Goal: Task Accomplishment & Management: Complete application form

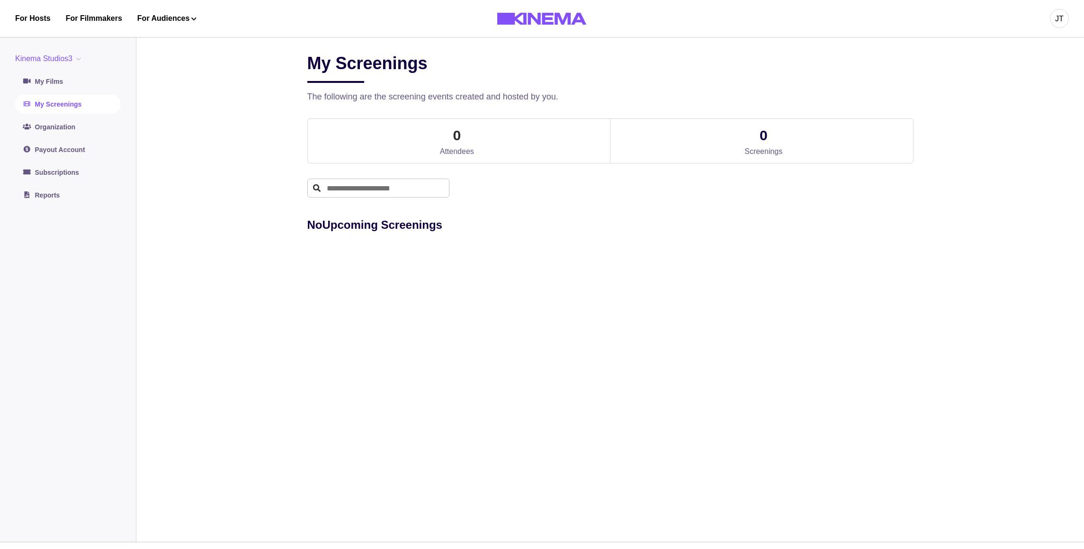
click at [56, 109] on link "My Screenings" at bounding box center [68, 104] width 106 height 19
click at [57, 196] on link "Reports" at bounding box center [68, 195] width 106 height 19
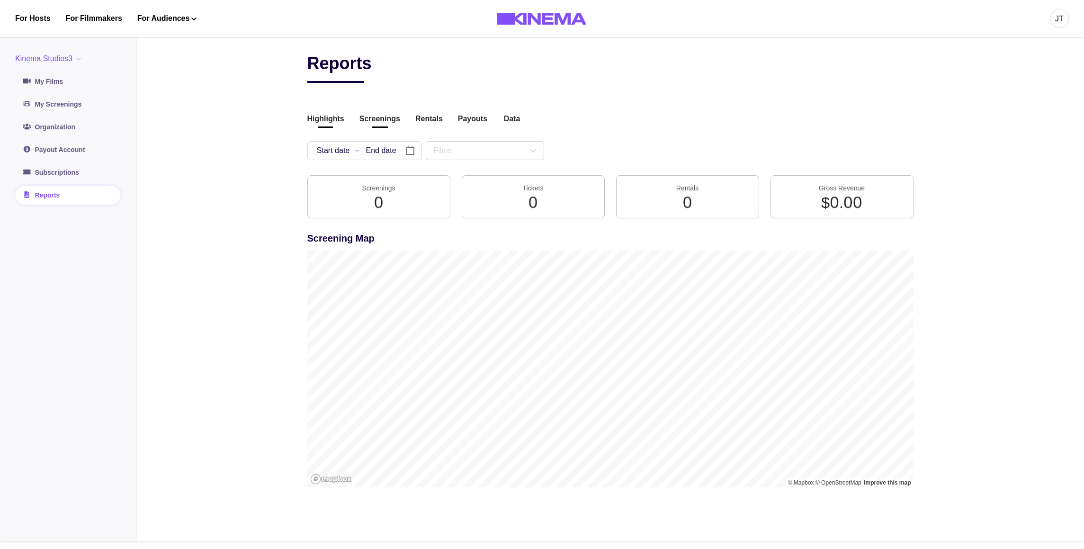
click at [381, 123] on button "Screenings" at bounding box center [379, 119] width 41 height 13
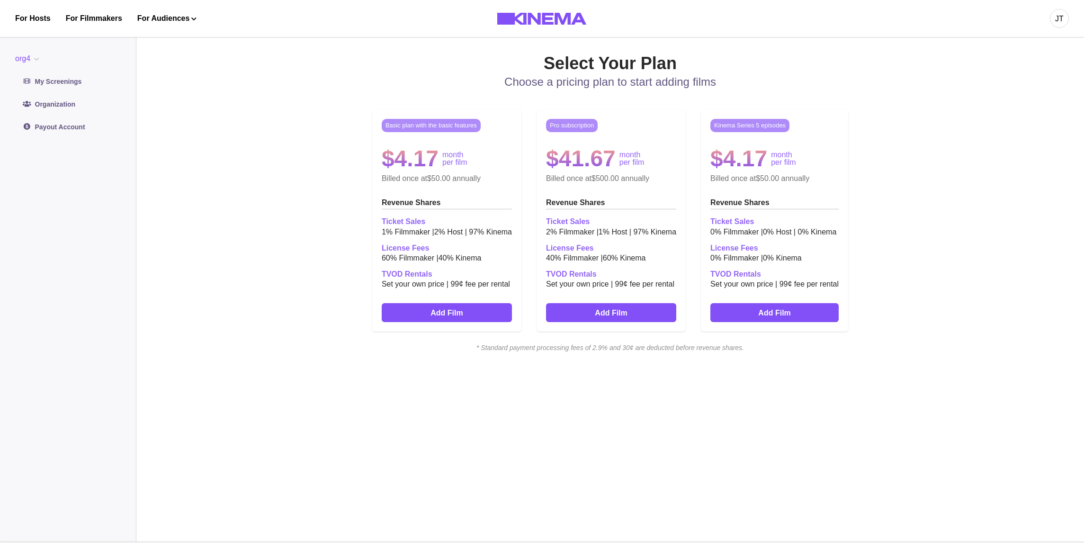
click at [36, 55] on button "org4" at bounding box center [29, 58] width 28 height 11
click at [34, 55] on button "org4" at bounding box center [29, 58] width 28 height 11
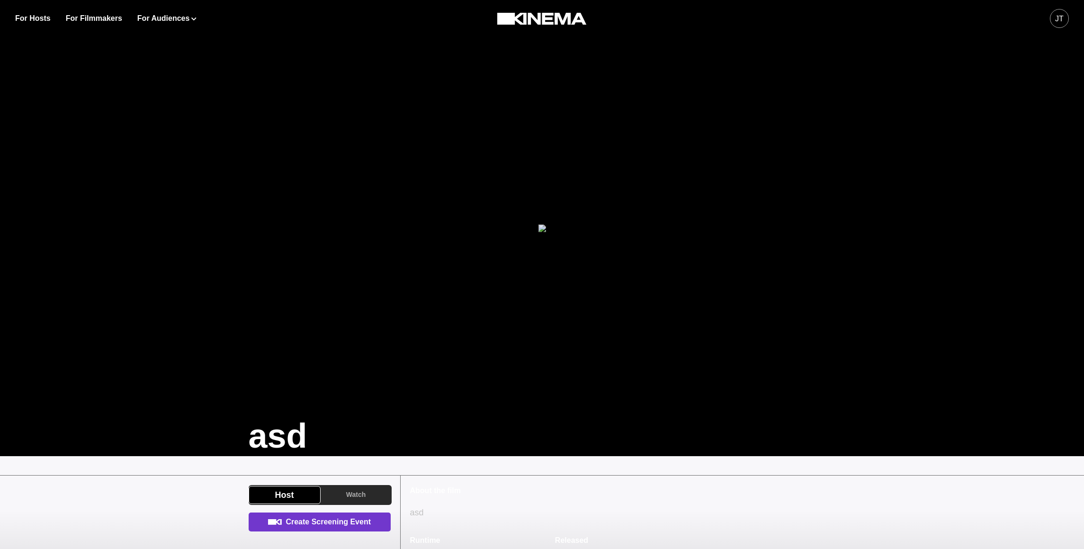
click at [326, 518] on link "Create Screening Event" at bounding box center [320, 521] width 142 height 19
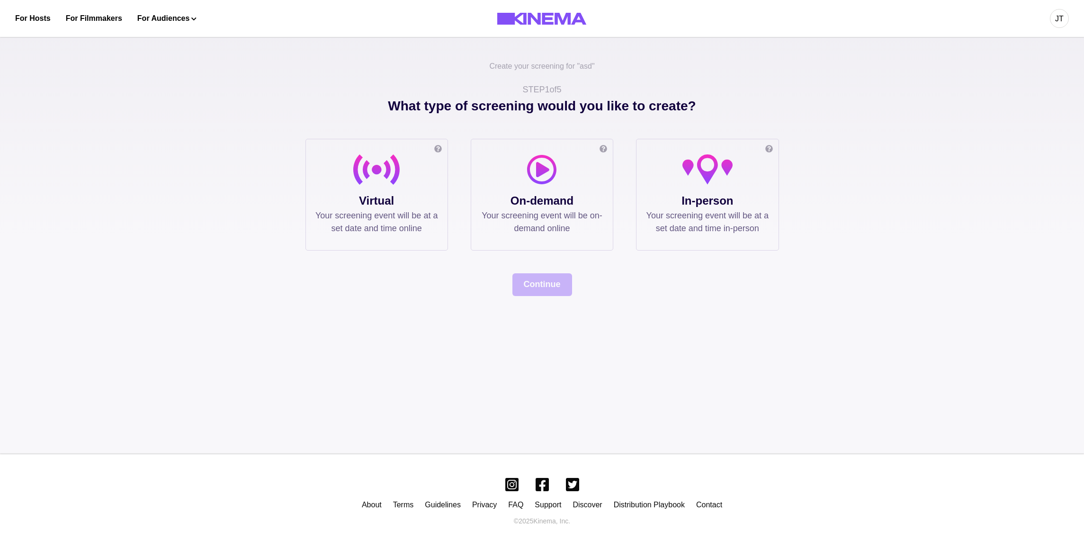
click at [683, 209] on p "Your screening event will be at a set date and time in-person" at bounding box center [707, 222] width 123 height 26
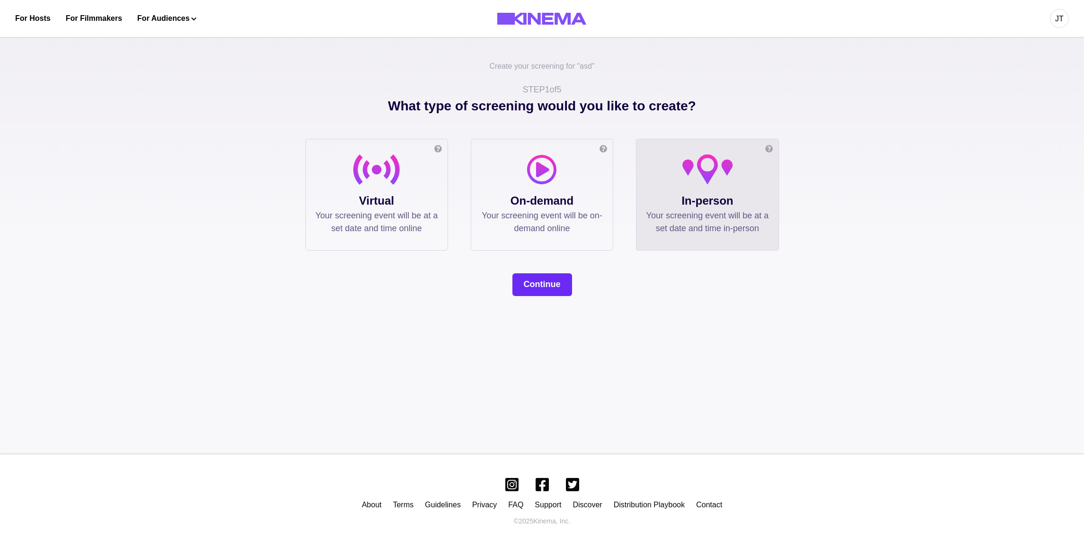
click at [546, 284] on button "Continue" at bounding box center [542, 284] width 60 height 23
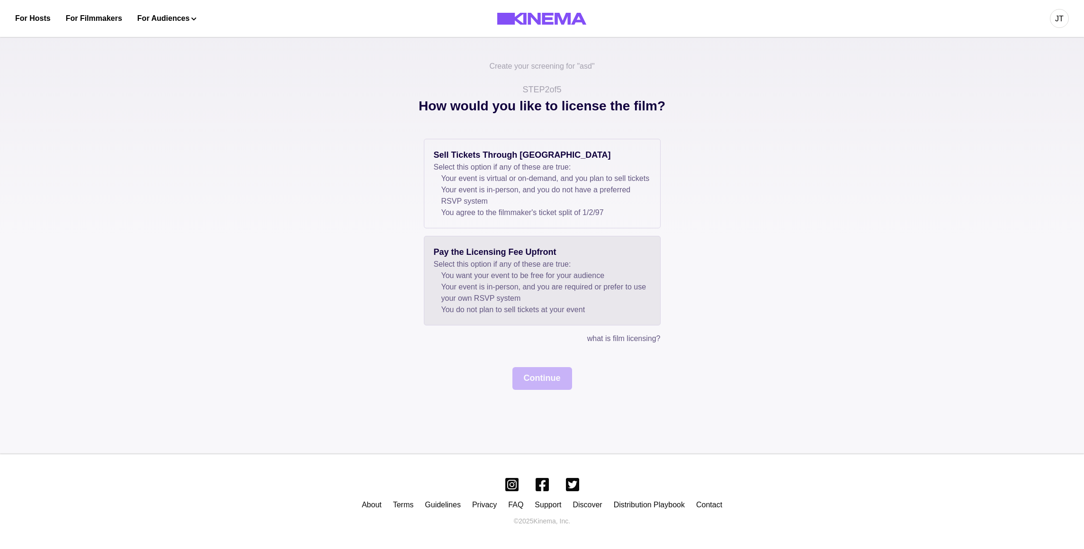
click at [554, 270] on p "Select this option if any of these are true:" at bounding box center [542, 264] width 217 height 11
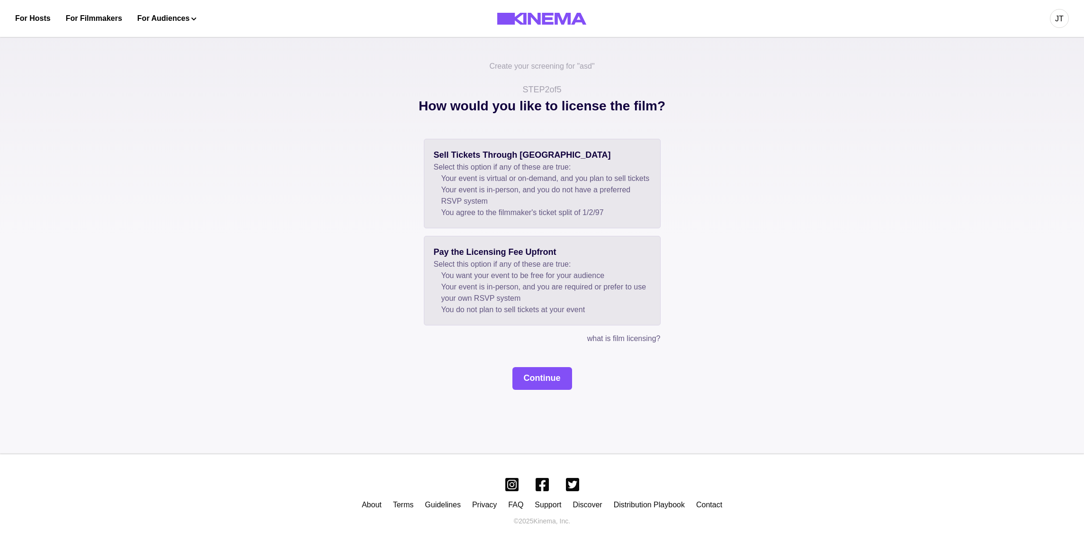
click at [536, 218] on li "You agree to the filmmaker's ticket split of 1 / 2 / 97" at bounding box center [545, 212] width 209 height 11
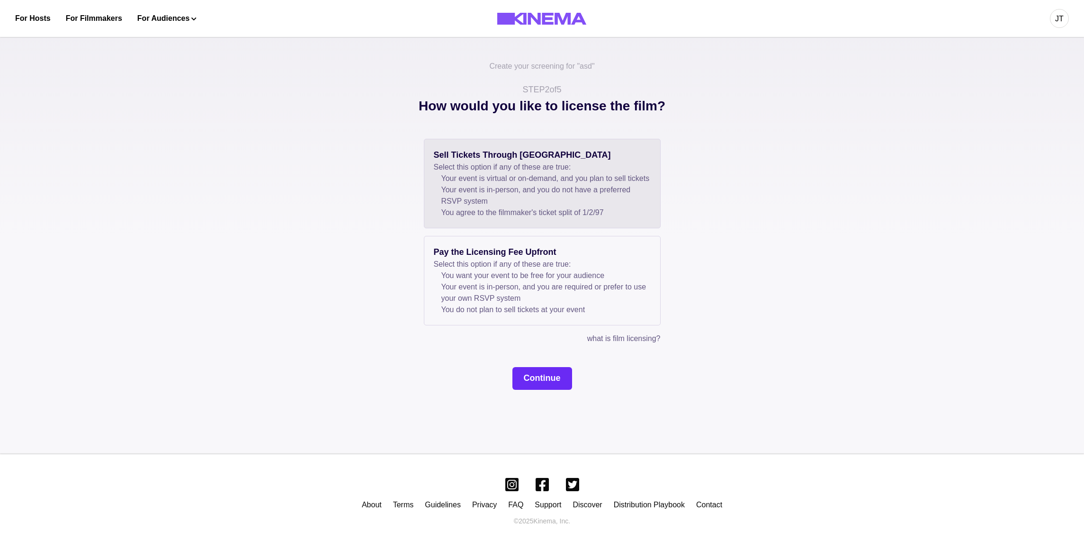
click at [530, 385] on button "Continue" at bounding box center [542, 378] width 60 height 23
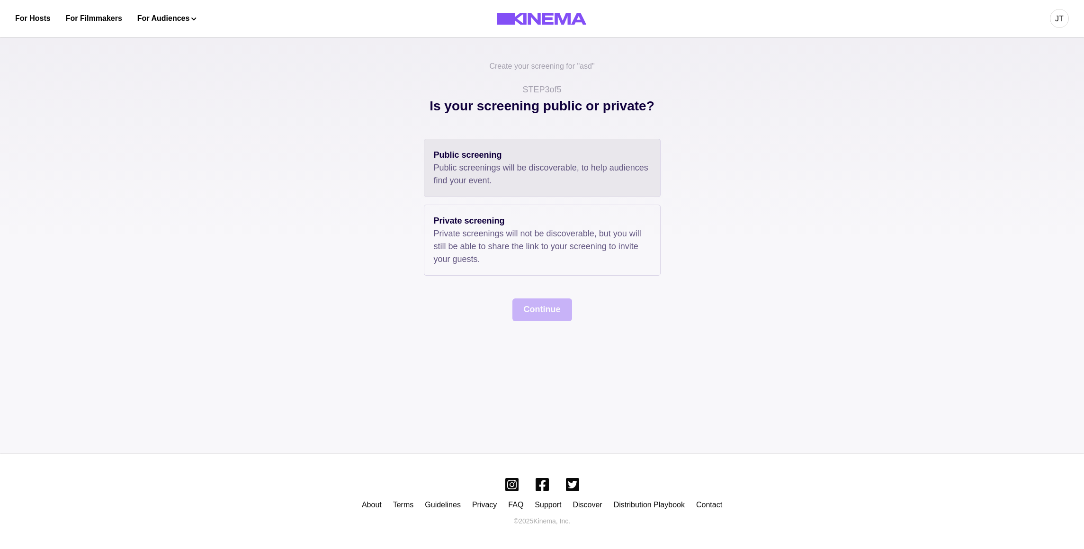
click at [525, 186] on p "Public screenings will be discoverable, to help audiences find your event." at bounding box center [542, 174] width 217 height 26
click at [533, 312] on button "Continue" at bounding box center [542, 309] width 60 height 23
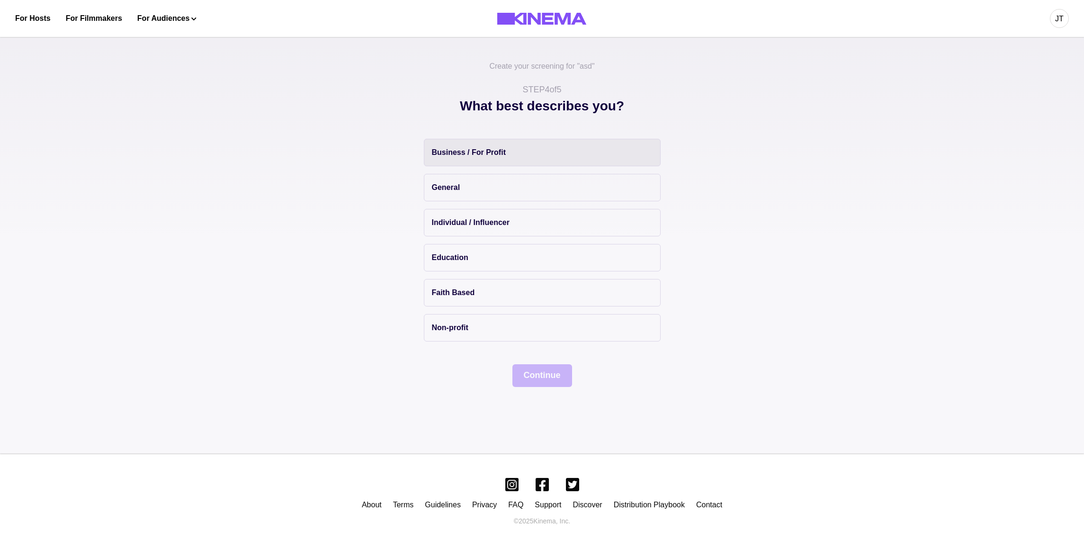
click at [492, 155] on p "Business / For Profit" at bounding box center [469, 152] width 74 height 11
click at [546, 374] on button "Continue" at bounding box center [542, 375] width 60 height 23
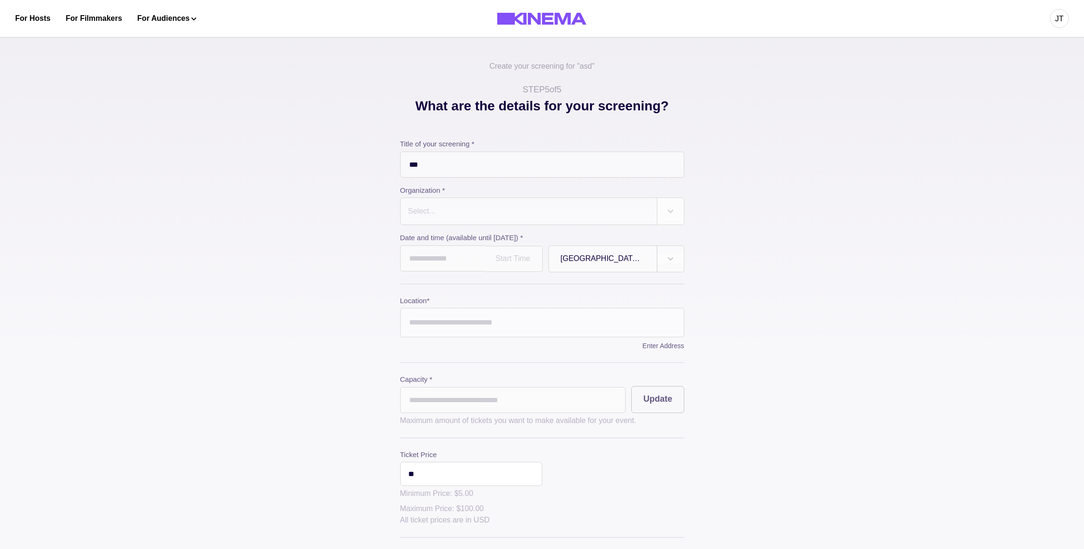
click at [476, 204] on div "Select..." at bounding box center [529, 211] width 256 height 27
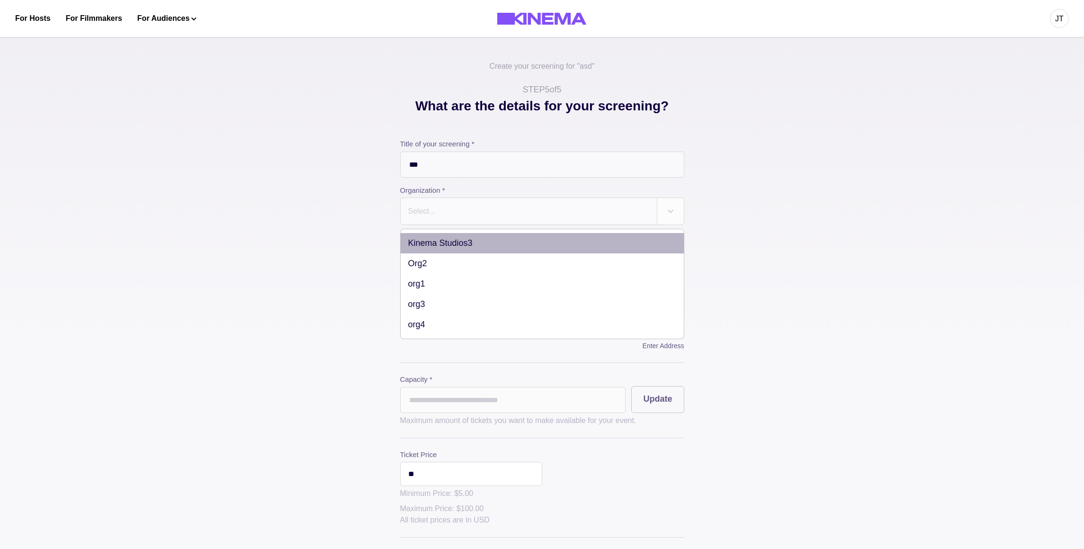
click at [456, 248] on div "Kinema Studios3" at bounding box center [542, 243] width 283 height 20
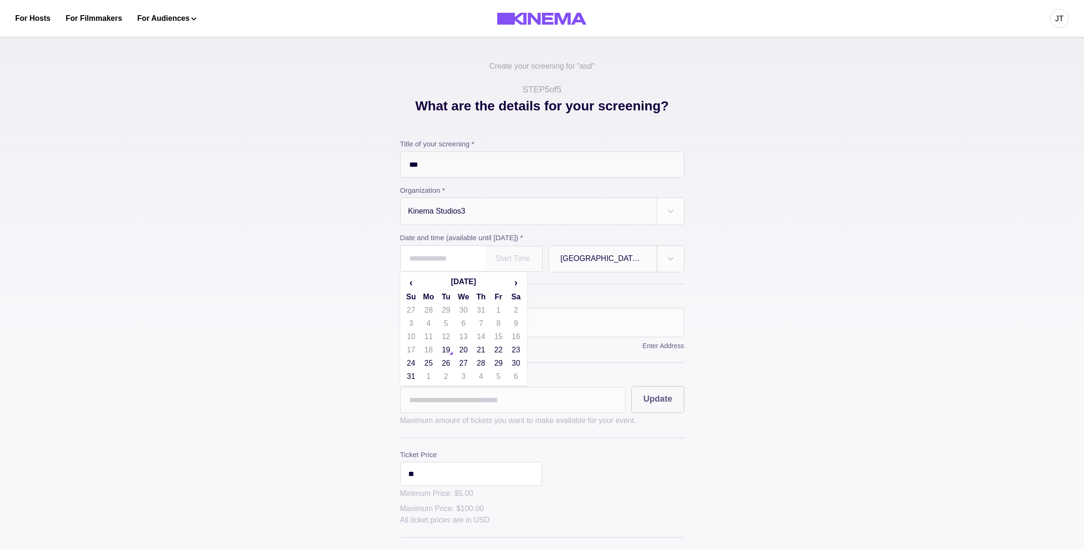
click at [430, 262] on input "text" at bounding box center [442, 258] width 85 height 26
click at [447, 357] on td "19" at bounding box center [446, 349] width 18 height 13
type input "**********"
click at [498, 326] on input "Location *" at bounding box center [542, 322] width 284 height 29
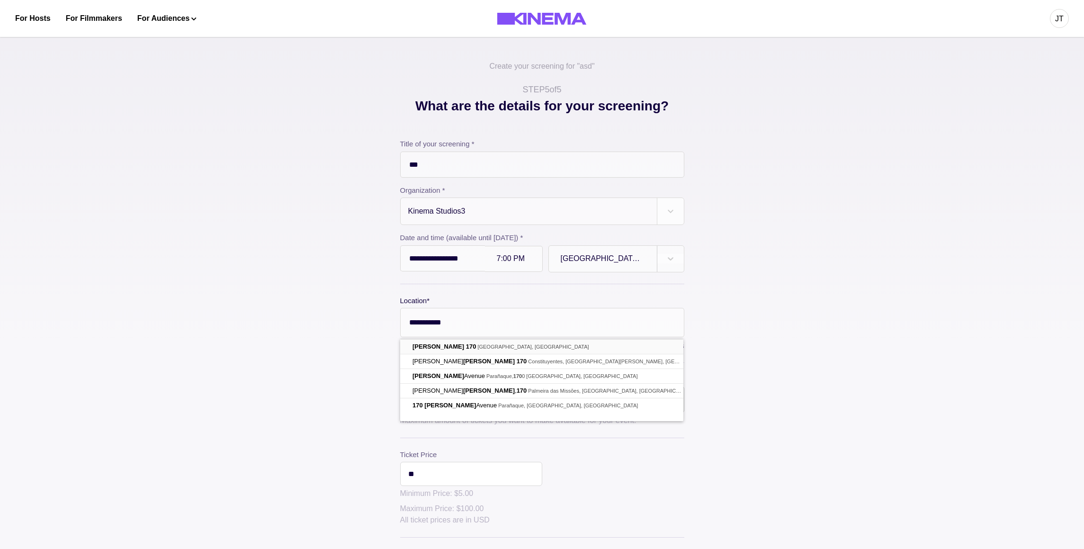
type input "**********"
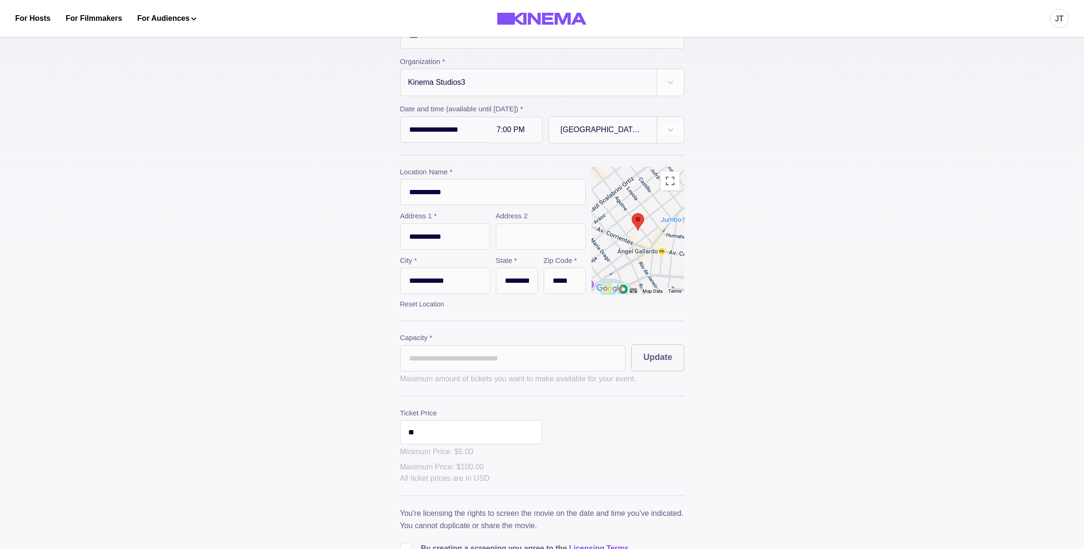
scroll to position [130, 0]
drag, startPoint x: 437, startPoint y: 370, endPoint x: 373, endPoint y: 366, distance: 64.1
click at [400, 366] on input "*" at bounding box center [513, 357] width 226 height 26
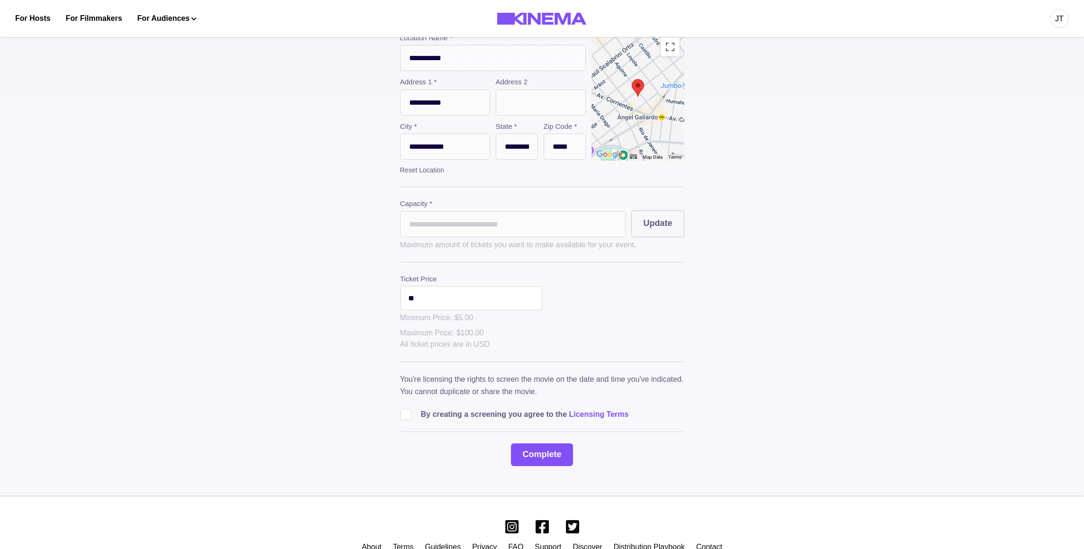
scroll to position [264, 0]
type input "***"
click at [481, 414] on div "By creating a screening you agree to the Licensing Terms" at bounding box center [542, 409] width 284 height 19
click at [483, 419] on p "By creating a screening you agree to the Licensing Terms" at bounding box center [525, 412] width 208 height 11
click at [499, 427] on div "**********" at bounding box center [542, 170] width 284 height 590
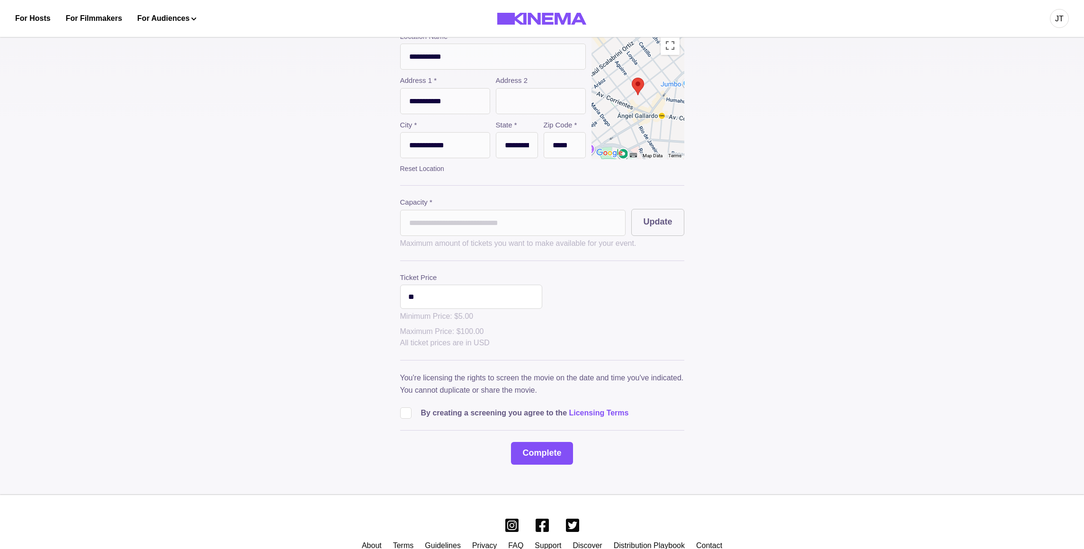
click at [496, 419] on p "By creating a screening you agree to the Licensing Terms" at bounding box center [525, 412] width 208 height 11
click at [450, 419] on p "By creating a screening you agree to the Licensing Terms" at bounding box center [525, 412] width 208 height 11
click at [398, 421] on div "**********" at bounding box center [542, 148] width 474 height 633
click at [407, 419] on span at bounding box center [405, 412] width 11 height 11
click at [551, 465] on button "Complete" at bounding box center [542, 453] width 62 height 23
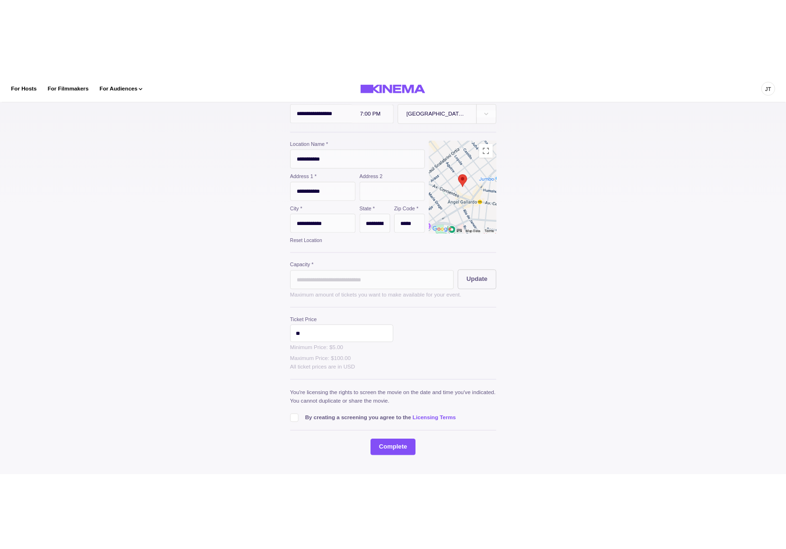
scroll to position [207, 0]
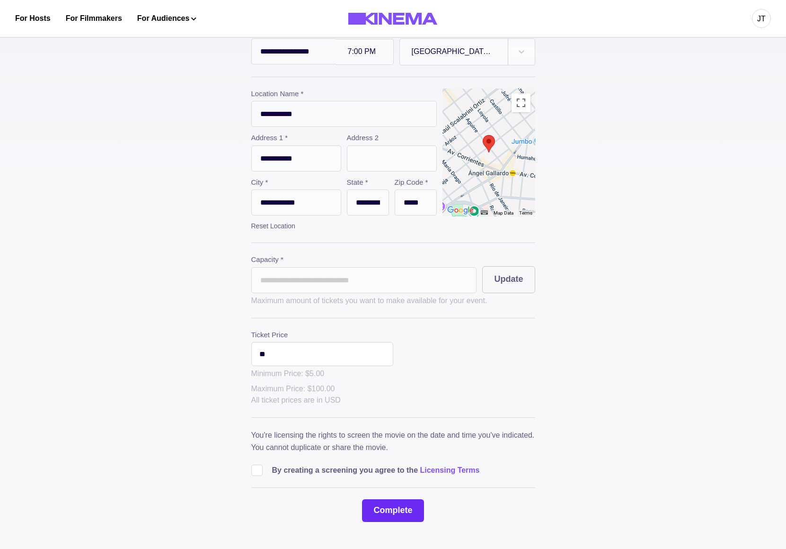
click at [394, 516] on button "Complete" at bounding box center [393, 510] width 62 height 23
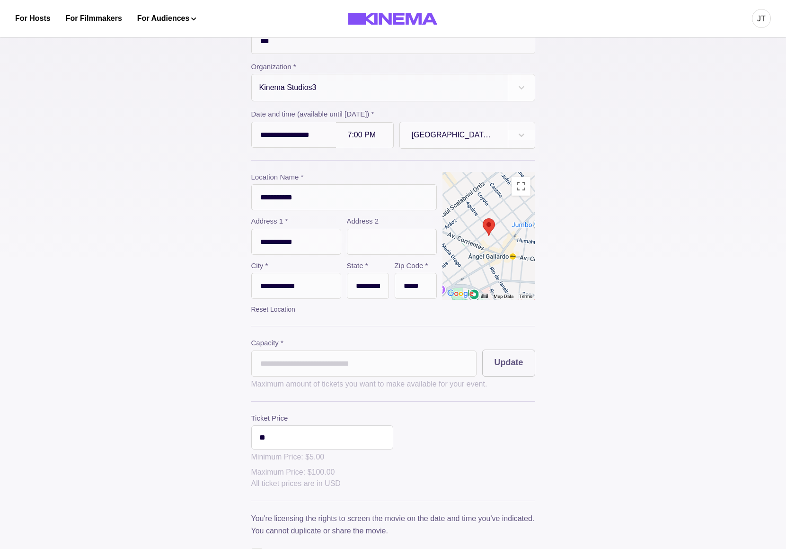
scroll to position [120, 0]
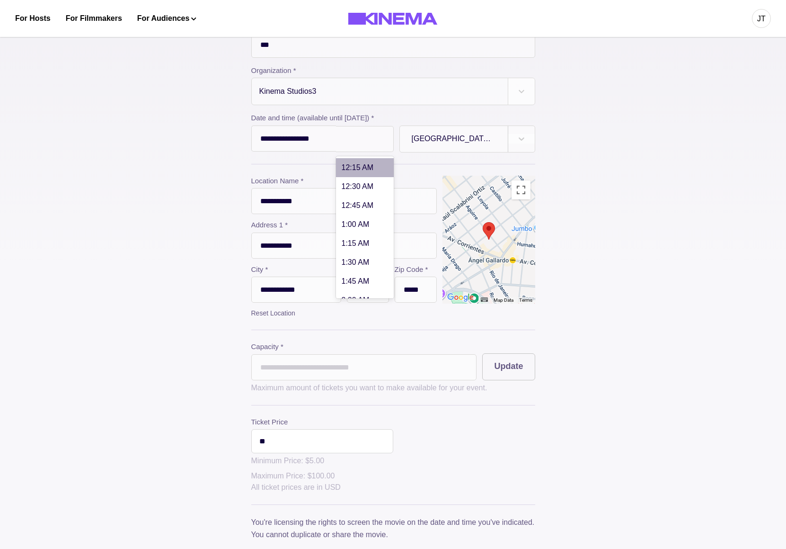
click at [349, 142] on div at bounding box center [365, 139] width 34 height 8
click at [348, 259] on div "1:30 AM" at bounding box center [365, 262] width 58 height 19
click at [352, 134] on div "1:30 AM" at bounding box center [365, 139] width 58 height 26
click at [348, 232] on div "6:30 AM" at bounding box center [365, 224] width 58 height 19
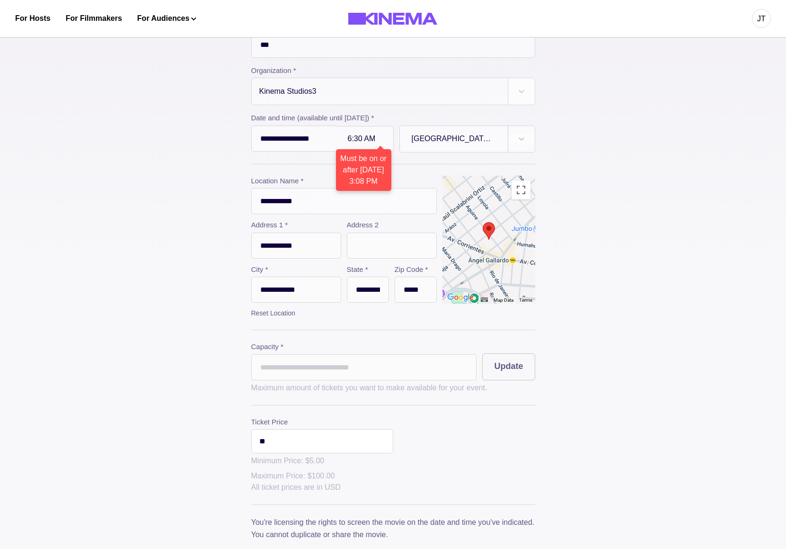
scroll to position [312, 0]
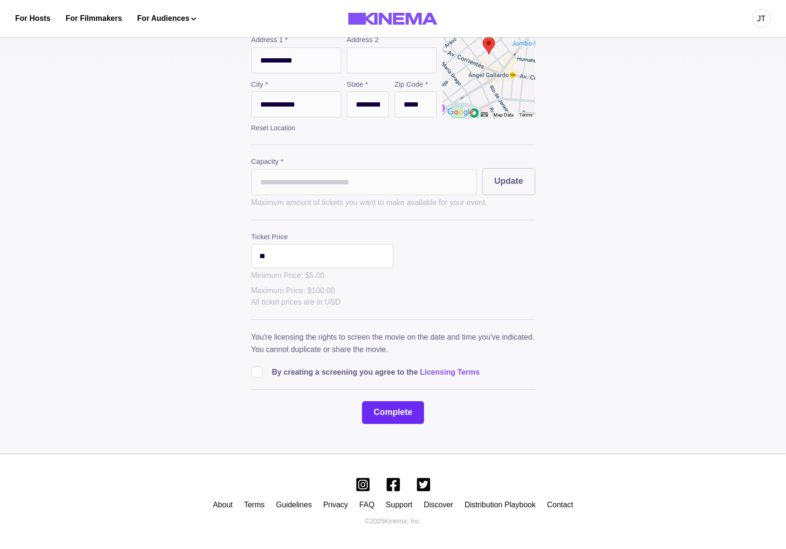
click at [387, 409] on button "Complete" at bounding box center [393, 412] width 62 height 23
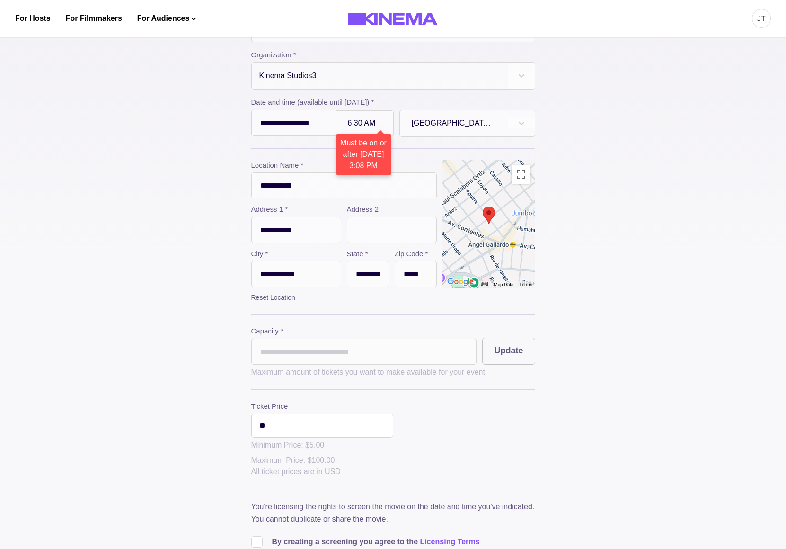
scroll to position [134, 0]
click at [365, 124] on div at bounding box center [365, 125] width 34 height 8
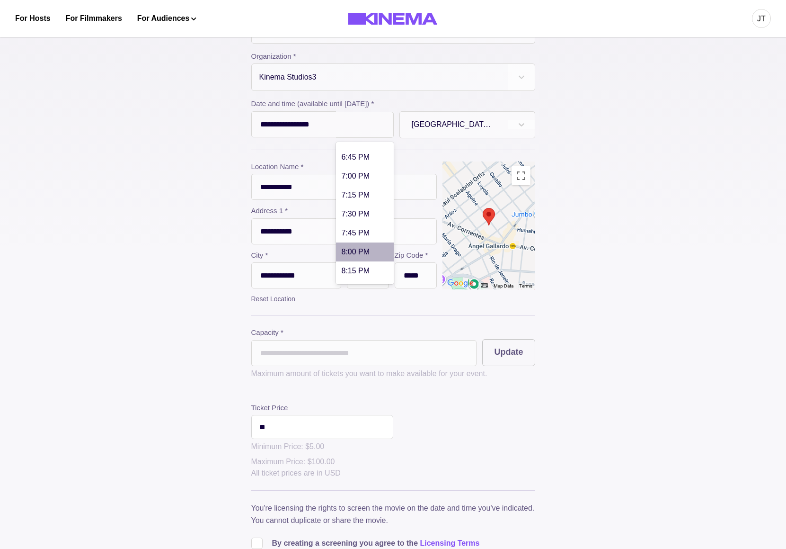
scroll to position [1442, 0]
click at [357, 224] on div "8:15 PM" at bounding box center [365, 226] width 58 height 19
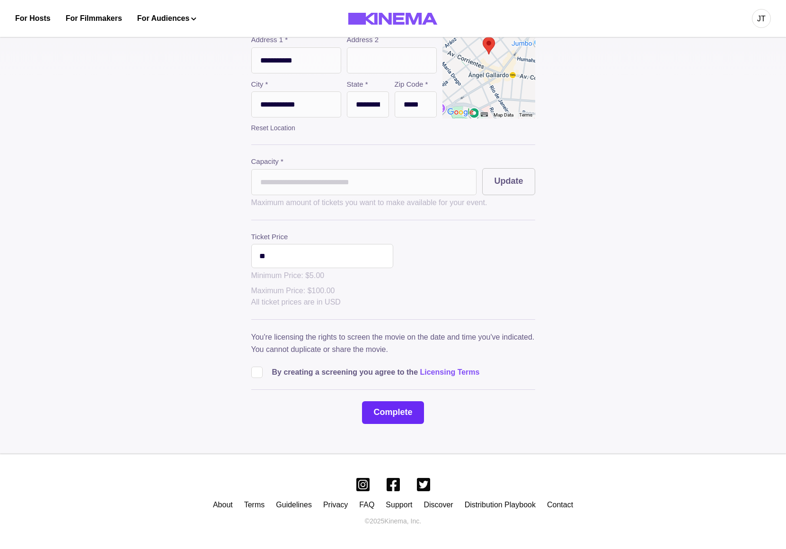
click at [390, 412] on button "Complete" at bounding box center [393, 412] width 62 height 23
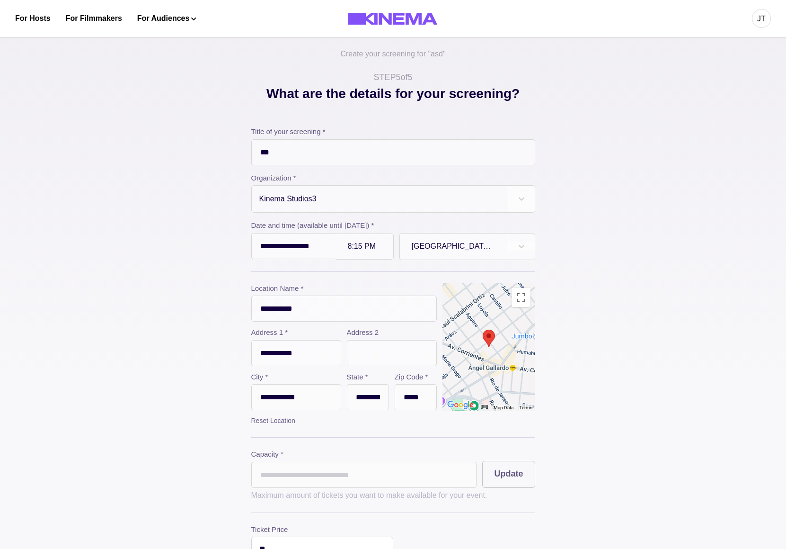
scroll to position [11, 0]
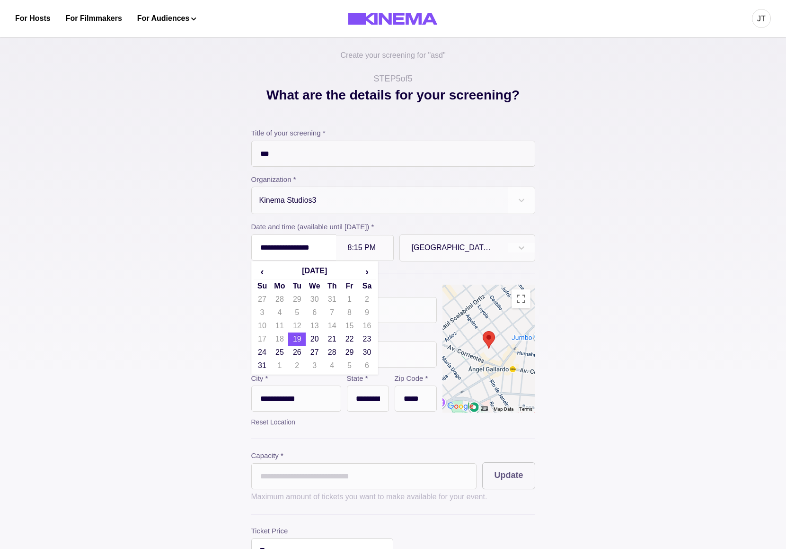
click at [295, 241] on input "**********" at bounding box center [293, 247] width 85 height 26
click at [311, 341] on td "20" at bounding box center [315, 338] width 18 height 13
type input "**********"
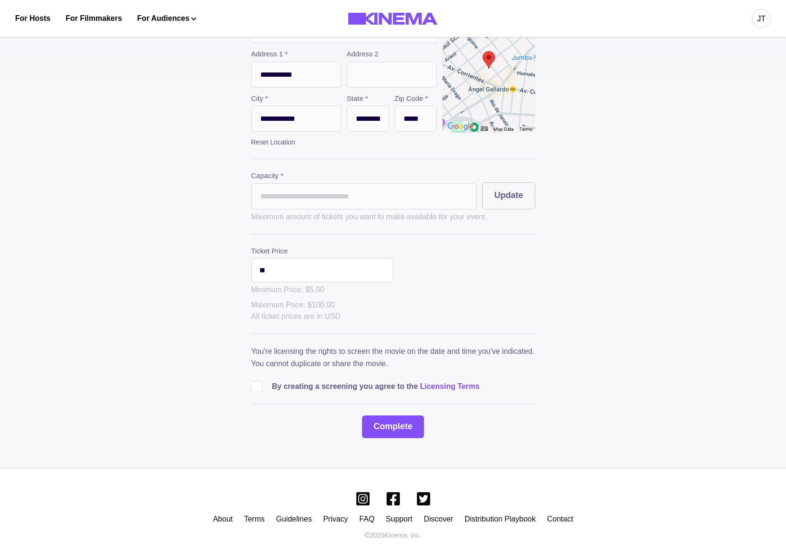
scroll to position [312, 0]
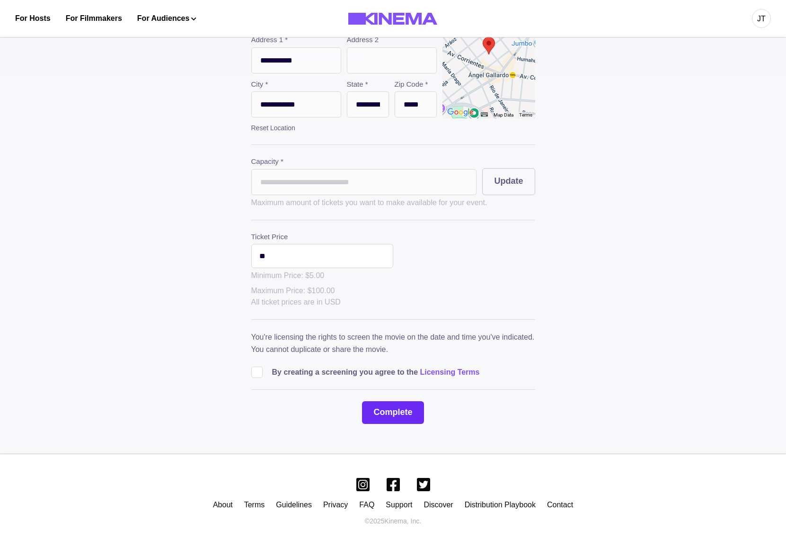
click at [394, 411] on button "Complete" at bounding box center [393, 412] width 62 height 23
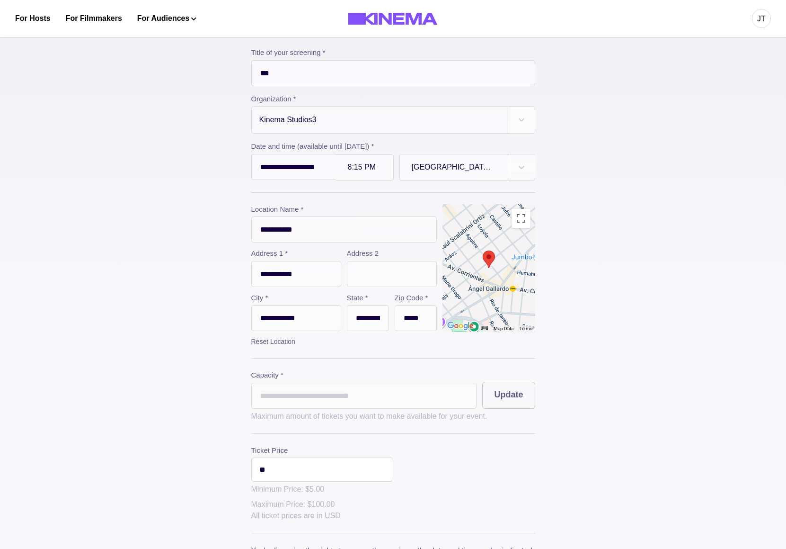
scroll to position [90, 0]
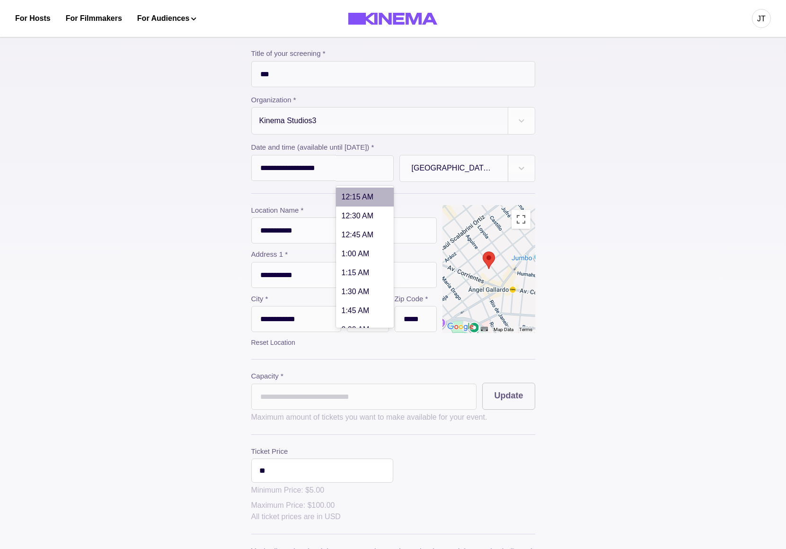
click at [357, 170] on div at bounding box center [365, 168] width 34 height 8
click at [355, 304] on div "9:15 PM" at bounding box center [365, 295] width 58 height 19
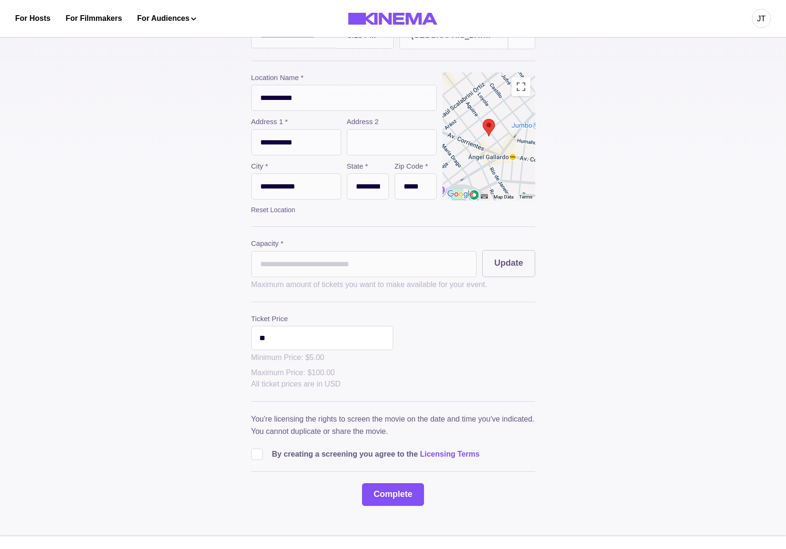
scroll to position [226, 0]
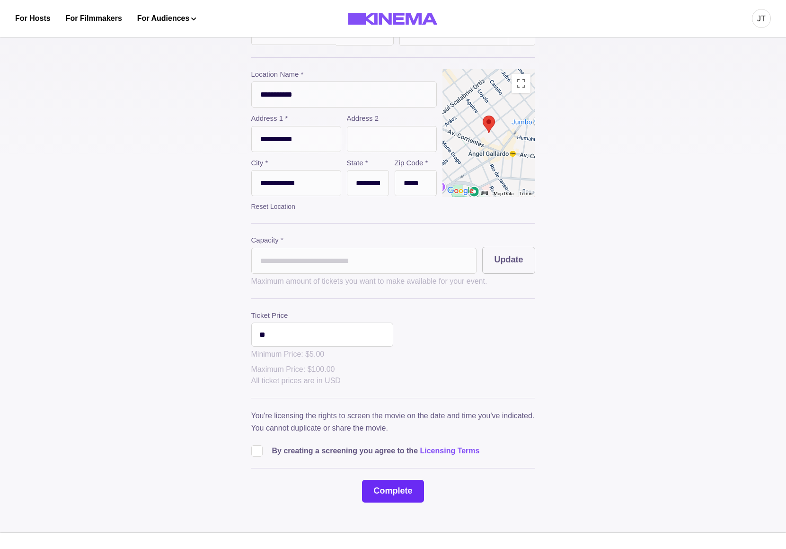
click at [392, 492] on button "Complete" at bounding box center [393, 491] width 62 height 23
click at [377, 493] on button "Complete" at bounding box center [393, 491] width 62 height 23
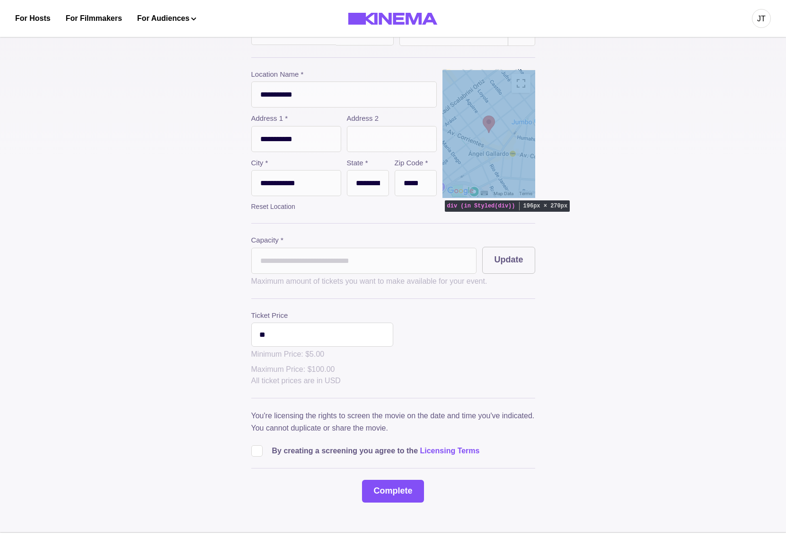
click at [458, 119] on div at bounding box center [489, 133] width 93 height 128
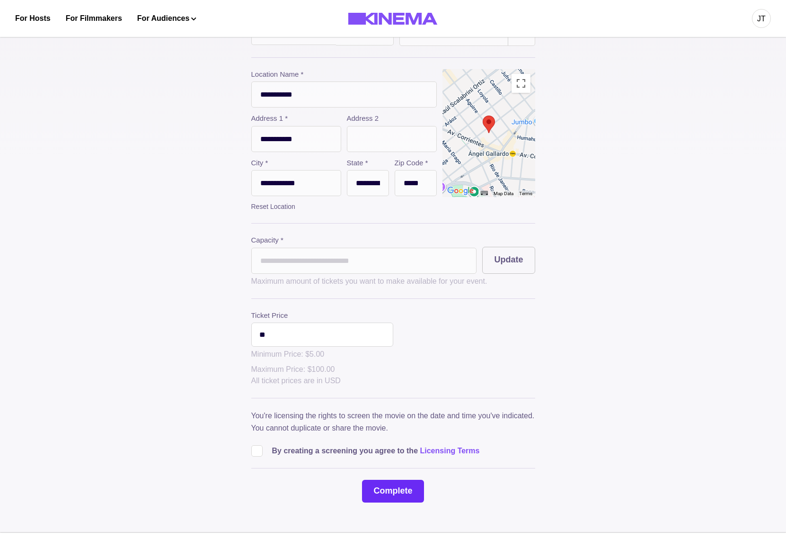
click at [386, 498] on button "Complete" at bounding box center [393, 491] width 62 height 23
click at [330, 456] on p "By creating a screening you agree to the Licensing Terms" at bounding box center [376, 450] width 208 height 11
copy p "By creating a screening you agree to the"
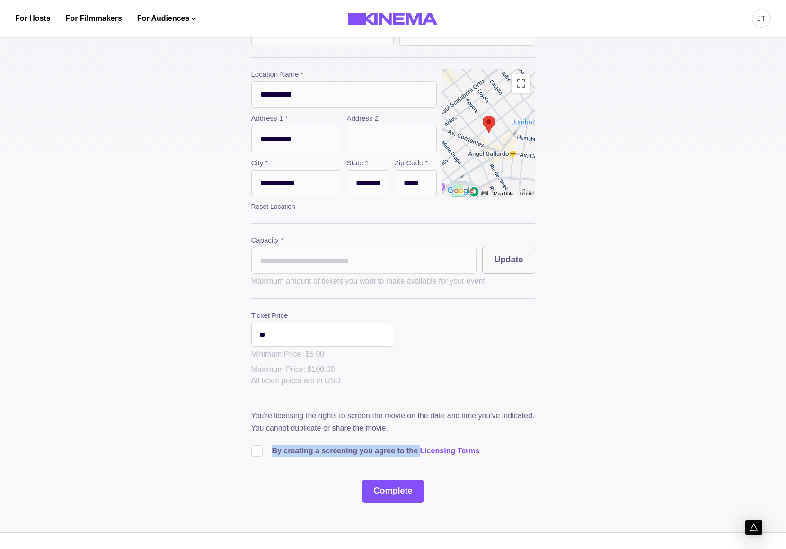
type input "*"
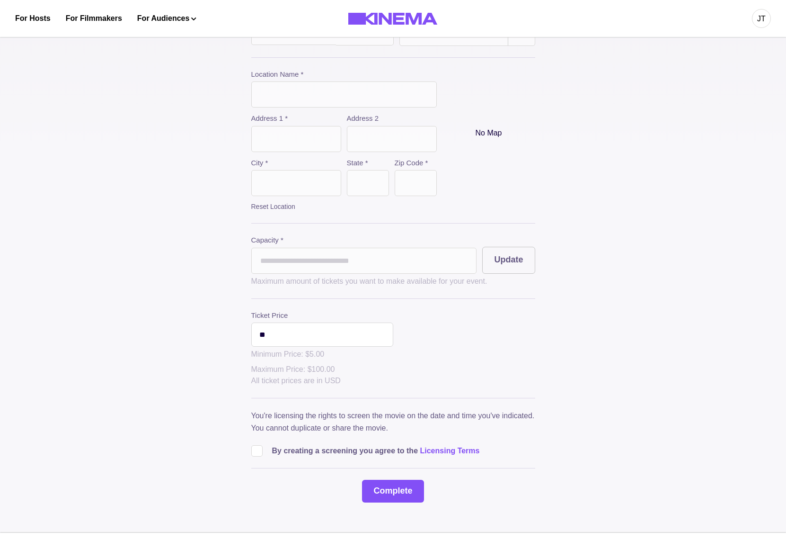
click at [670, 328] on div "**********" at bounding box center [393, 168] width 786 height 729
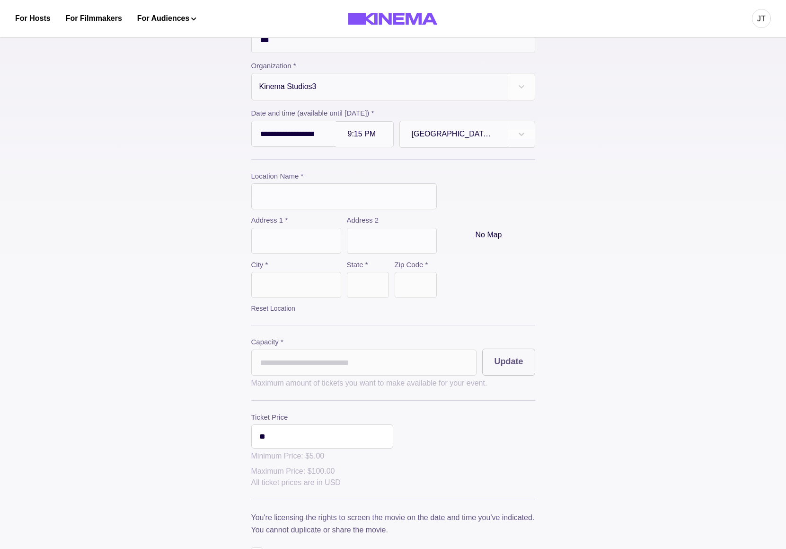
scroll to position [0, 0]
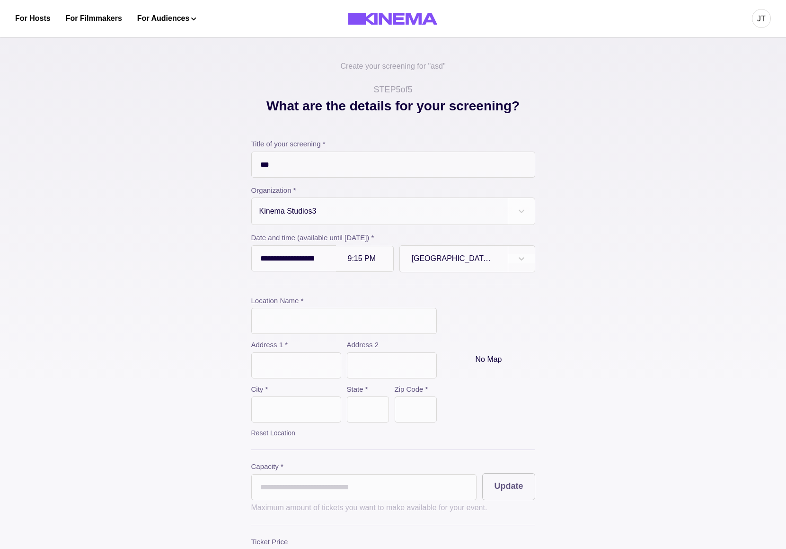
click at [278, 312] on input "text" at bounding box center [344, 321] width 186 height 26
type input "**********"
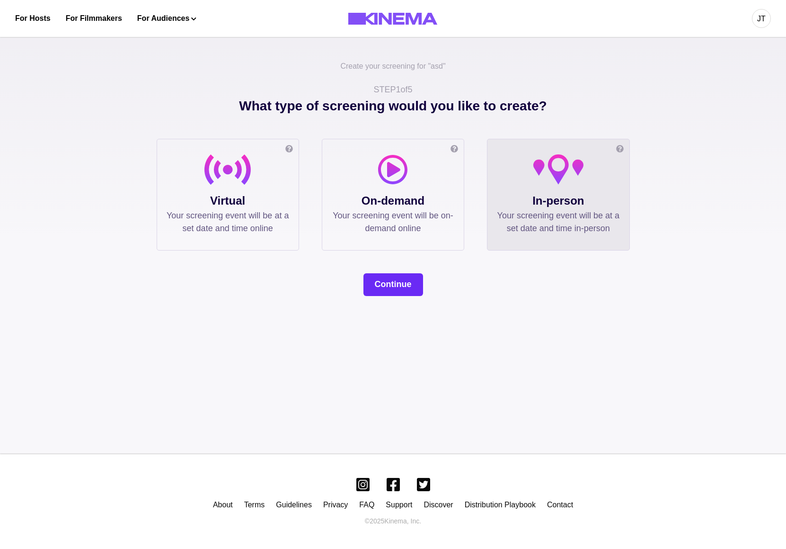
click at [403, 287] on button "Continue" at bounding box center [394, 284] width 60 height 23
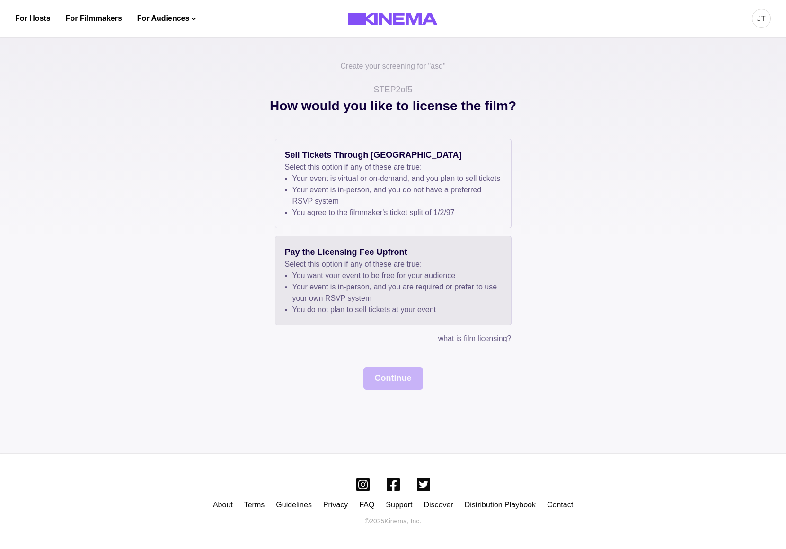
click at [403, 270] on p "Select this option if any of these are true:" at bounding box center [393, 264] width 217 height 11
click at [388, 389] on button "Continue" at bounding box center [394, 378] width 60 height 23
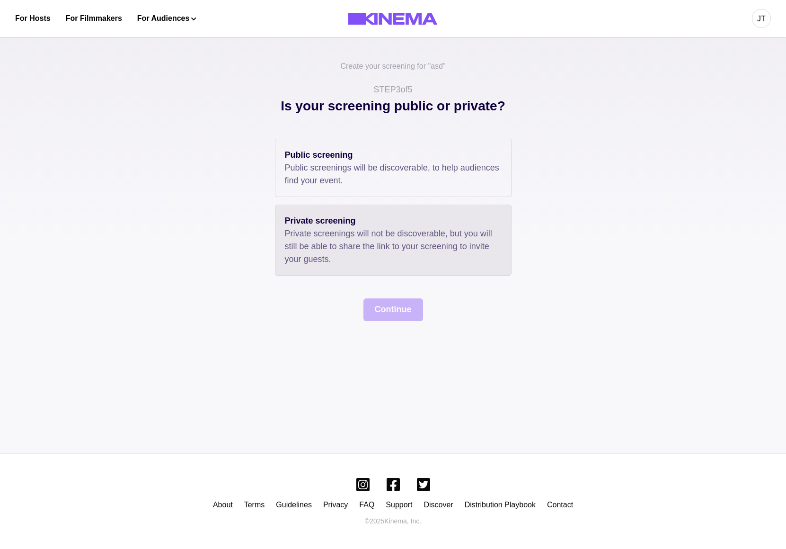
click at [329, 255] on p "Private screenings will not be discoverable, but you will still be able to shar…" at bounding box center [393, 246] width 217 height 38
click at [389, 297] on div "Public screening Public screenings will be discoverable, to help audiences find…" at bounding box center [394, 230] width 474 height 182
click at [396, 305] on button "Continue" at bounding box center [394, 309] width 60 height 23
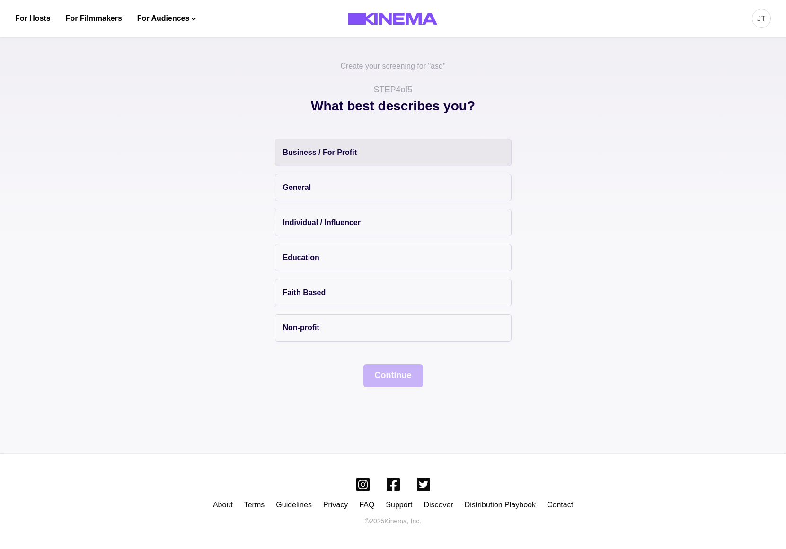
click at [388, 160] on button "Business / For Profit" at bounding box center [393, 152] width 237 height 27
click at [398, 382] on button "Continue" at bounding box center [394, 375] width 60 height 23
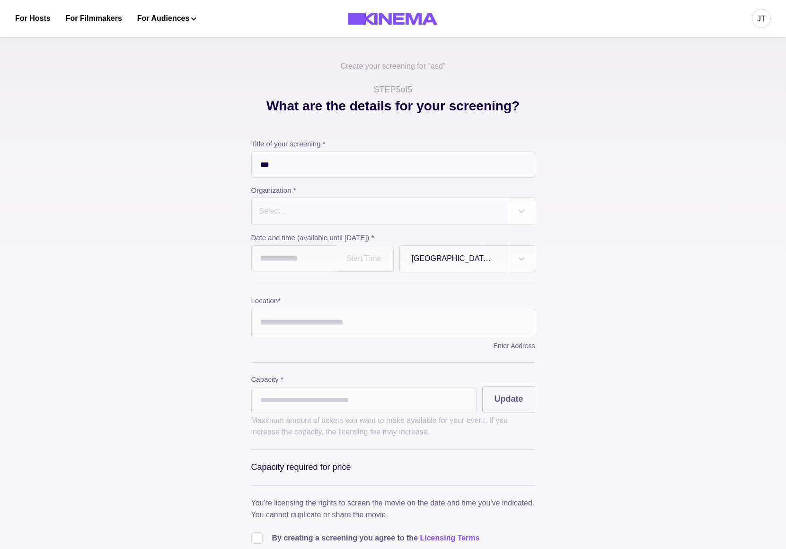
click at [357, 211] on div at bounding box center [380, 211] width 243 height 13
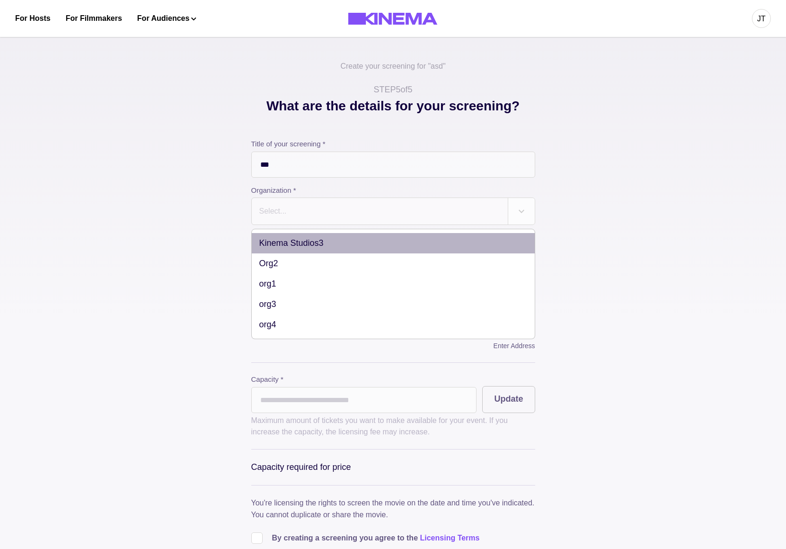
click at [340, 248] on div "Kinema Studios3" at bounding box center [393, 243] width 283 height 20
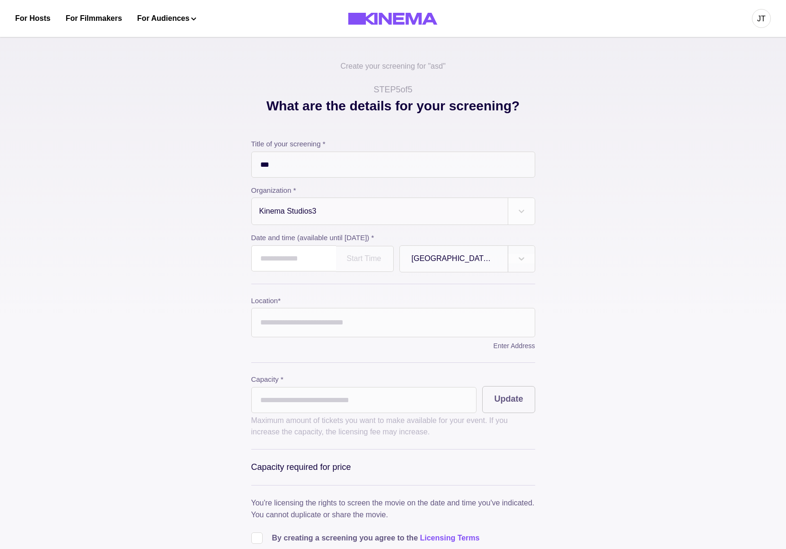
click at [316, 263] on input "text" at bounding box center [293, 258] width 85 height 26
click at [311, 354] on td "20" at bounding box center [315, 349] width 18 height 13
type input "**********"
click at [344, 327] on input "Location *" at bounding box center [393, 322] width 284 height 29
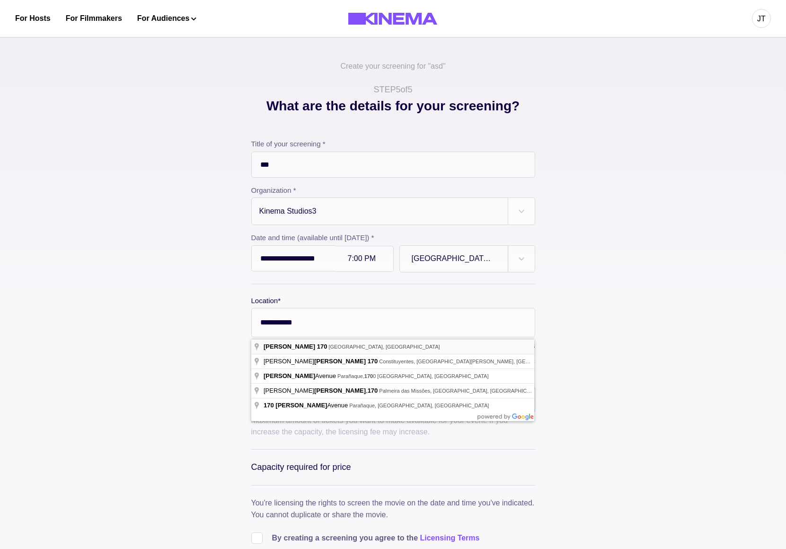
type input "**********"
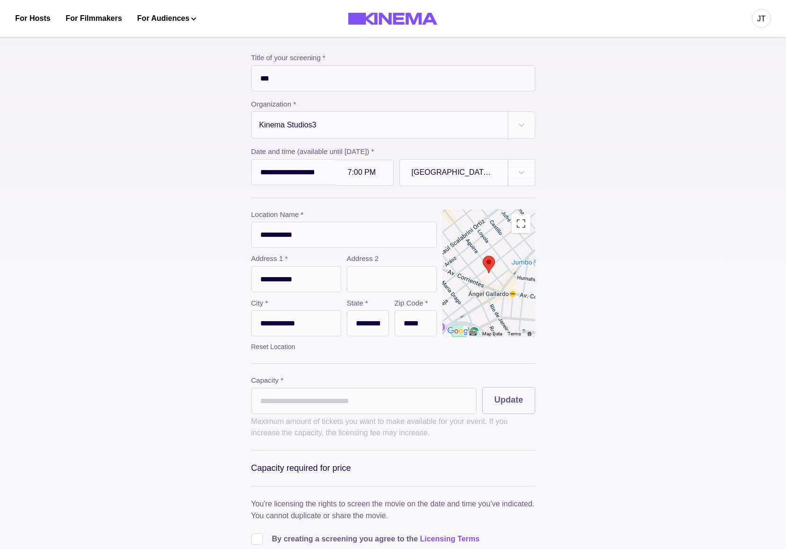
scroll to position [88, 0]
click at [340, 412] on input "*" at bounding box center [364, 399] width 226 height 26
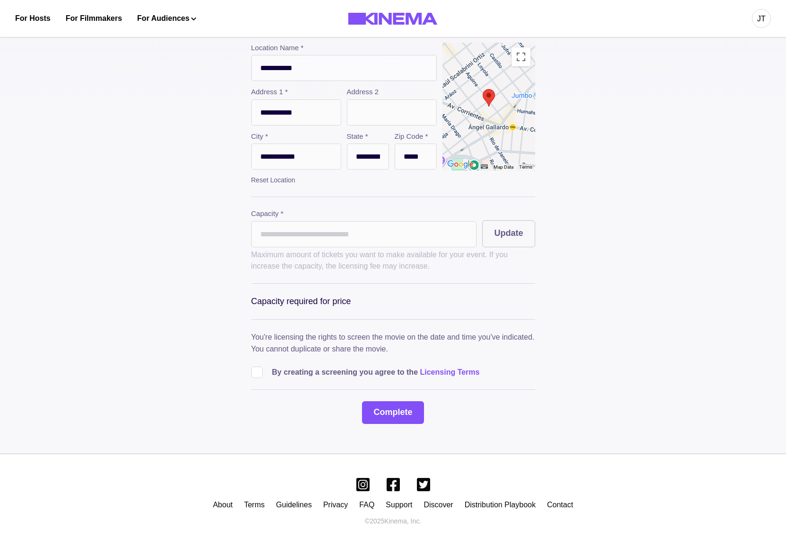
scroll to position [259, 0]
type input "***"
click at [255, 374] on div "**********" at bounding box center [393, 155] width 284 height 538
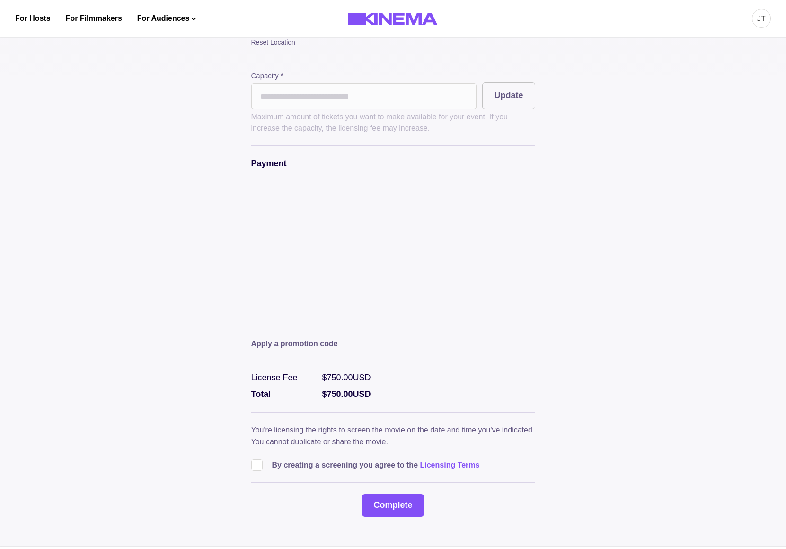
scroll to position [392, 0]
click at [257, 469] on span at bounding box center [256, 463] width 11 height 11
click at [384, 513] on button "Complete" at bounding box center [393, 503] width 62 height 23
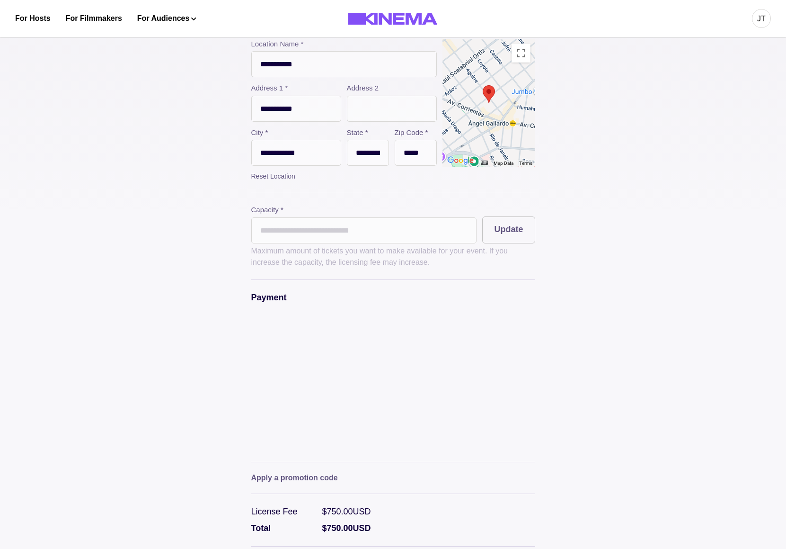
scroll to position [256, 0]
click at [383, 112] on input "text" at bounding box center [392, 109] width 90 height 26
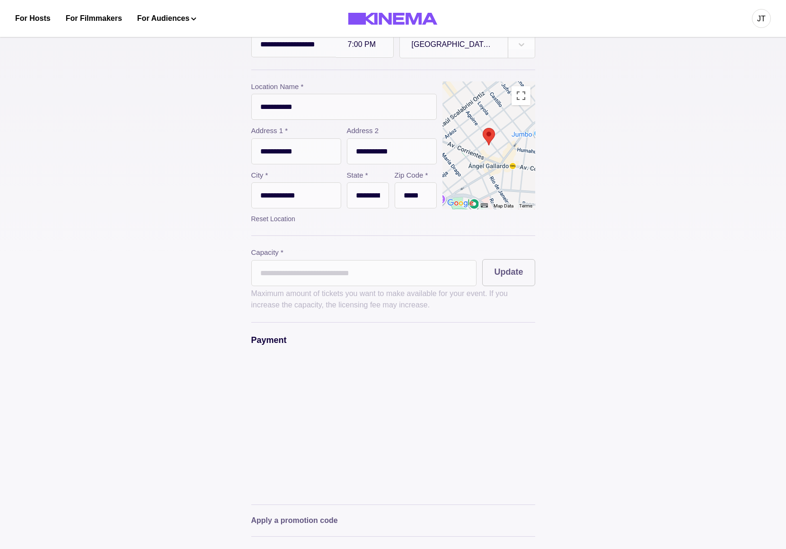
scroll to position [214, 0]
type input "**********"
click at [161, 236] on div "**********" at bounding box center [394, 288] width 474 height 811
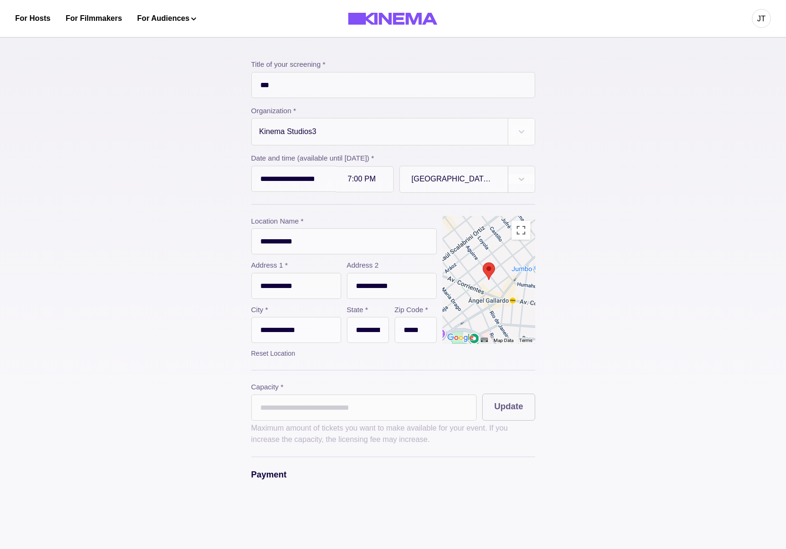
scroll to position [78, 0]
click at [346, 174] on div "7:00 PM" at bounding box center [365, 181] width 58 height 26
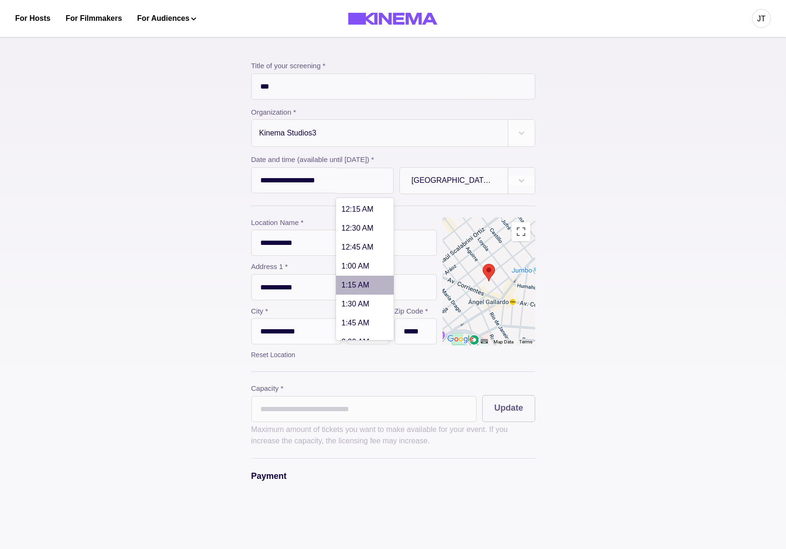
click at [351, 294] on div "1:15 AM" at bounding box center [365, 285] width 58 height 19
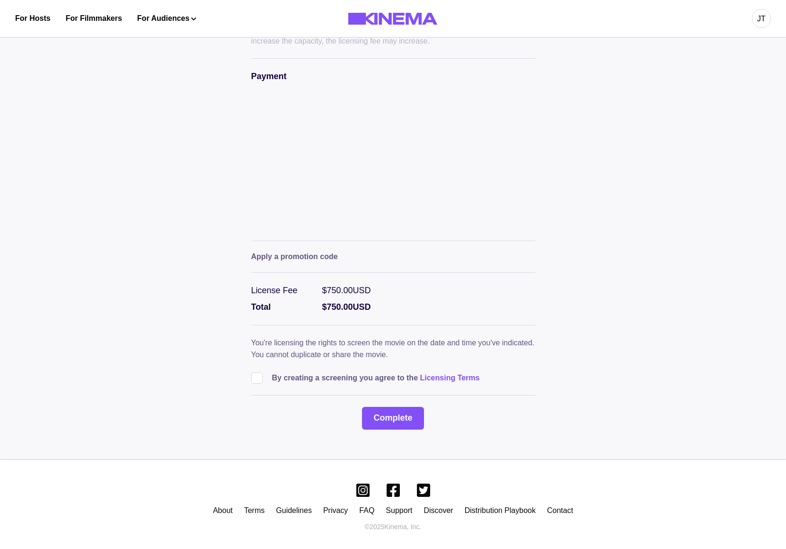
scroll to position [490, 0]
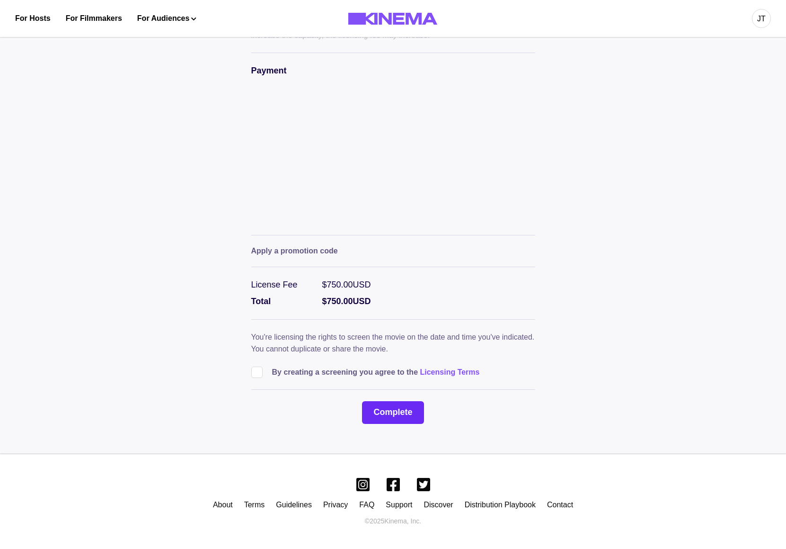
click at [389, 421] on button "Complete" at bounding box center [393, 412] width 62 height 23
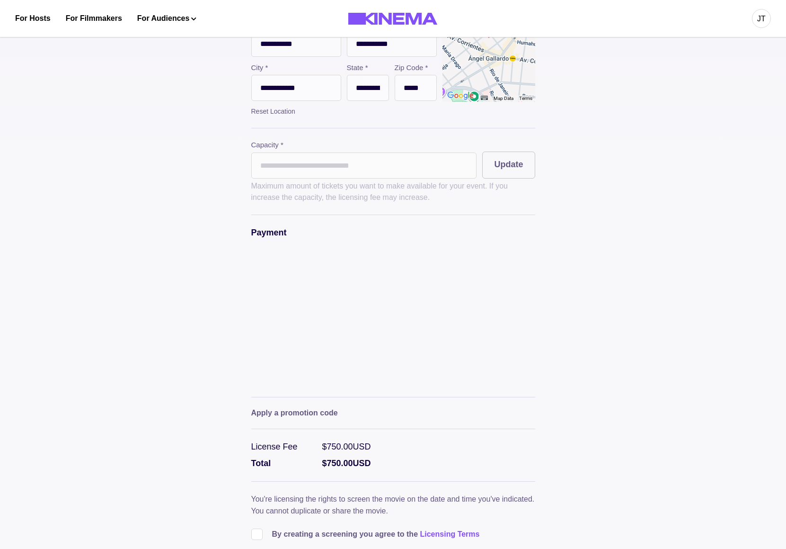
scroll to position [321, 0]
type input "*"
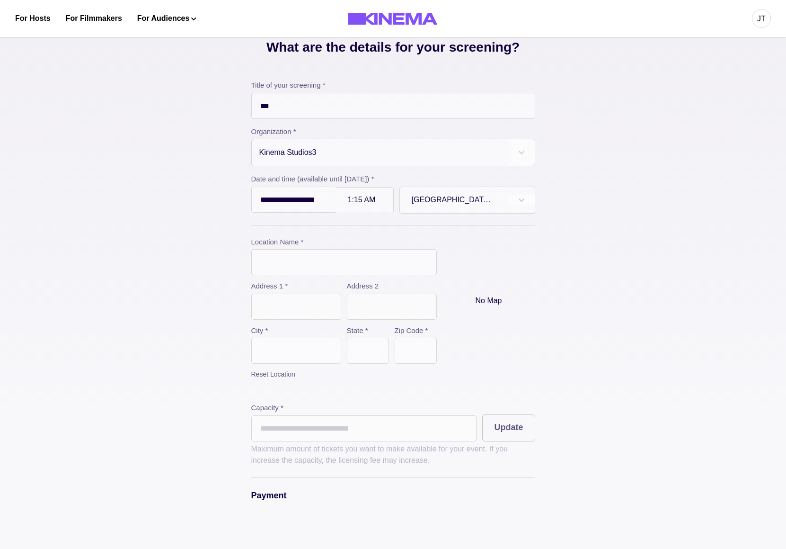
scroll to position [53, 0]
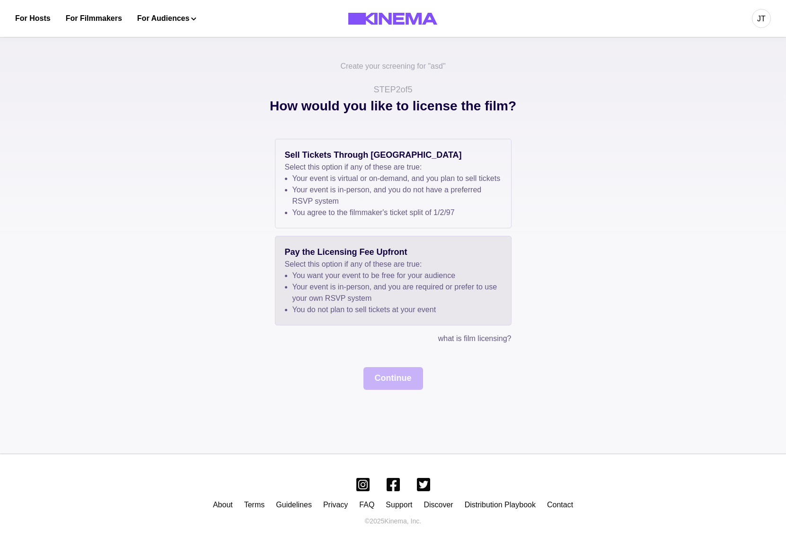
click at [374, 281] on li "You want your event to be free for your audience" at bounding box center [397, 275] width 209 height 11
click at [383, 390] on button "Continue" at bounding box center [394, 378] width 60 height 23
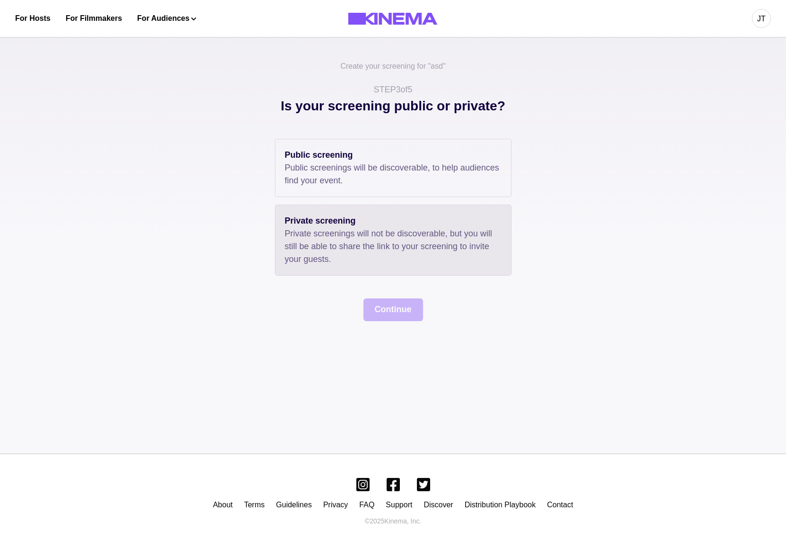
click at [391, 245] on p "Private screenings will not be discoverable, but you will still be able to shar…" at bounding box center [393, 246] width 217 height 38
click at [388, 314] on button "Continue" at bounding box center [394, 309] width 60 height 23
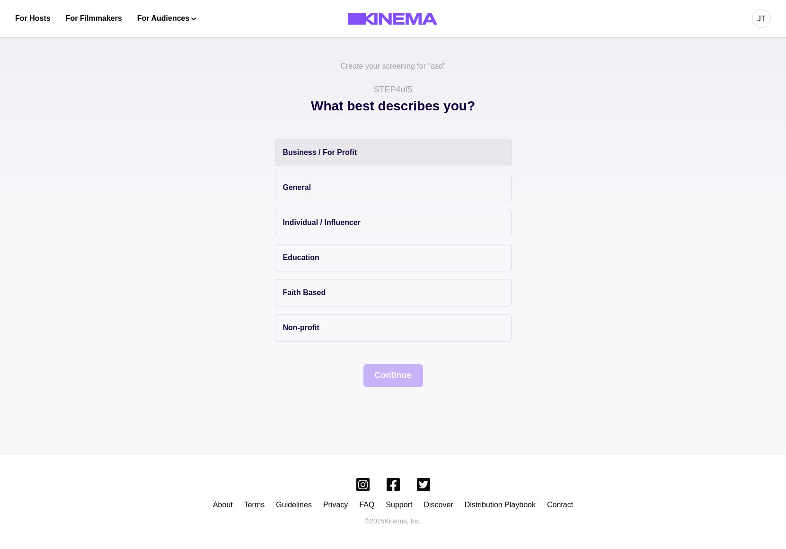
click at [381, 154] on button "Business / For Profit" at bounding box center [393, 152] width 237 height 27
click at [401, 373] on button "Continue" at bounding box center [394, 375] width 60 height 23
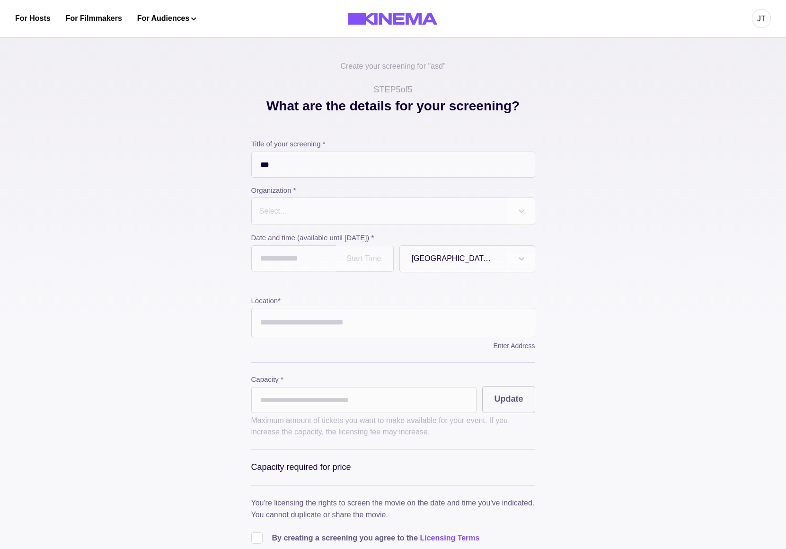
click at [406, 214] on div at bounding box center [380, 211] width 243 height 13
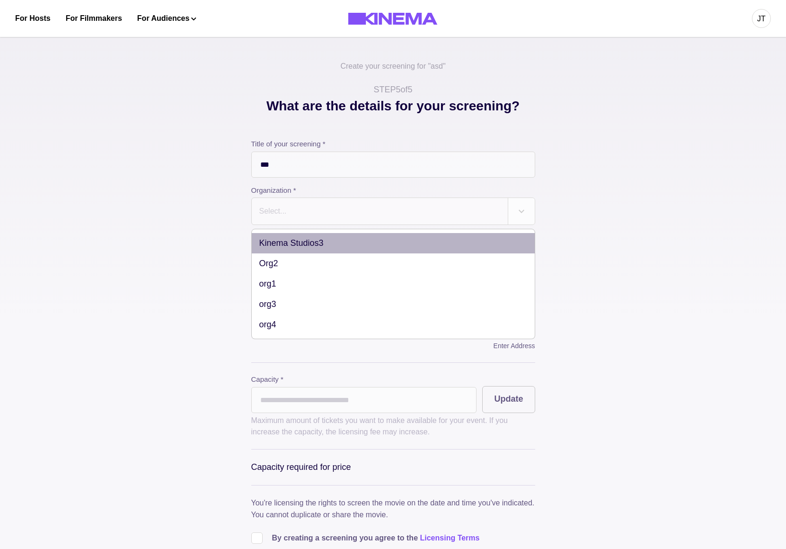
click at [366, 239] on div "Kinema Studios3" at bounding box center [393, 243] width 283 height 20
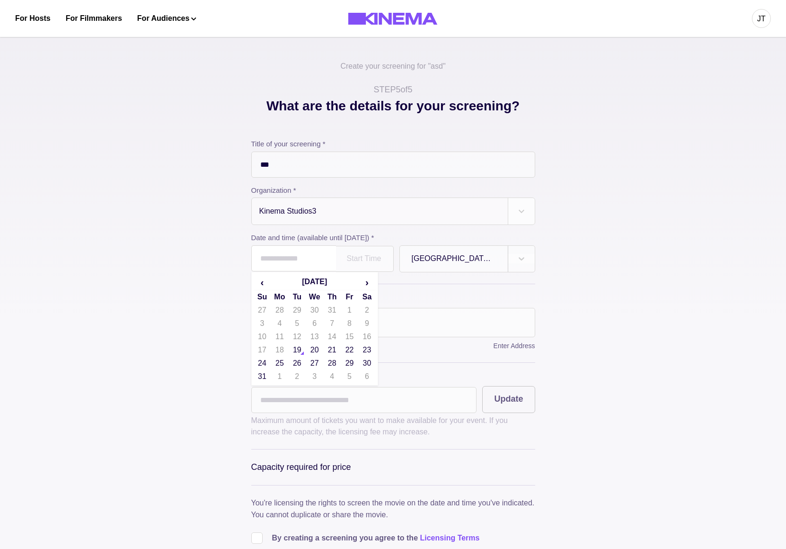
click at [303, 263] on input "text" at bounding box center [293, 258] width 85 height 26
click at [310, 354] on td "20" at bounding box center [315, 349] width 18 height 13
type input "**********"
click at [330, 330] on input "Location *" at bounding box center [393, 322] width 284 height 29
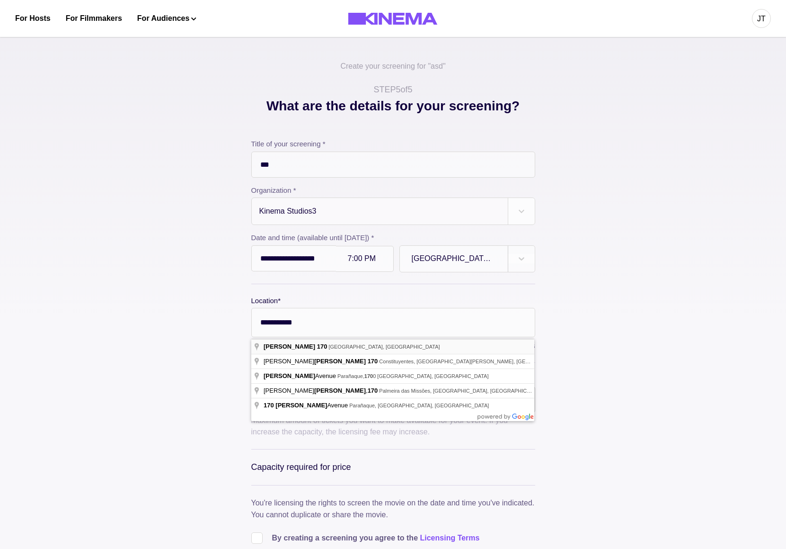
type input "**********"
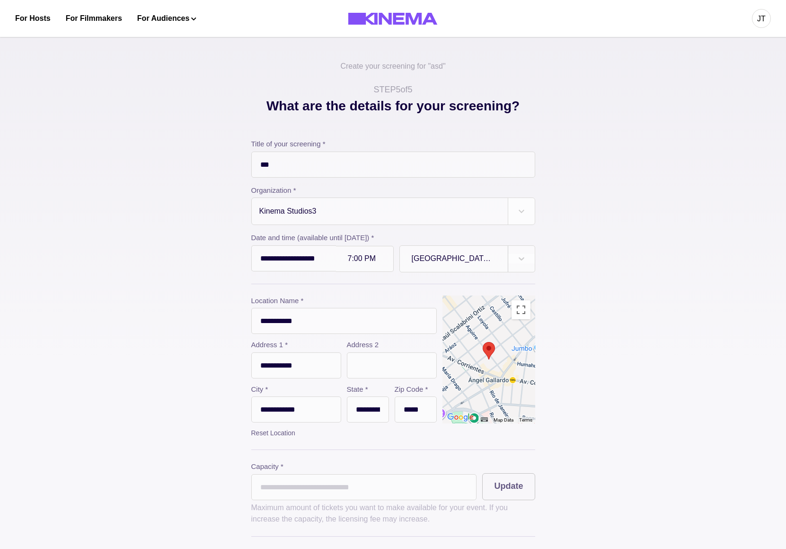
click at [312, 500] on input "*" at bounding box center [364, 487] width 226 height 26
type input "***"
click at [366, 372] on input "text" at bounding box center [392, 365] width 90 height 26
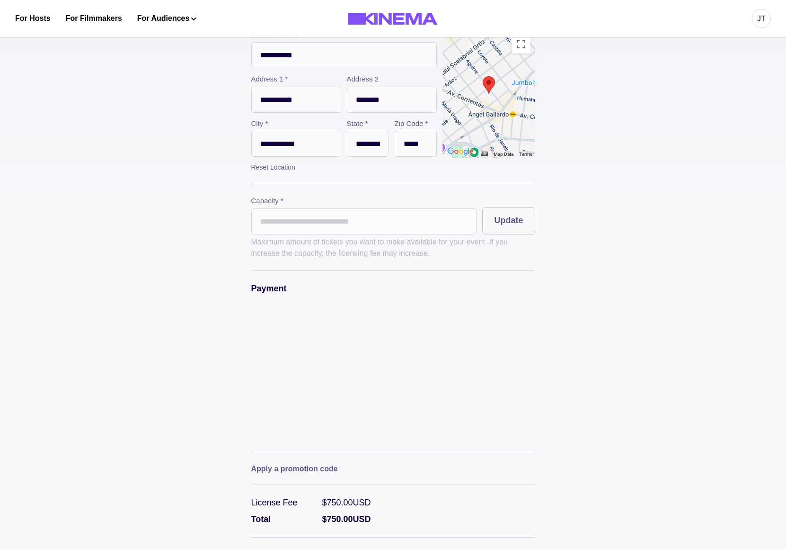
scroll to position [274, 0]
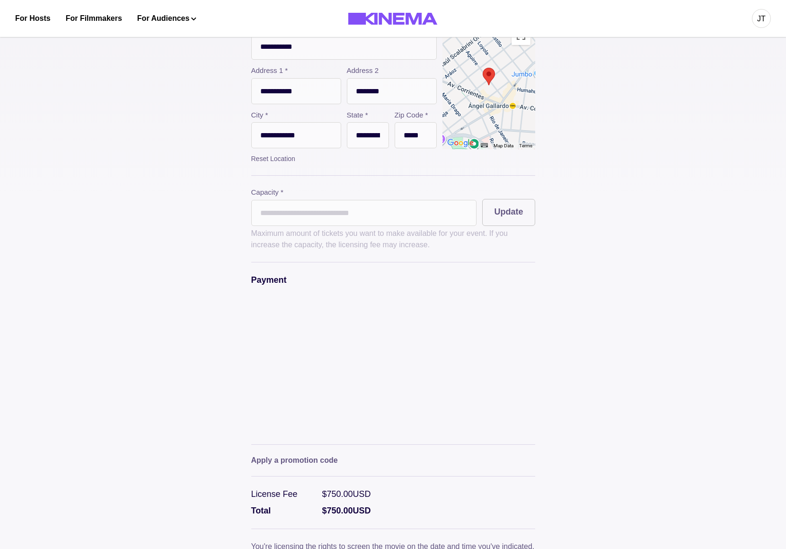
type input "********"
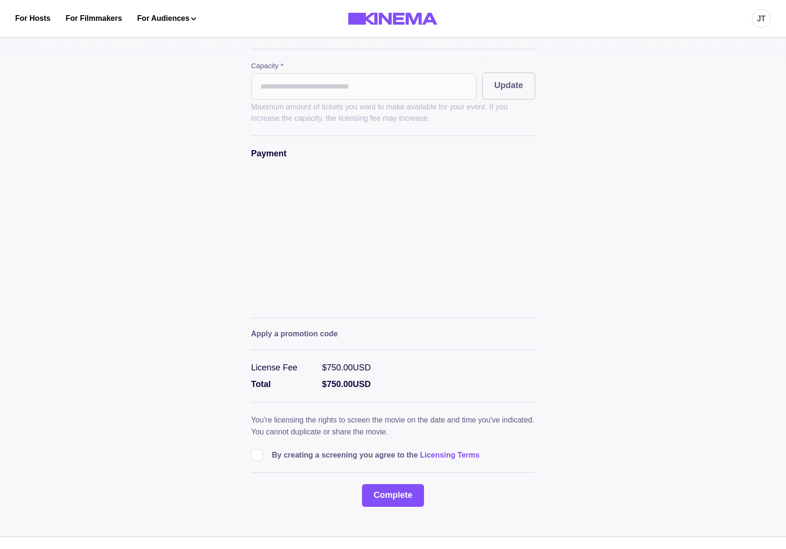
scroll to position [403, 0]
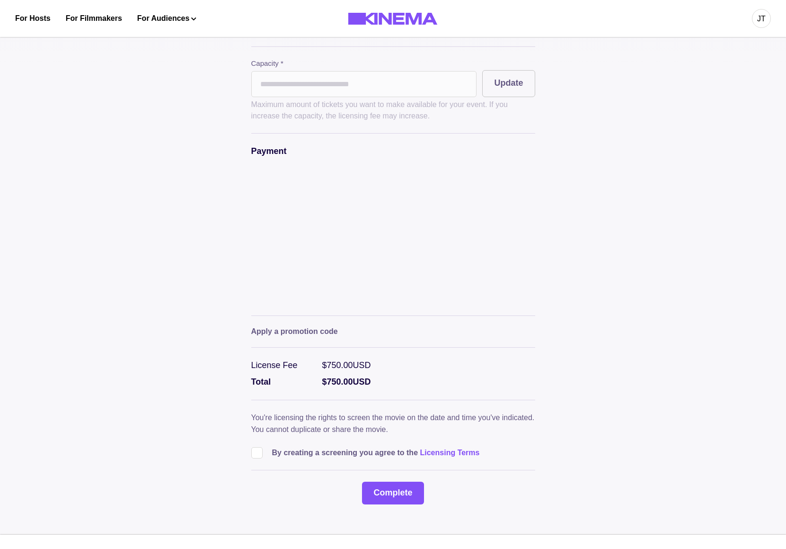
click at [344, 458] on p "By creating a screening you agree to the Licensing Terms" at bounding box center [376, 452] width 208 height 11
click at [258, 458] on span at bounding box center [256, 452] width 11 height 11
click at [400, 500] on button "Complete" at bounding box center [393, 493] width 62 height 23
click at [655, 393] on div "**********" at bounding box center [393, 80] width 786 height 907
type input "*"
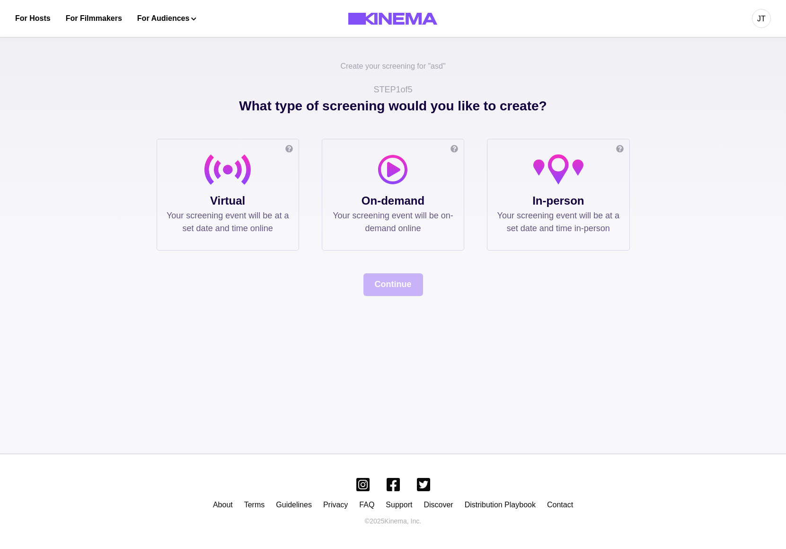
click at [536, 185] on div at bounding box center [558, 173] width 123 height 38
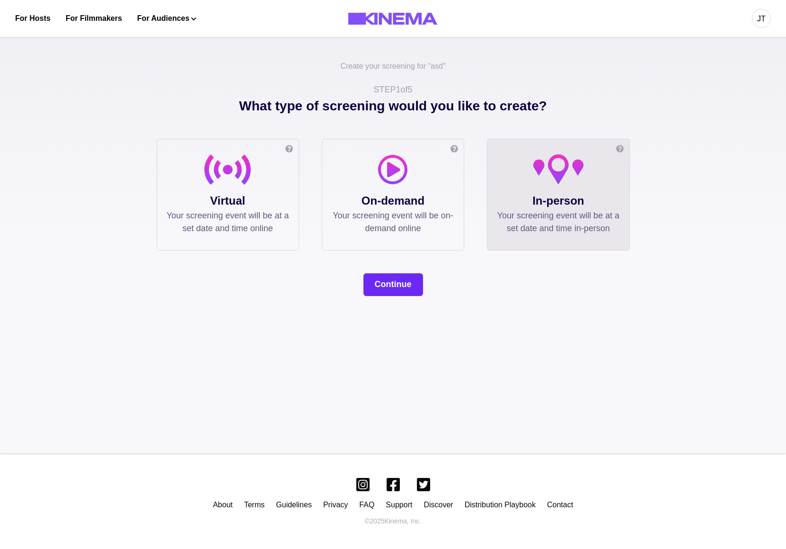
click at [390, 282] on button "Continue" at bounding box center [394, 284] width 60 height 23
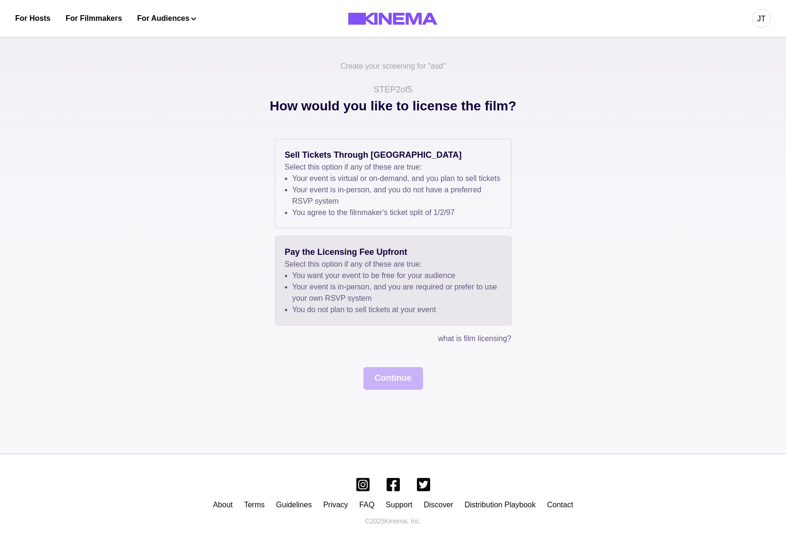
click at [400, 281] on li "You want your event to be free for your audience" at bounding box center [397, 275] width 209 height 11
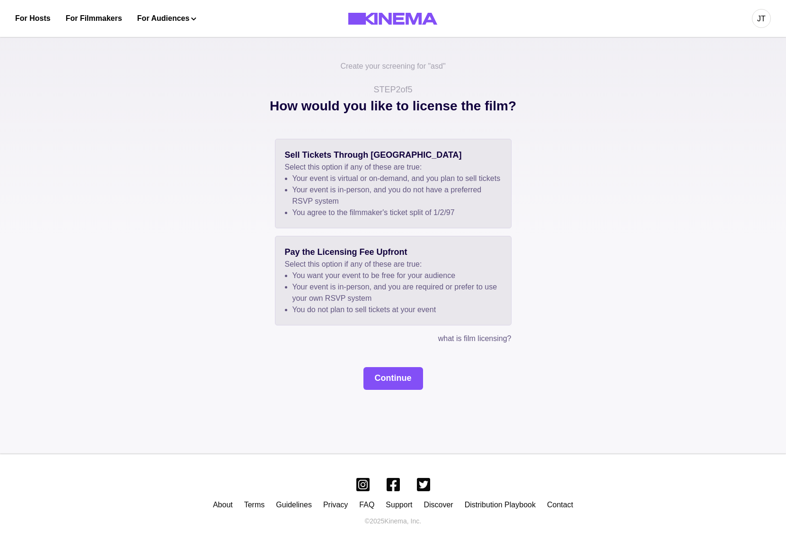
click at [392, 205] on li "Your event is in-person, and you do not have a preferred RSVP system" at bounding box center [397, 195] width 209 height 23
click at [385, 281] on li "You want your event to be free for your audience" at bounding box center [397, 275] width 209 height 11
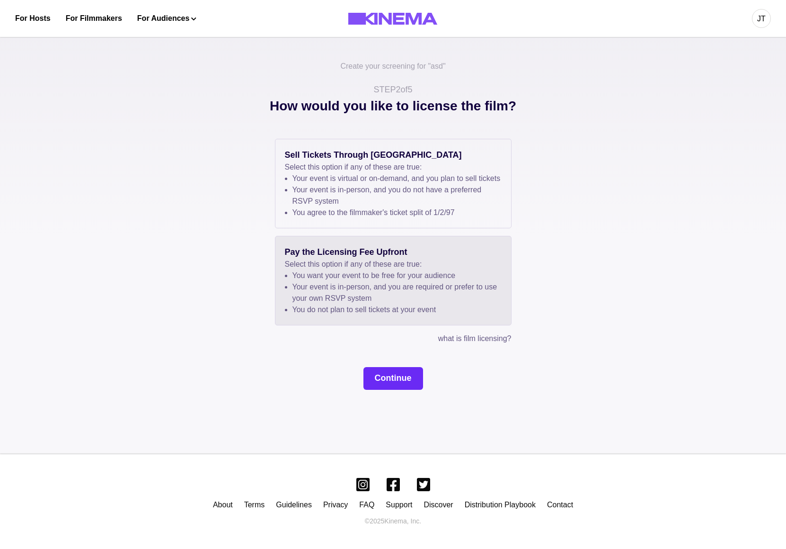
click at [378, 389] on button "Continue" at bounding box center [394, 378] width 60 height 23
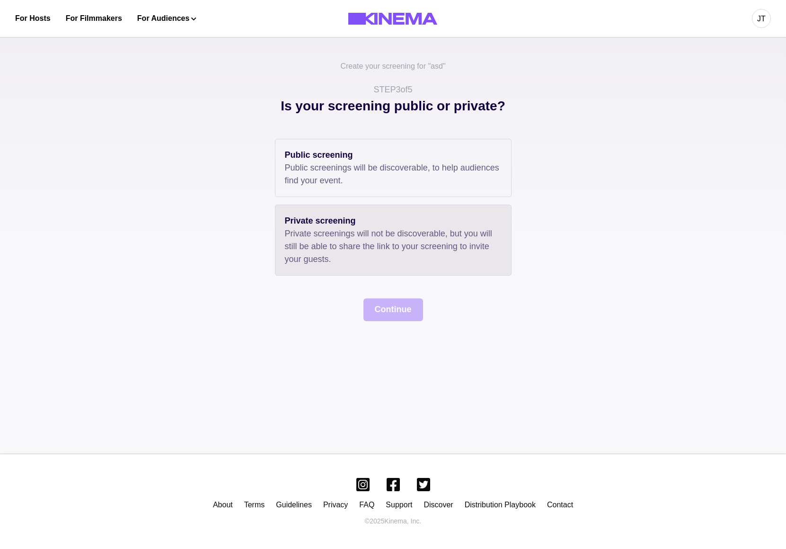
click at [384, 258] on p "Private screenings will not be discoverable, but you will still be able to shar…" at bounding box center [393, 246] width 217 height 38
click at [385, 307] on button "Continue" at bounding box center [394, 309] width 60 height 23
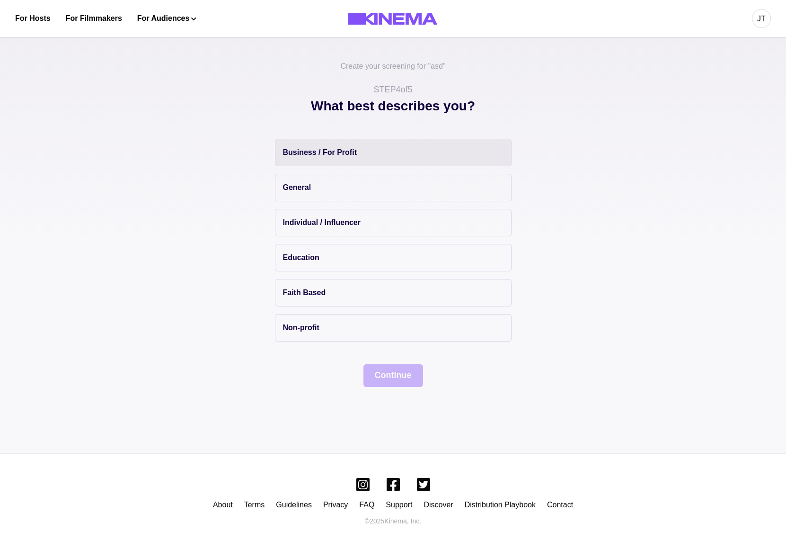
click at [370, 159] on button "Business / For Profit" at bounding box center [393, 152] width 237 height 27
click at [391, 385] on button "Continue" at bounding box center [394, 375] width 60 height 23
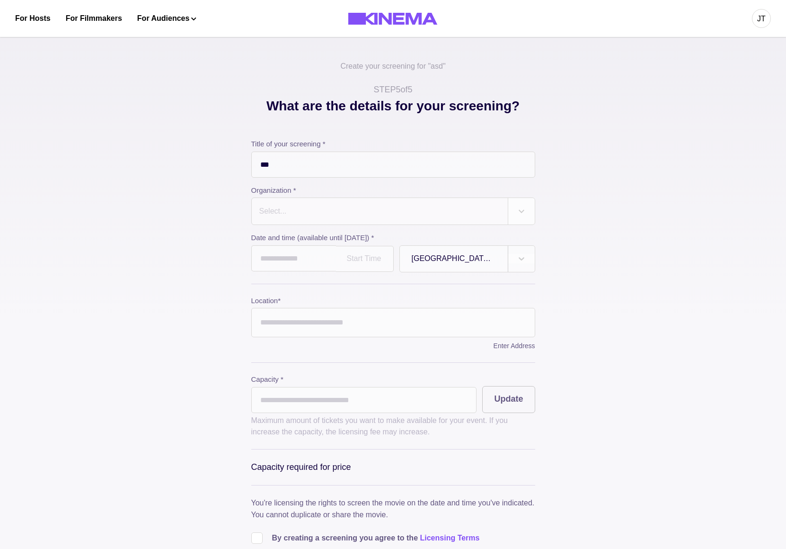
click at [367, 194] on label "Organization *" at bounding box center [390, 190] width 278 height 11
click at [359, 215] on div at bounding box center [380, 211] width 243 height 13
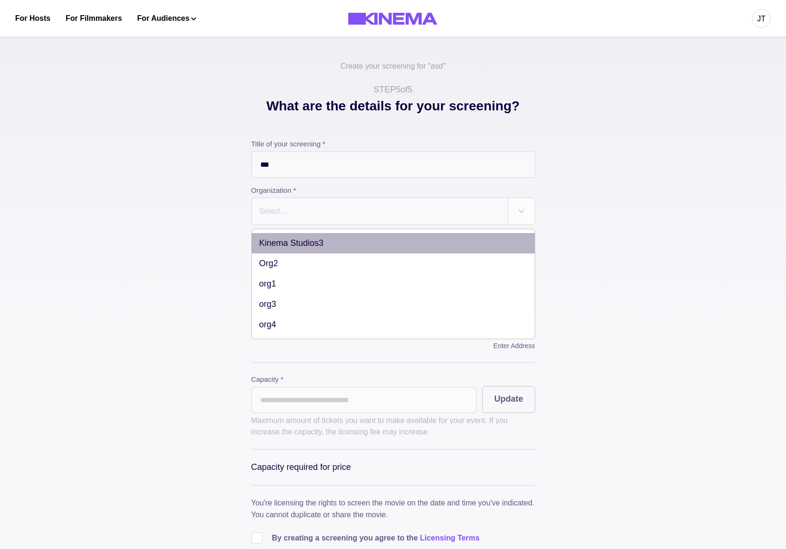
click at [347, 237] on div "Kinema Studios3" at bounding box center [393, 243] width 283 height 20
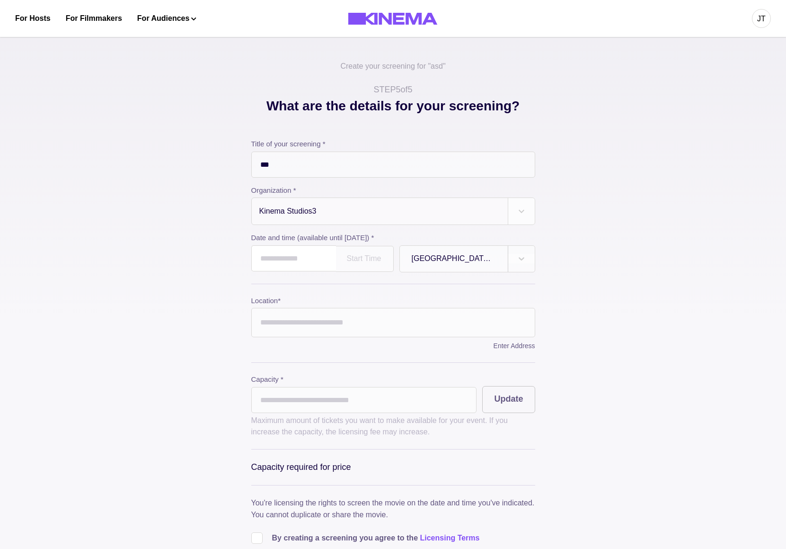
click at [322, 257] on input "text" at bounding box center [293, 258] width 85 height 26
click at [314, 354] on td "20" at bounding box center [315, 349] width 18 height 13
type input "**********"
click at [342, 331] on input "Location *" at bounding box center [393, 322] width 284 height 29
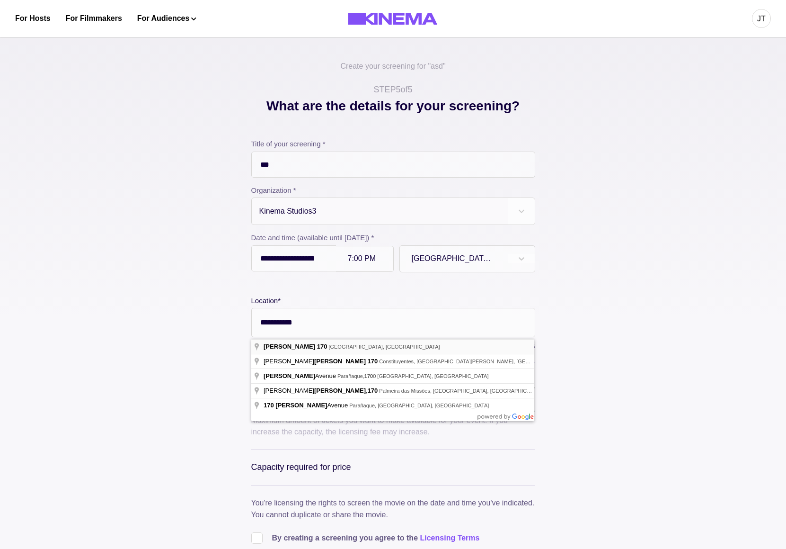
type input "**********"
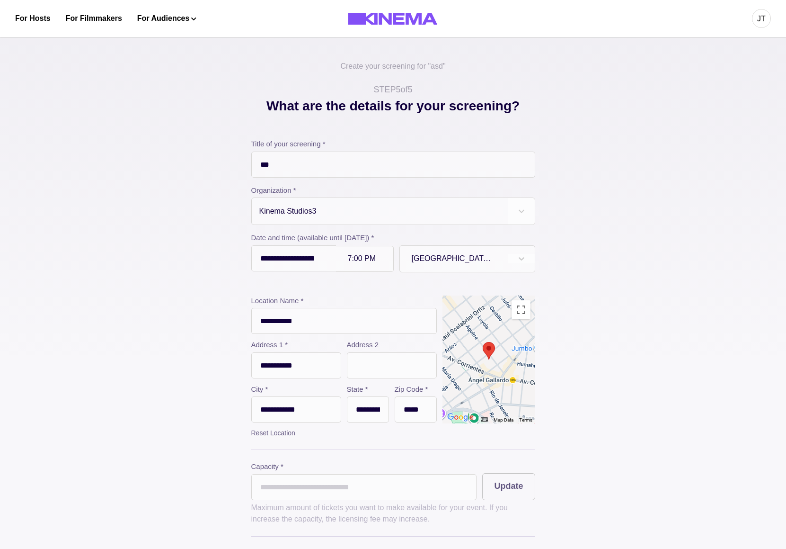
click at [384, 366] on input "text" at bounding box center [392, 365] width 90 height 26
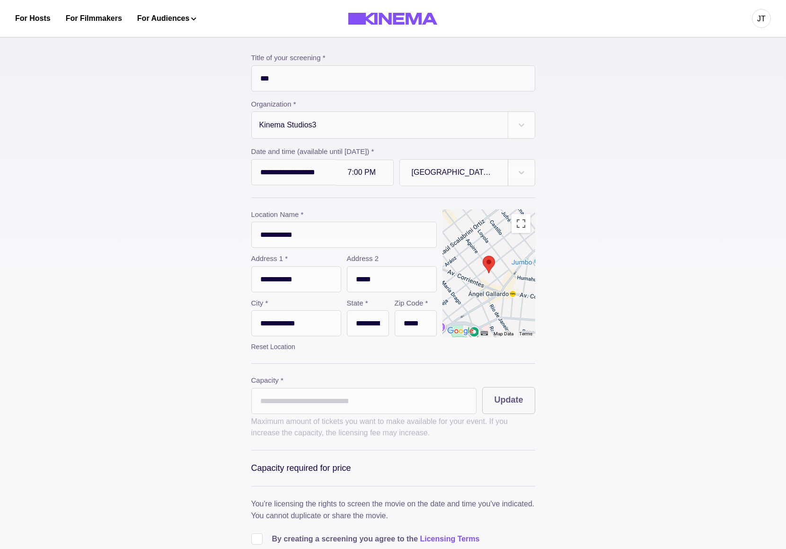
scroll to position [88, 0]
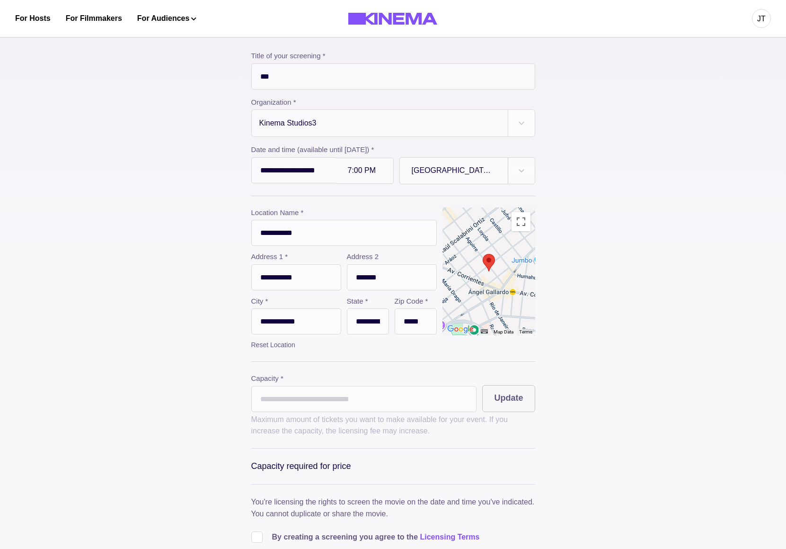
type input "*******"
click at [343, 399] on input "*" at bounding box center [364, 399] width 226 height 26
click at [340, 404] on input "*" at bounding box center [364, 399] width 226 height 26
click at [506, 395] on button "Update" at bounding box center [509, 398] width 53 height 27
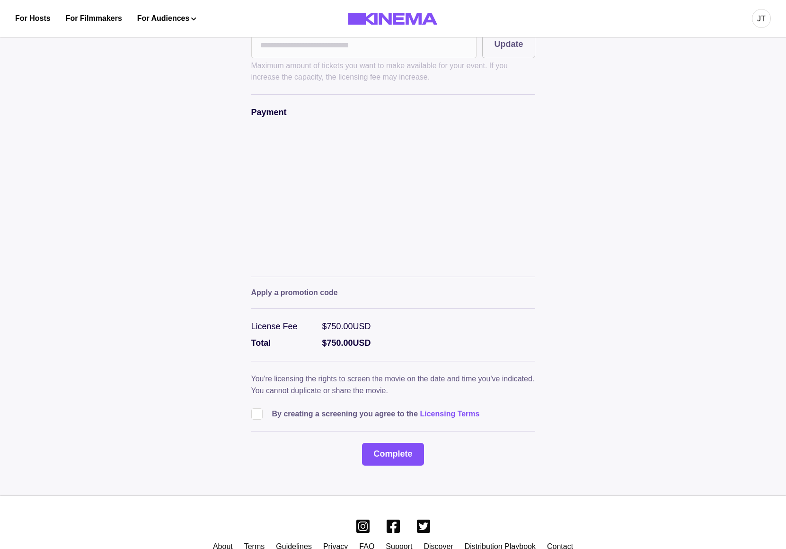
scroll to position [444, 0]
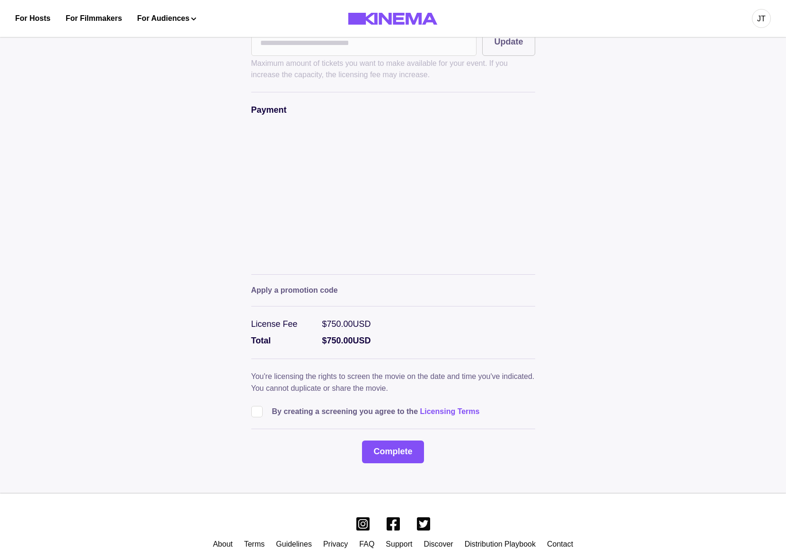
click at [290, 426] on div "**********" at bounding box center [393, 79] width 284 height 769
click at [278, 417] on p "By creating a screening you agree to the Licensing Terms" at bounding box center [376, 411] width 208 height 11
click at [267, 417] on label at bounding box center [261, 411] width 21 height 11
click at [378, 459] on button "Complete" at bounding box center [393, 451] width 62 height 23
click at [592, 438] on div "**********" at bounding box center [394, 57] width 474 height 811
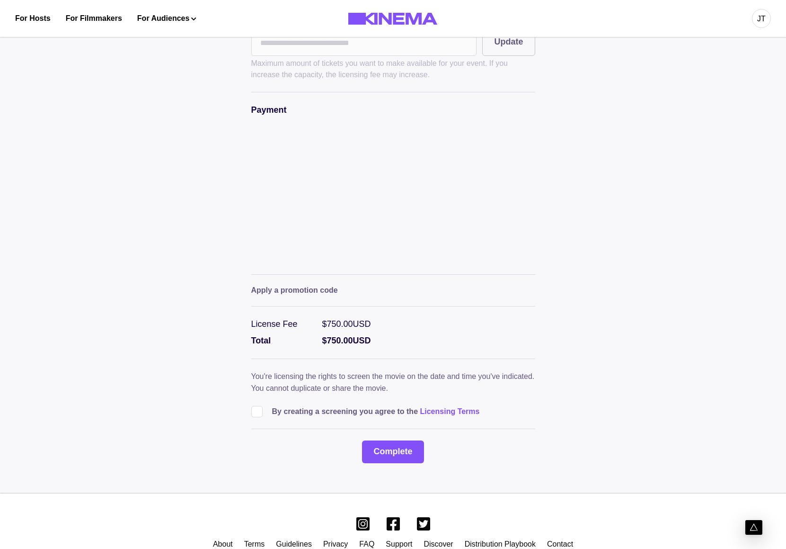
type input "*"
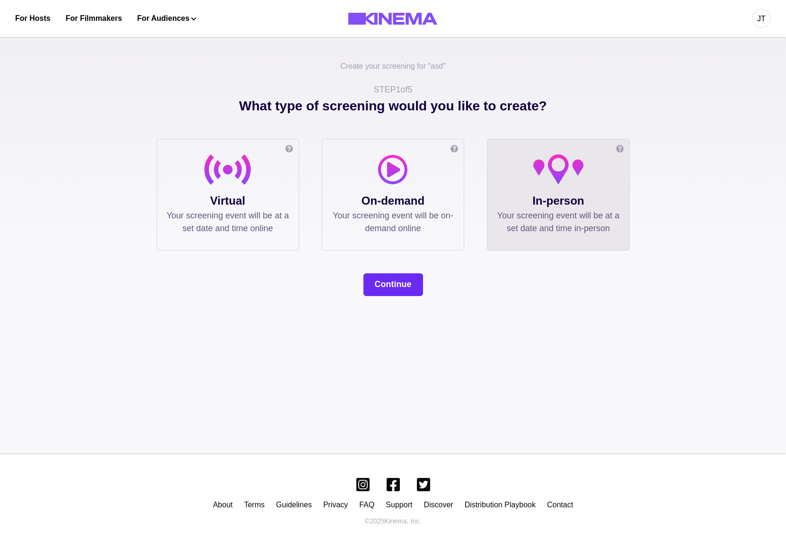
click at [403, 288] on button "Continue" at bounding box center [394, 284] width 60 height 23
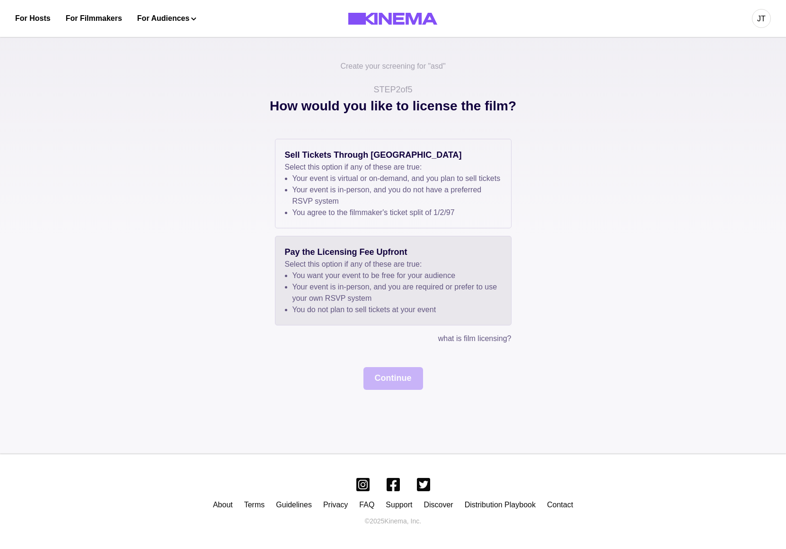
click at [425, 270] on p "Select this option if any of these are true:" at bounding box center [393, 264] width 217 height 11
click at [387, 387] on button "Continue" at bounding box center [394, 378] width 60 height 23
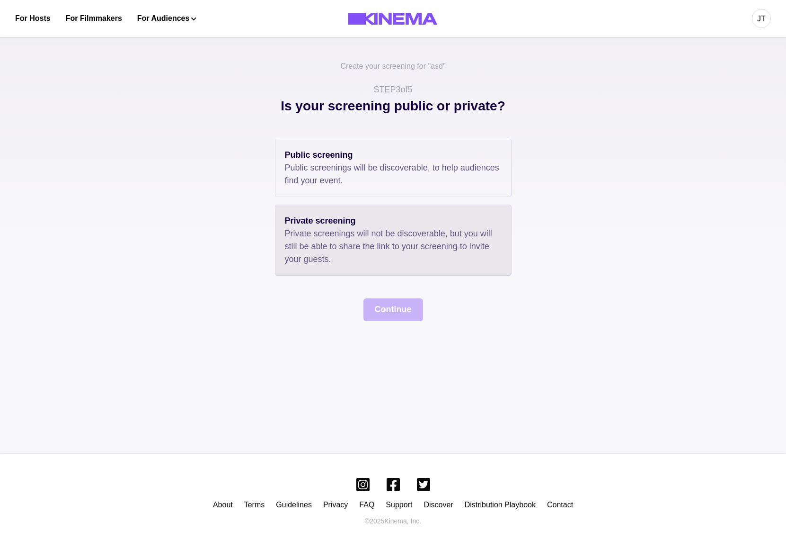
click at [386, 206] on div "Private screening Private screenings will not be discoverable, but you will sti…" at bounding box center [393, 240] width 237 height 71
click at [389, 309] on button "Continue" at bounding box center [394, 309] width 60 height 23
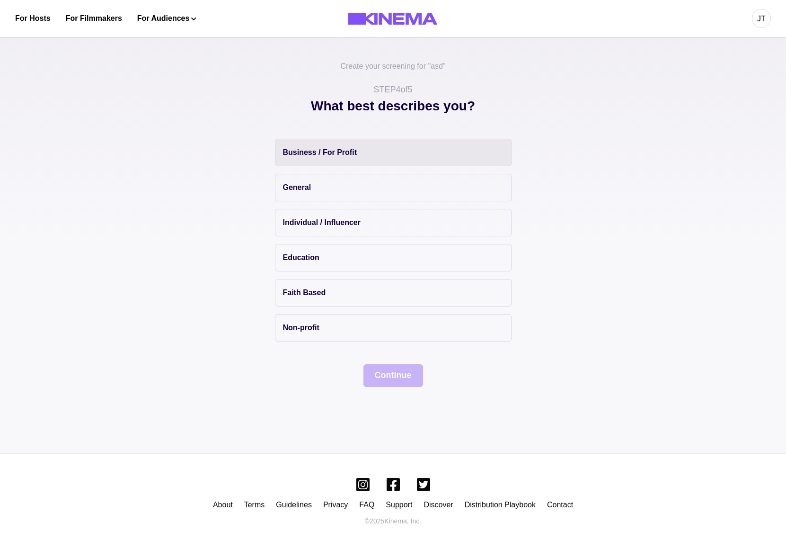
click at [411, 158] on button "Business / For Profit" at bounding box center [393, 152] width 237 height 27
click at [384, 369] on button "Continue" at bounding box center [394, 375] width 60 height 23
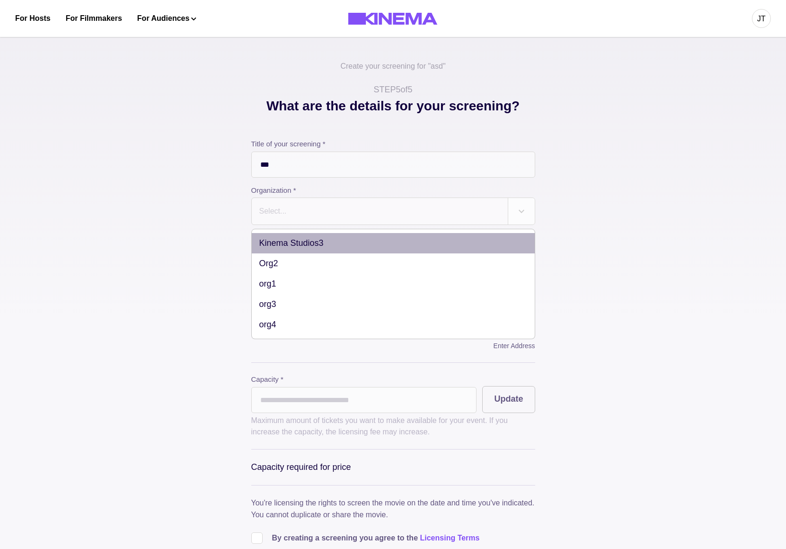
click at [381, 206] on div at bounding box center [380, 211] width 243 height 13
click at [372, 236] on div "Kinema Studios3" at bounding box center [393, 243] width 283 height 20
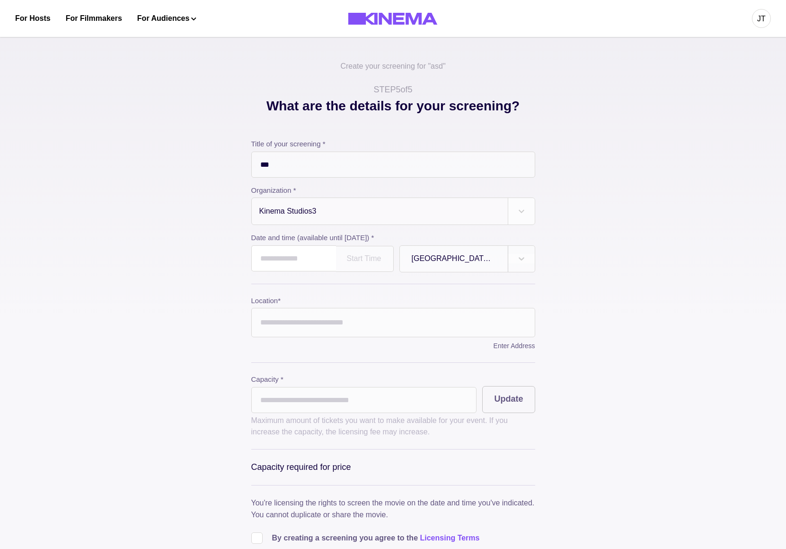
click at [298, 259] on input "text" at bounding box center [293, 258] width 85 height 26
click at [306, 352] on td "20" at bounding box center [315, 349] width 18 height 13
type input "**********"
click at [329, 327] on input "Location *" at bounding box center [393, 322] width 284 height 29
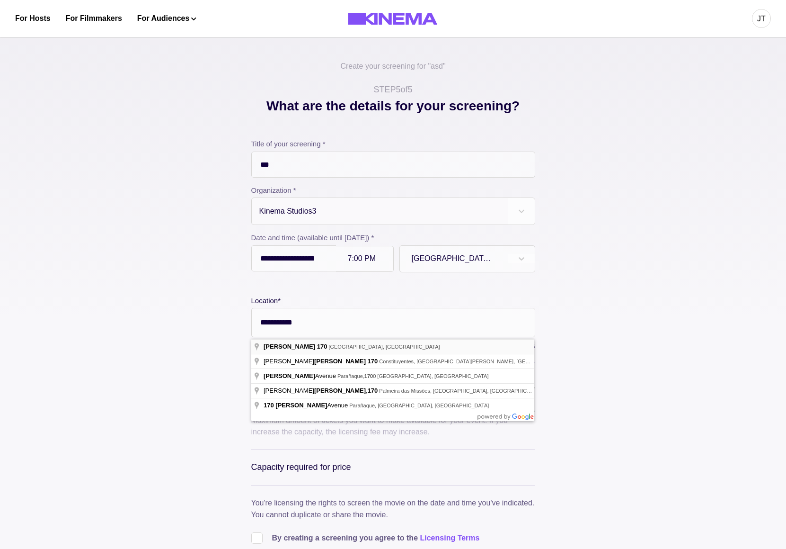
type input "**********"
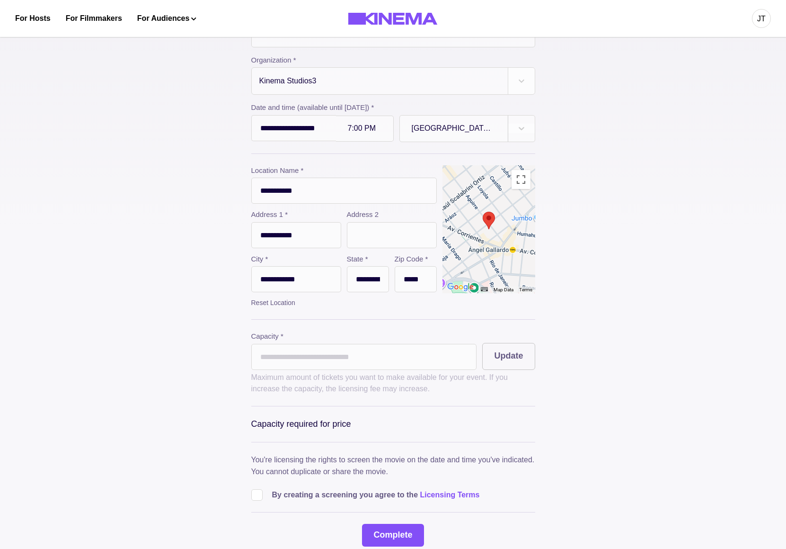
scroll to position [134, 0]
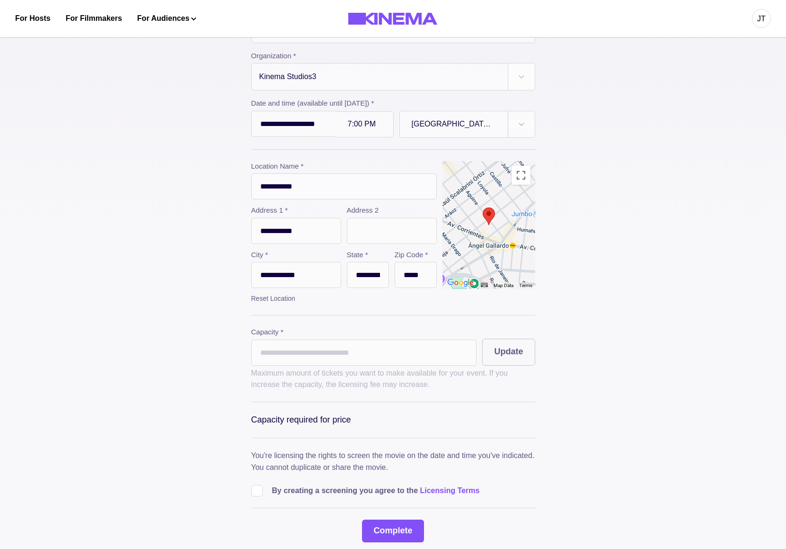
click at [271, 353] on input "*" at bounding box center [364, 353] width 226 height 26
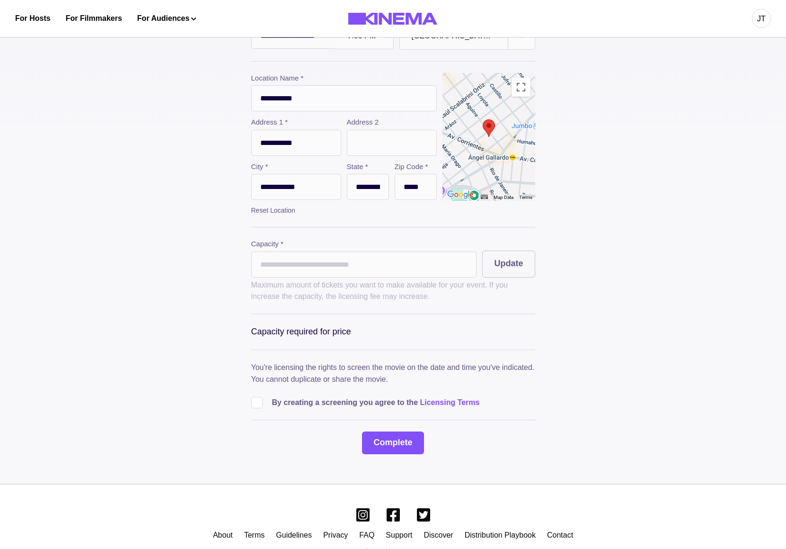
type input "***"
click at [256, 405] on div "**********" at bounding box center [393, 185] width 284 height 538
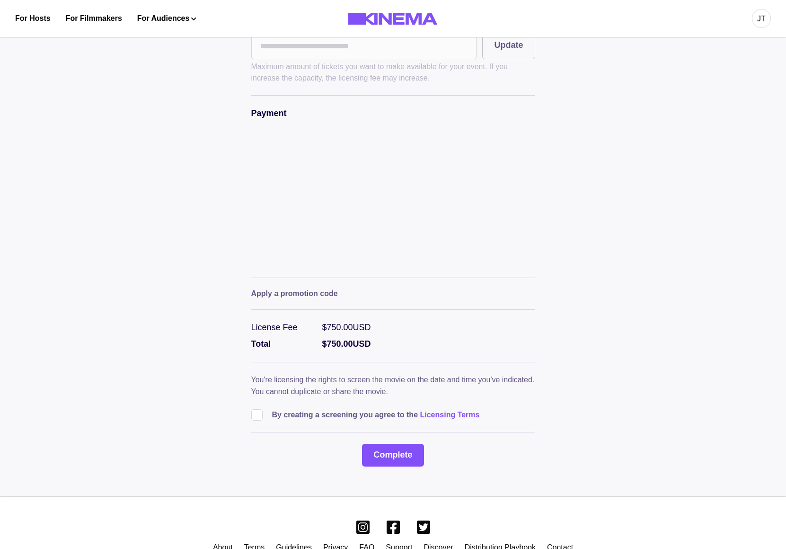
scroll to position [443, 0]
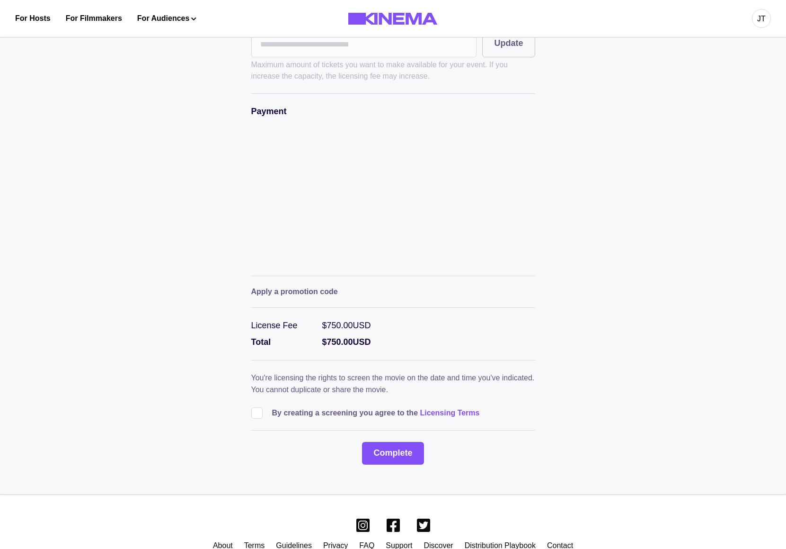
click at [259, 419] on span at bounding box center [256, 412] width 11 height 11
click at [375, 450] on button "Complete" at bounding box center [393, 453] width 62 height 23
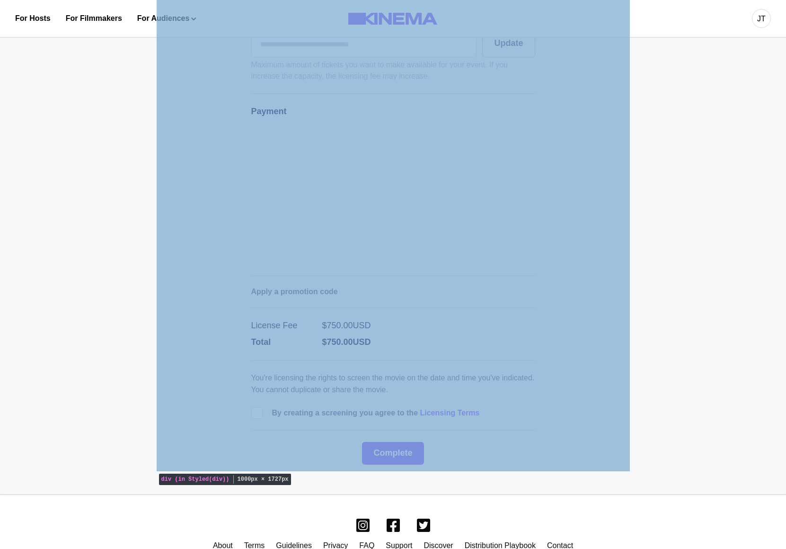
type input "*"
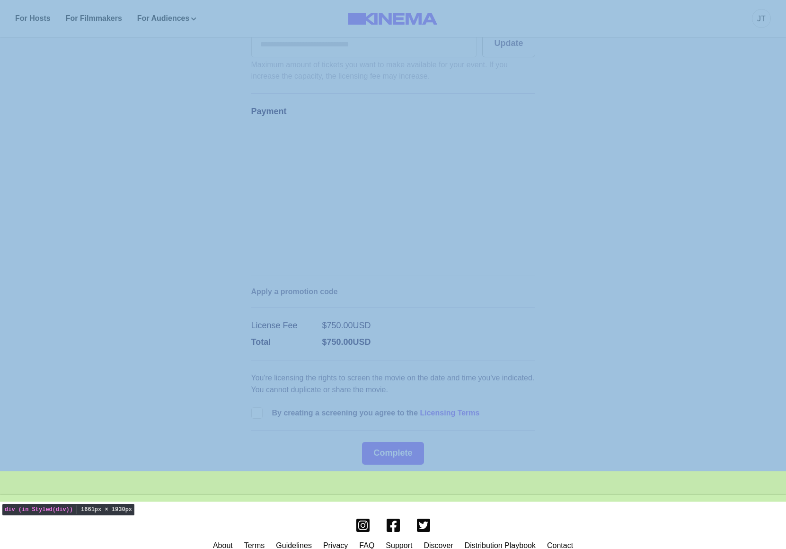
click at [676, 176] on div "**********" at bounding box center [393, 41] width 786 height 907
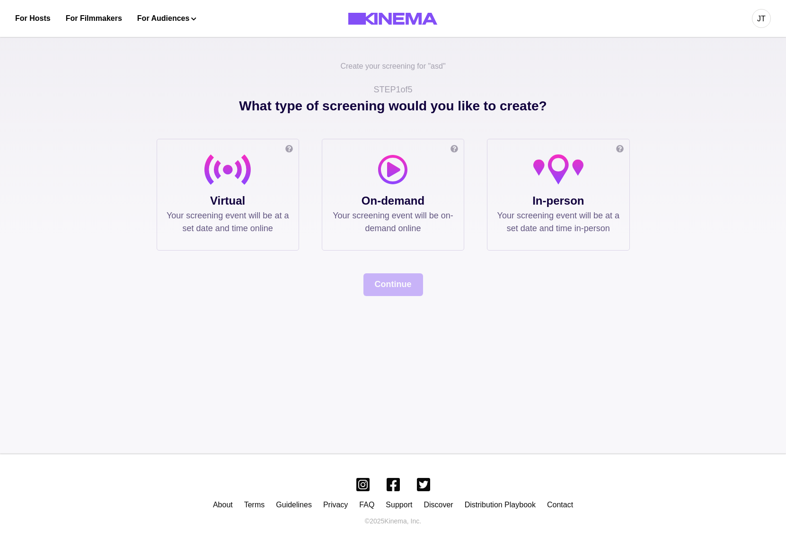
click at [526, 235] on p "Your screening event will be at a set date and time in-person" at bounding box center [558, 222] width 123 height 26
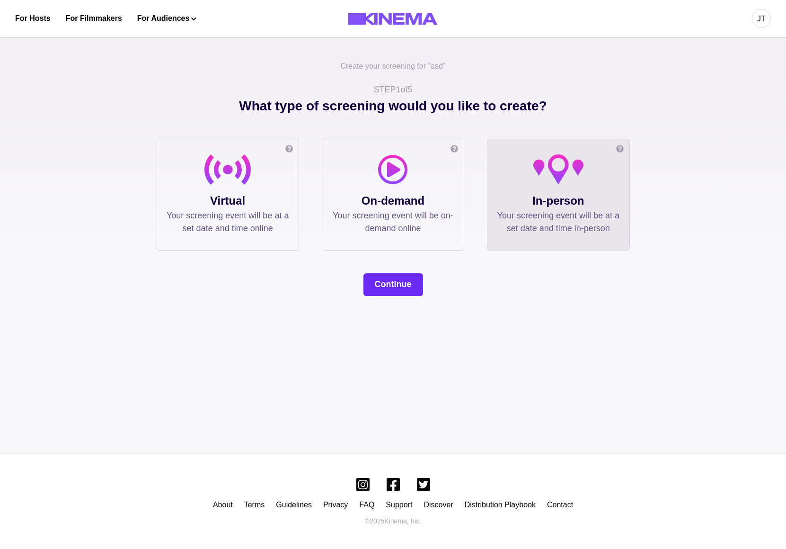
click at [391, 287] on button "Continue" at bounding box center [394, 284] width 60 height 23
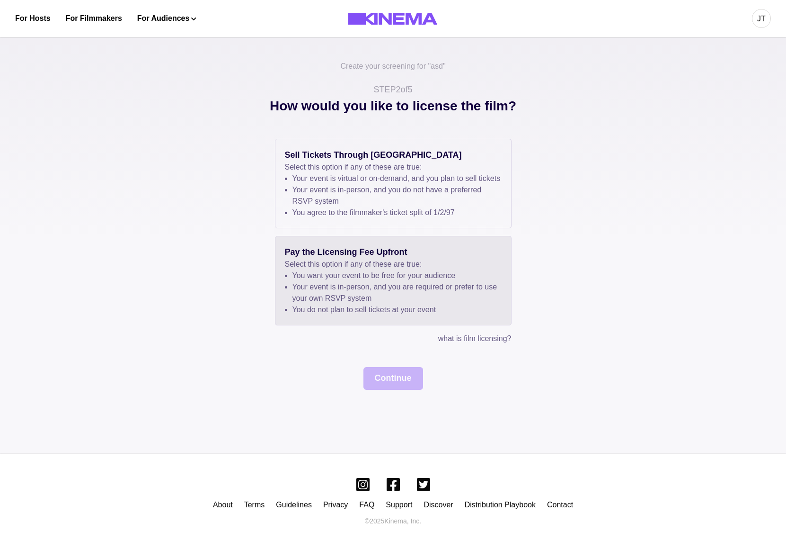
click at [398, 298] on li "Your event is in-person, and you are required or prefer to use your own RSVP sy…" at bounding box center [397, 292] width 209 height 23
click at [389, 389] on button "Continue" at bounding box center [394, 378] width 60 height 23
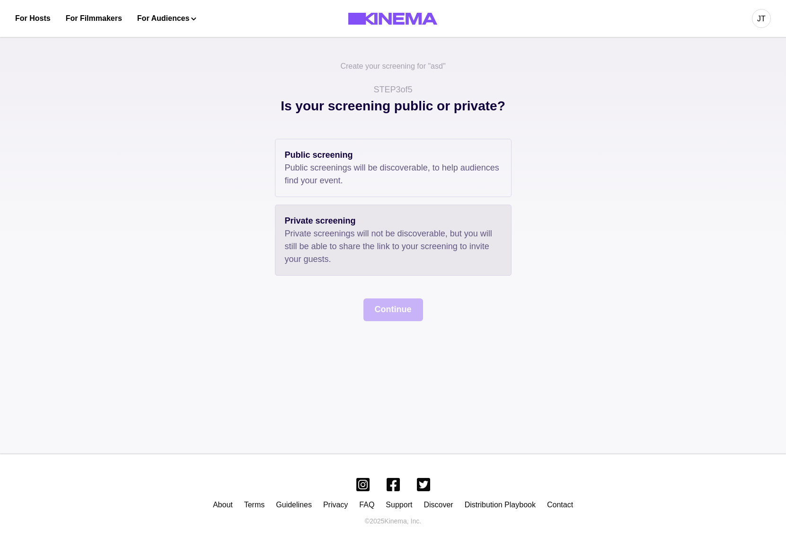
click at [401, 237] on p "Private screenings will not be discoverable, but you will still be able to shar…" at bounding box center [393, 246] width 217 height 38
click at [399, 304] on button "Continue" at bounding box center [394, 309] width 60 height 23
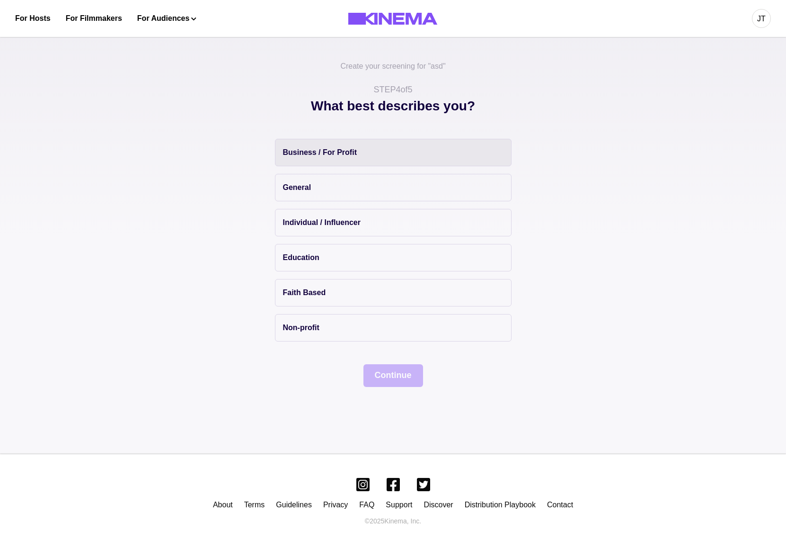
click at [399, 156] on button "Business / For Profit" at bounding box center [393, 152] width 237 height 27
click at [394, 376] on button "Continue" at bounding box center [394, 375] width 60 height 23
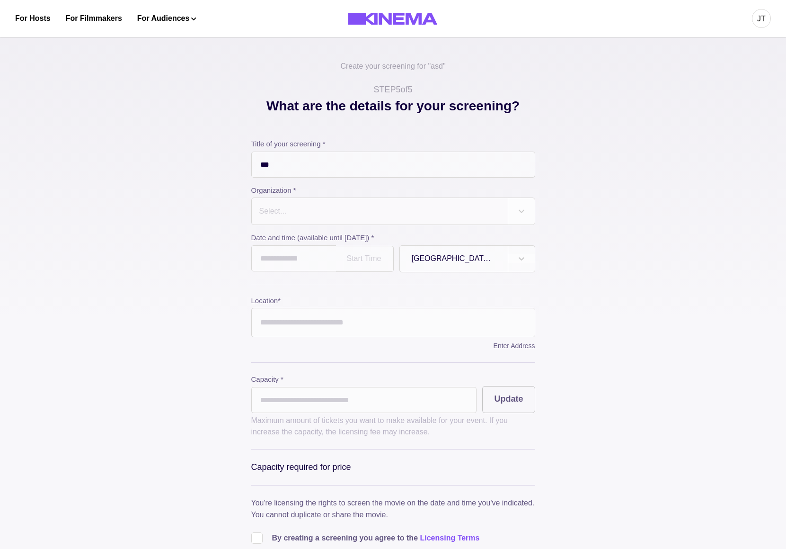
click at [428, 212] on div at bounding box center [380, 211] width 243 height 13
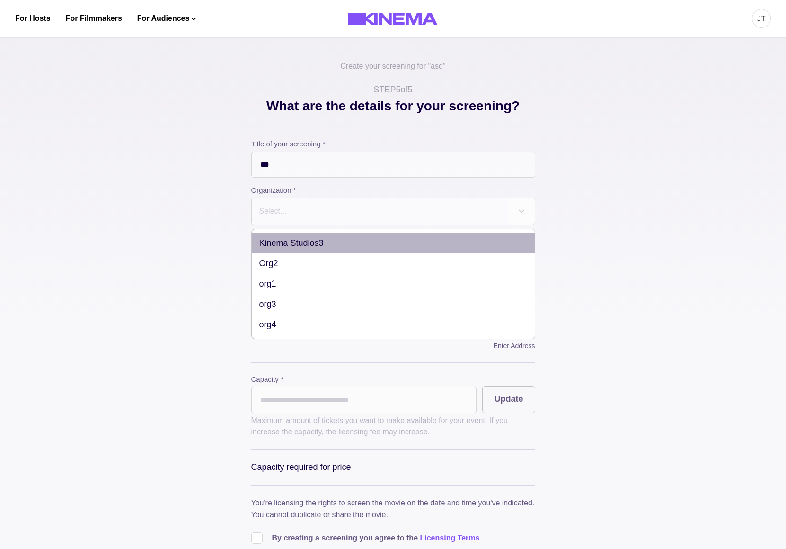
click at [337, 252] on div "Kinema Studios3" at bounding box center [393, 243] width 283 height 20
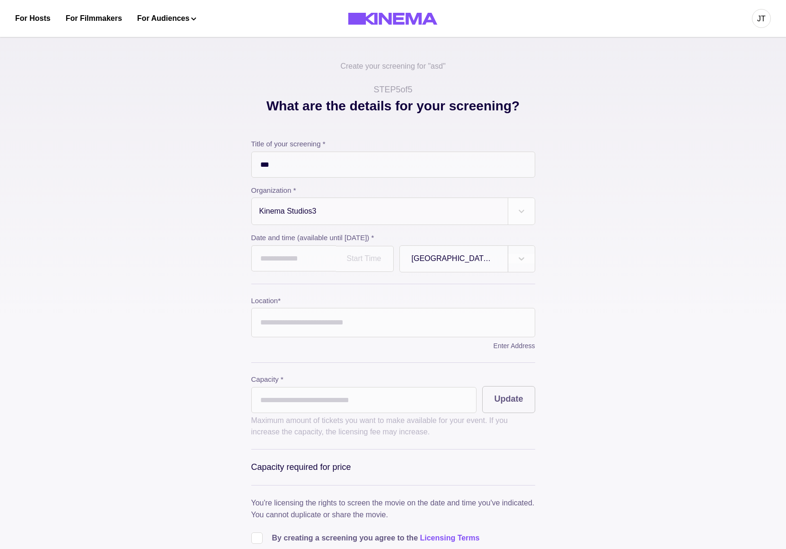
click at [336, 264] on div "Start Time" at bounding box center [365, 259] width 58 height 26
click at [345, 324] on div "12:45 AM" at bounding box center [365, 325] width 58 height 19
click at [301, 282] on div "**********" at bounding box center [393, 364] width 284 height 451
click at [305, 253] on input "**********" at bounding box center [293, 258] width 85 height 26
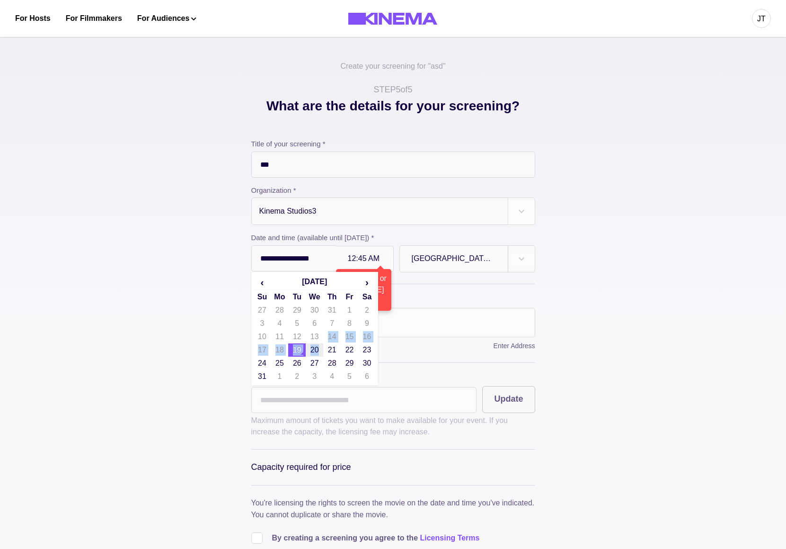
click at [313, 349] on tbody "27 28 29 30 31 1 2 3 4 5 6 7 8 9 10 11 12 13 14 15 16 17 18 19 20 21 22 23 24 2…" at bounding box center [315, 344] width 123 height 80
click at [313, 353] on td "20" at bounding box center [315, 349] width 18 height 13
type input "**********"
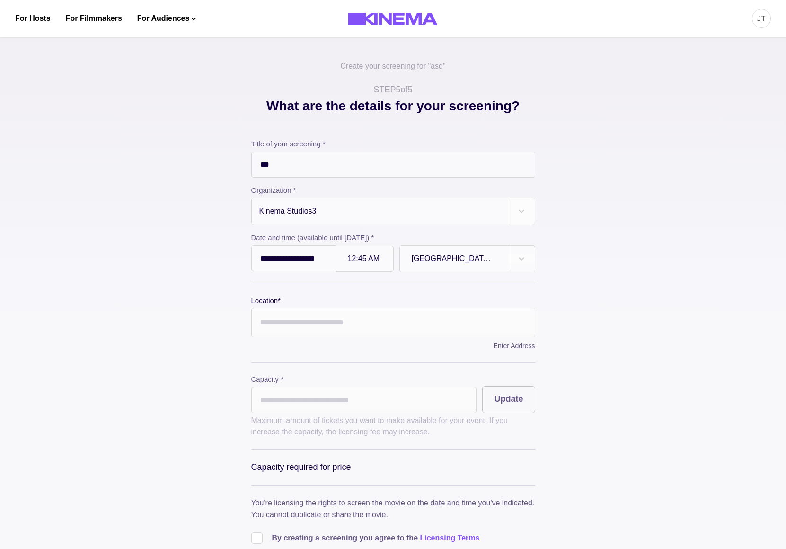
click at [349, 333] on input "Location *" at bounding box center [393, 322] width 284 height 29
click at [437, 262] on div at bounding box center [454, 258] width 84 height 11
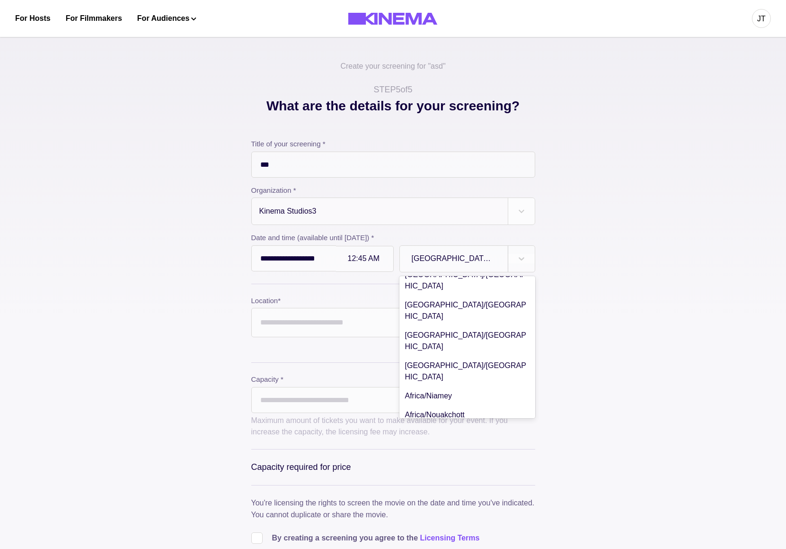
scroll to position [1094, 0]
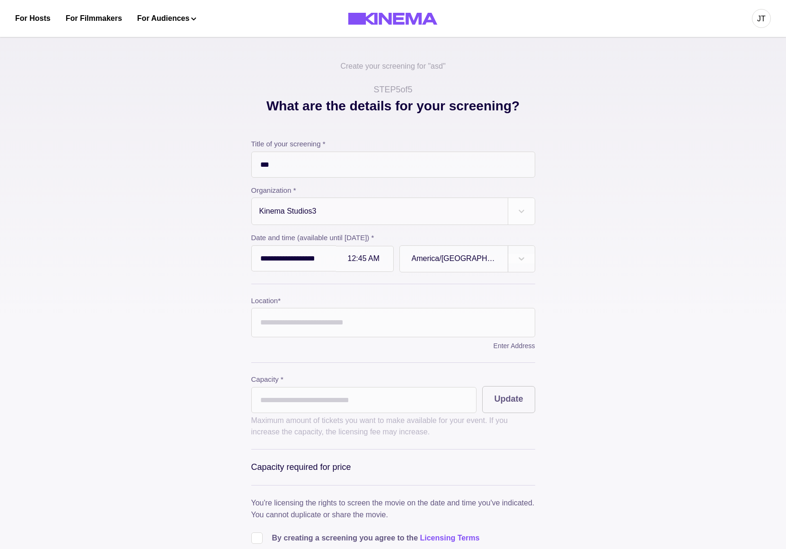
click at [325, 318] on input "Location *" at bounding box center [393, 322] width 284 height 29
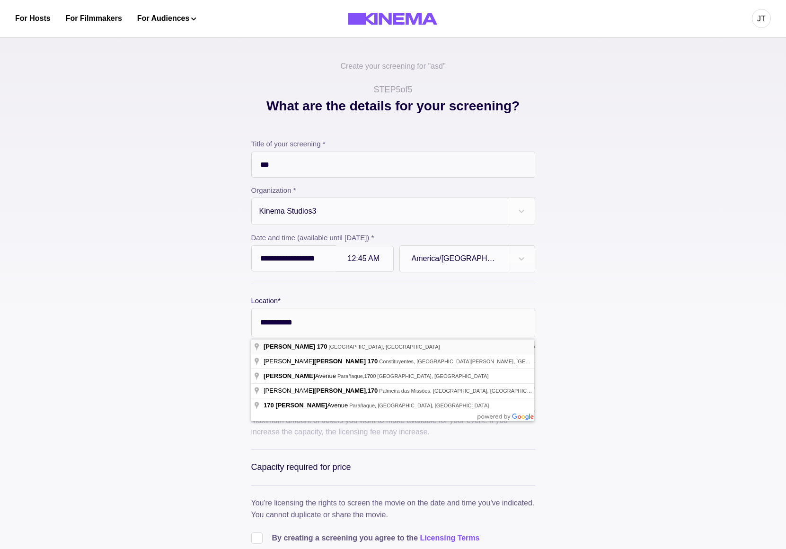
type input "**********"
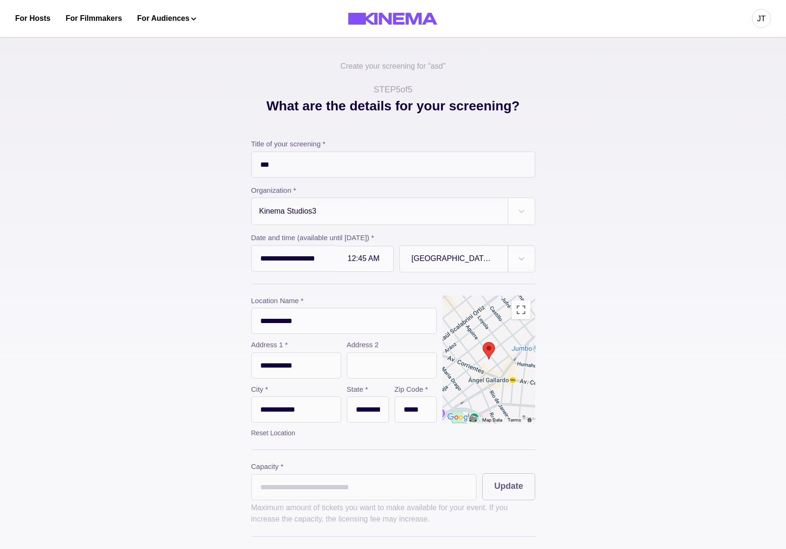
click at [316, 500] on input "*" at bounding box center [364, 487] width 226 height 26
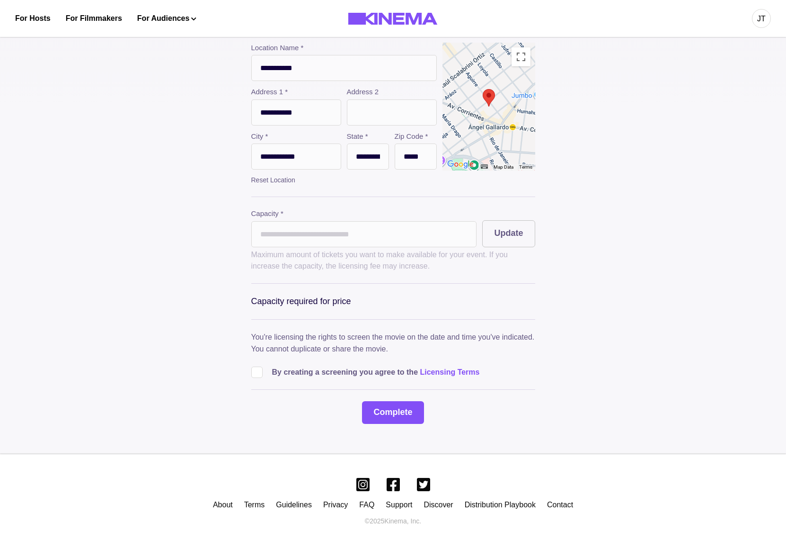
scroll to position [259, 0]
type input "***"
click at [250, 378] on div "**********" at bounding box center [394, 133] width 474 height 581
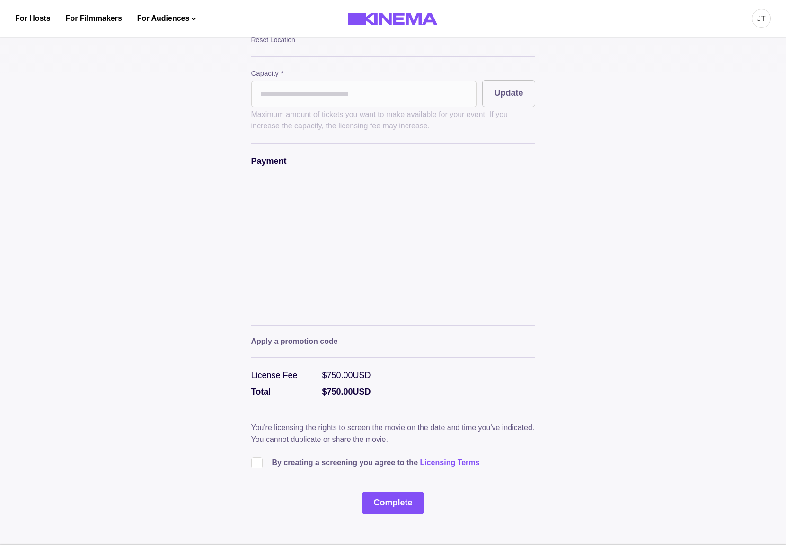
scroll to position [394, 0]
click at [320, 467] on p "By creating a screening you agree to the Licensing Terms" at bounding box center [376, 461] width 208 height 11
drag, startPoint x: 254, startPoint y: 471, endPoint x: 275, endPoint y: 478, distance: 21.9
click at [255, 467] on span at bounding box center [256, 461] width 11 height 11
click at [376, 513] on button "Complete" at bounding box center [393, 502] width 62 height 23
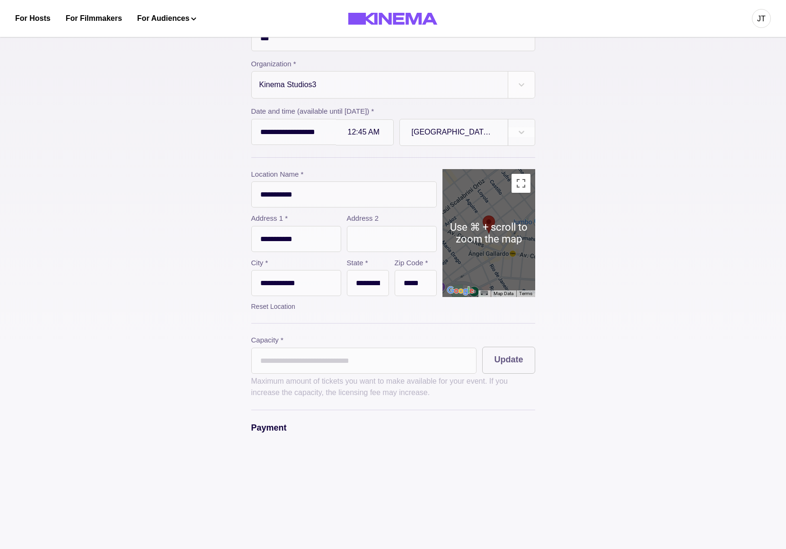
scroll to position [126, 0]
click at [530, 124] on div at bounding box center [521, 133] width 27 height 26
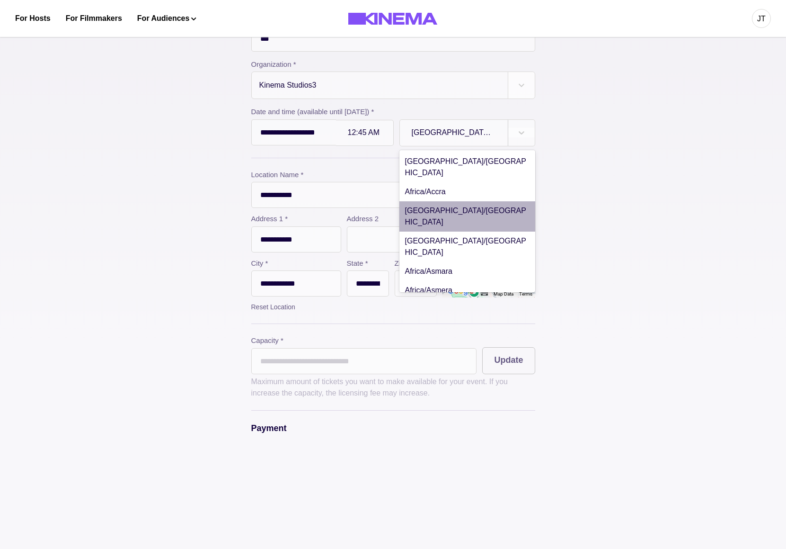
click at [435, 201] on div "[GEOGRAPHIC_DATA]/[GEOGRAPHIC_DATA]" at bounding box center [468, 216] width 136 height 30
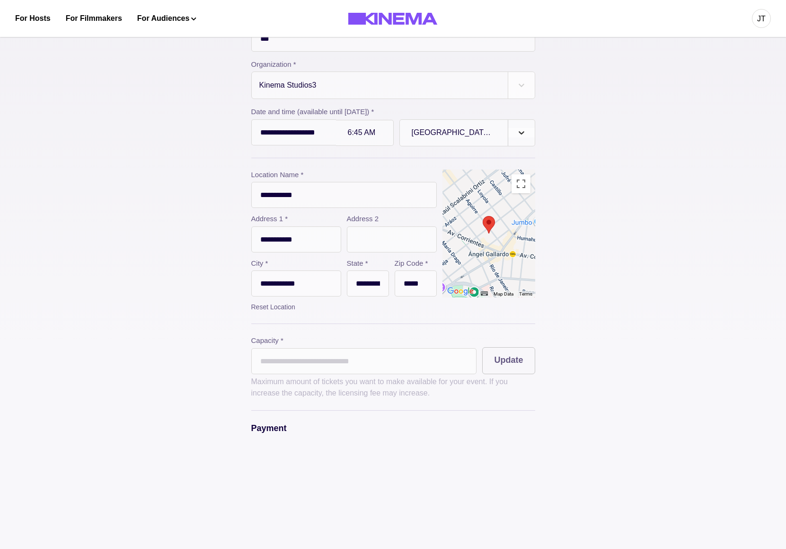
click at [515, 133] on div at bounding box center [522, 132] width 27 height 9
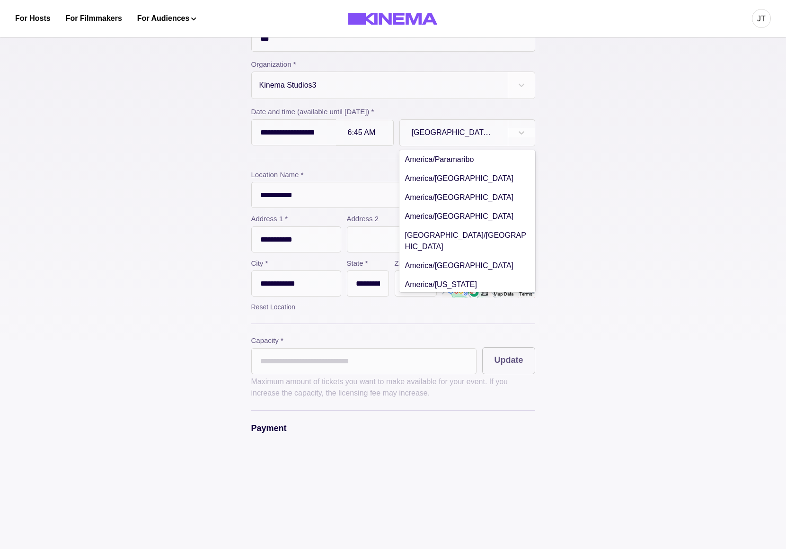
scroll to position [4213, 0]
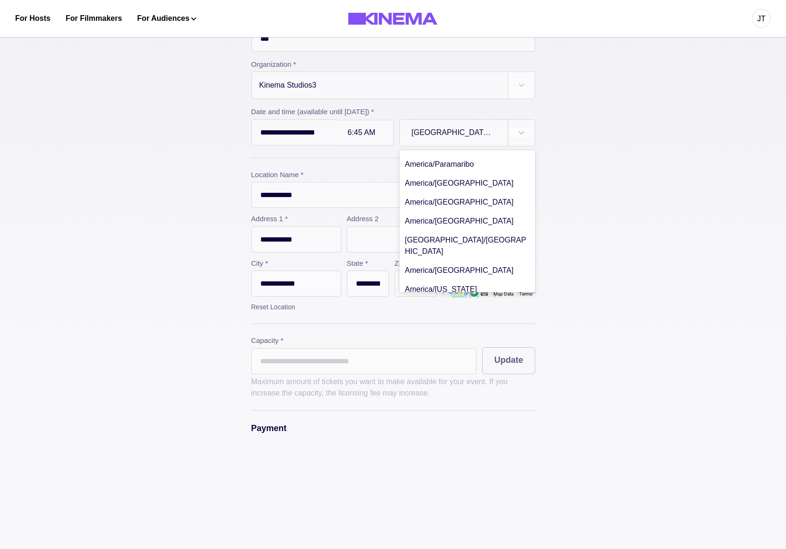
type input "**********"
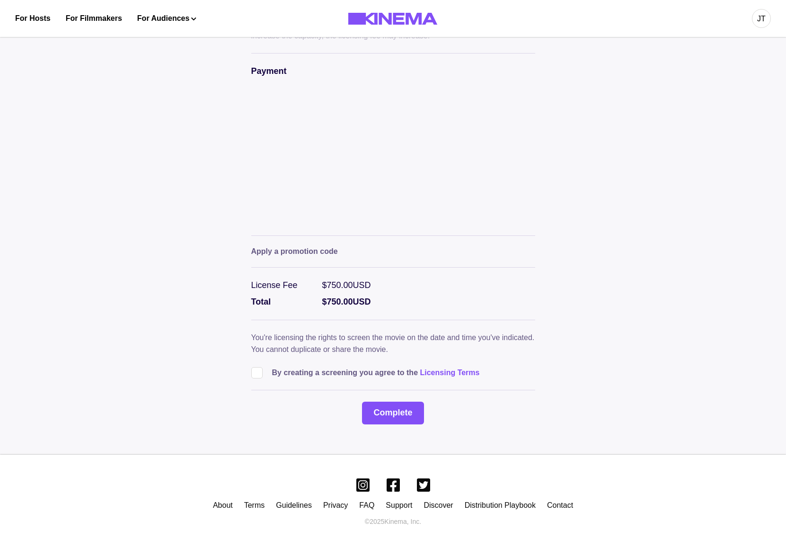
scroll to position [490, 0]
click at [396, 414] on button "Complete" at bounding box center [393, 412] width 62 height 23
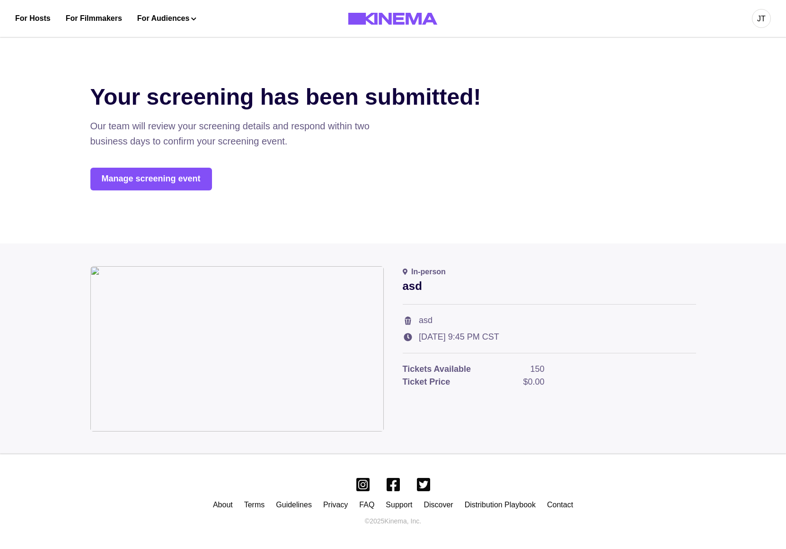
scroll to position [0, 0]
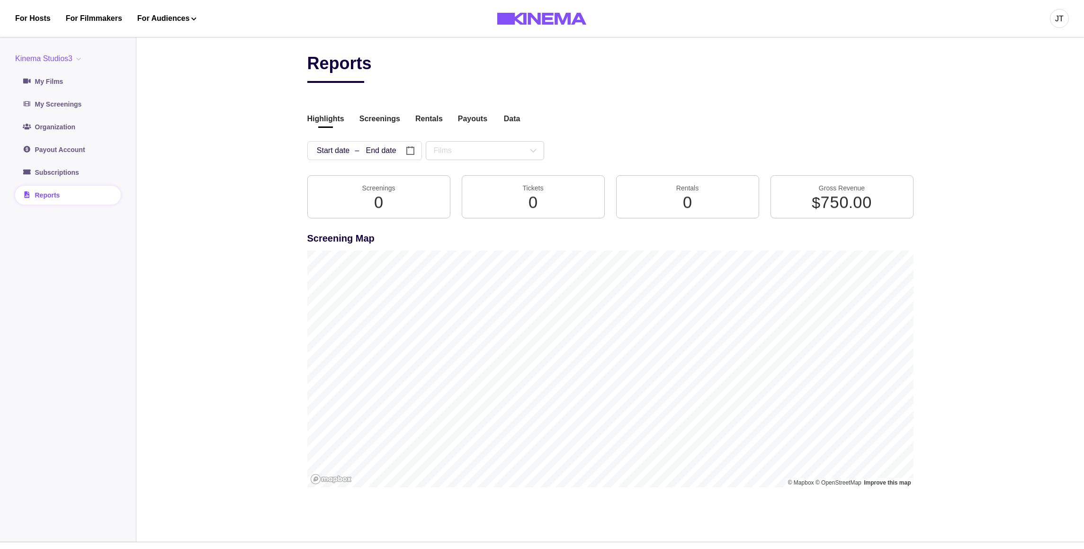
click at [385, 124] on button "Screenings" at bounding box center [379, 119] width 41 height 13
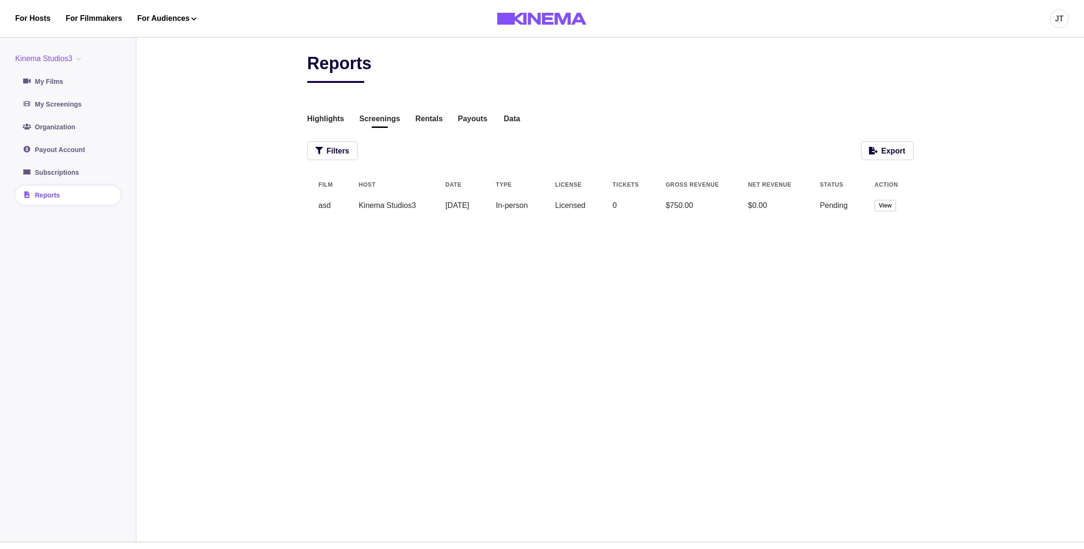
click at [484, 212] on td "[DATE]" at bounding box center [459, 205] width 51 height 23
click at [883, 212] on td "View" at bounding box center [888, 205] width 50 height 23
click at [884, 209] on button "View" at bounding box center [885, 205] width 21 height 11
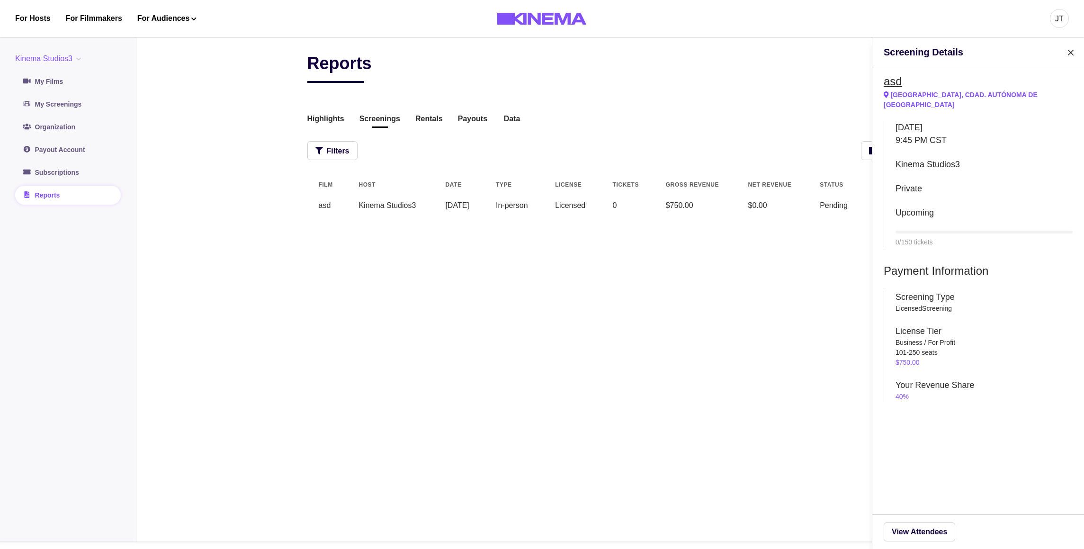
click at [891, 78] on link "asd" at bounding box center [893, 81] width 18 height 13
click at [501, 208] on div "Screening Details asd Buenos Aires, Cdad. Autónoma de Buenos Aires Tuesday Augu…" at bounding box center [542, 274] width 1084 height 549
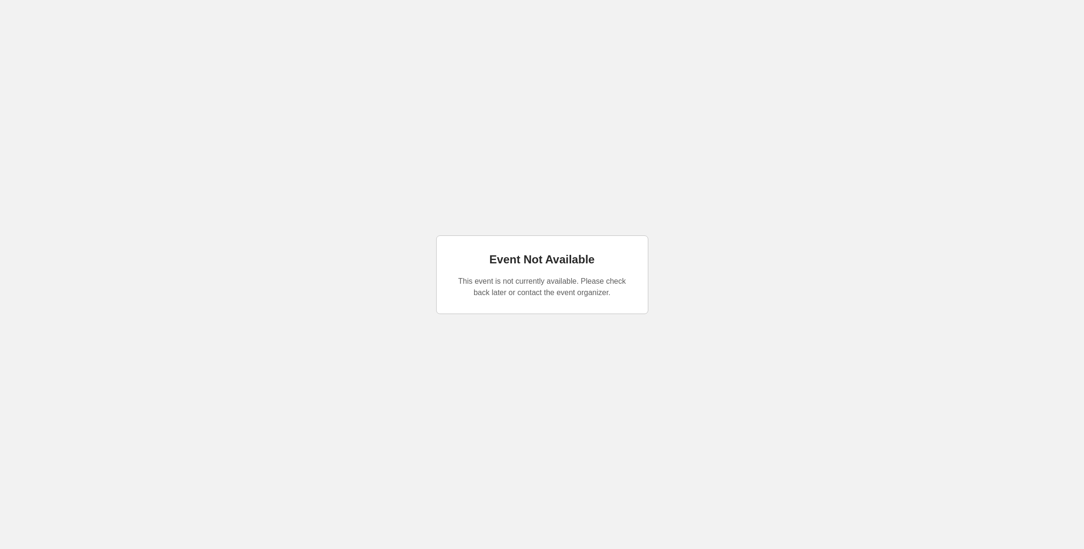
click at [562, 205] on div "Event Not Available This event is not currently available. Please check back la…" at bounding box center [542, 274] width 1084 height 549
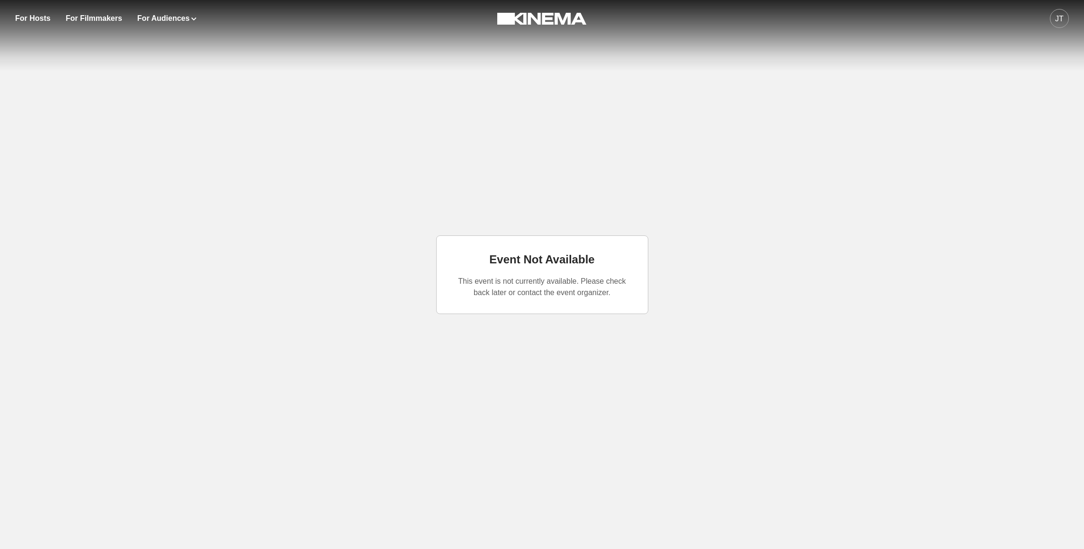
click at [548, 194] on div "Event Not Available This event is not currently available. Please check back la…" at bounding box center [542, 274] width 1084 height 549
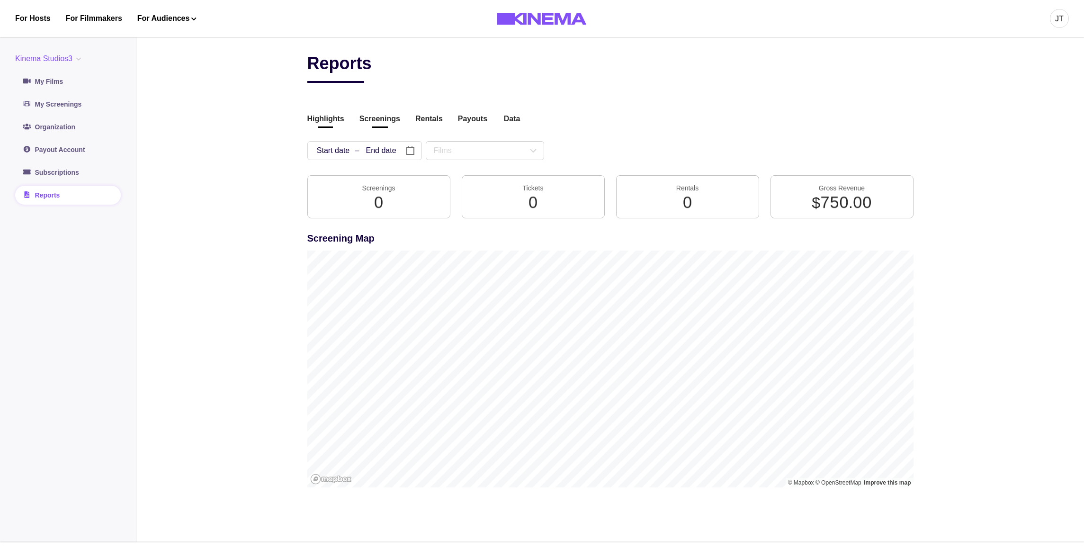
click at [380, 121] on button "Screenings" at bounding box center [379, 119] width 41 height 13
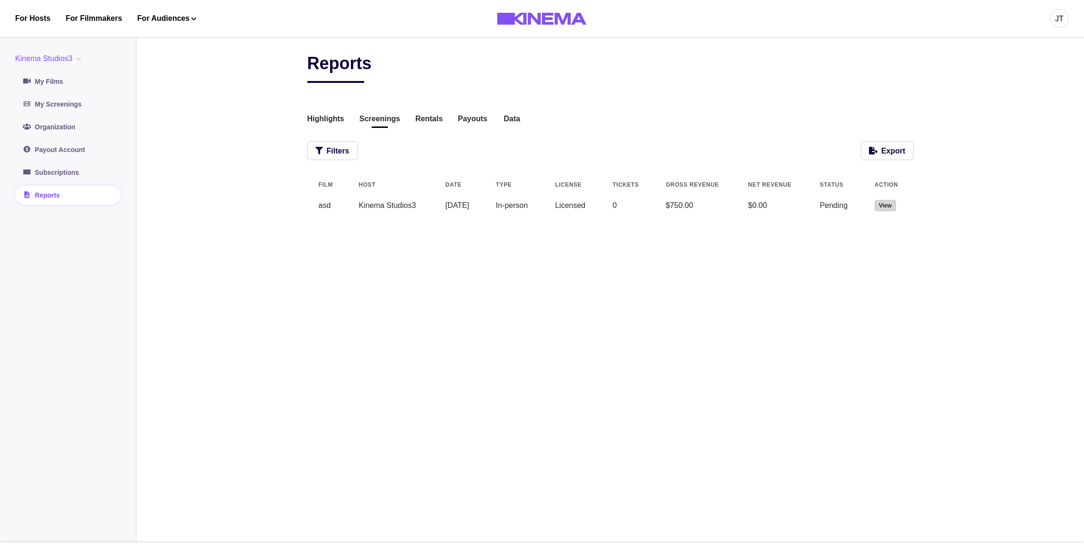
click at [892, 211] on button "View" at bounding box center [885, 205] width 21 height 11
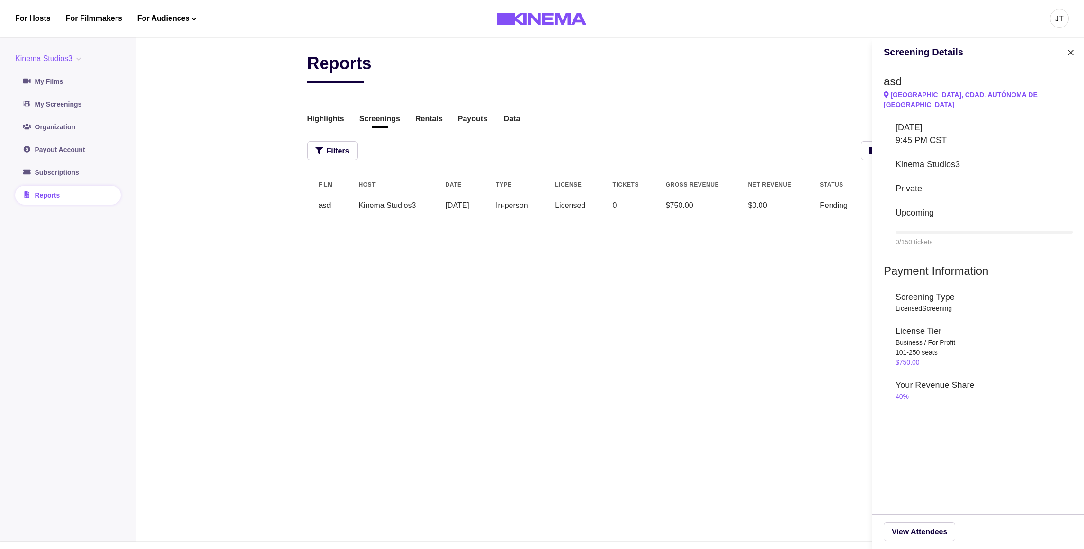
click at [526, 390] on div "Screening Details asd [GEOGRAPHIC_DATA], Cdad. [GEOGRAPHIC_DATA] [DATE] 9:45 PM…" at bounding box center [542, 274] width 1084 height 549
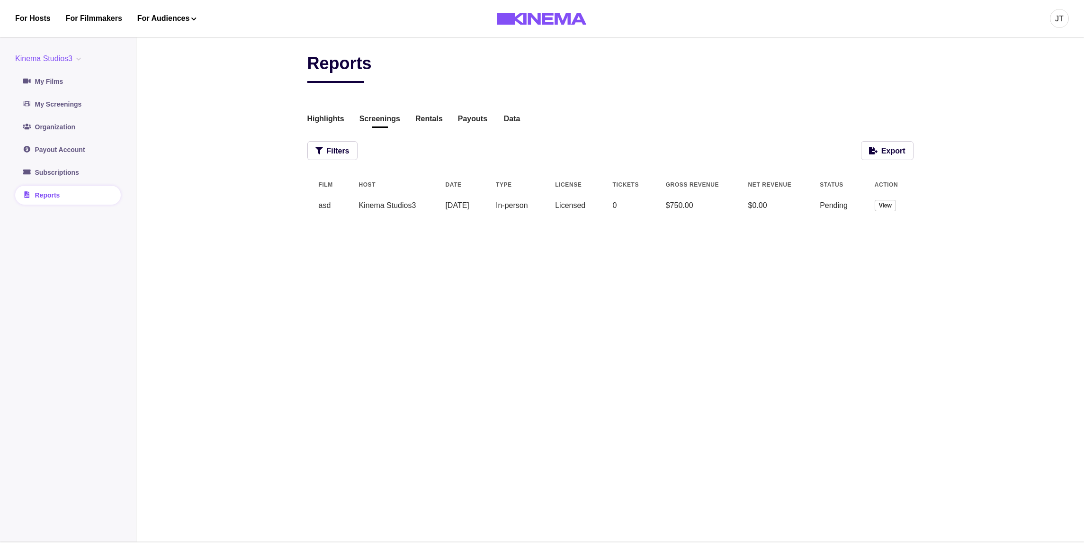
click at [508, 98] on div "Reports Highlights Screenings Rentals Payouts Data Beta Contact us for audience…" at bounding box center [610, 140] width 606 height 175
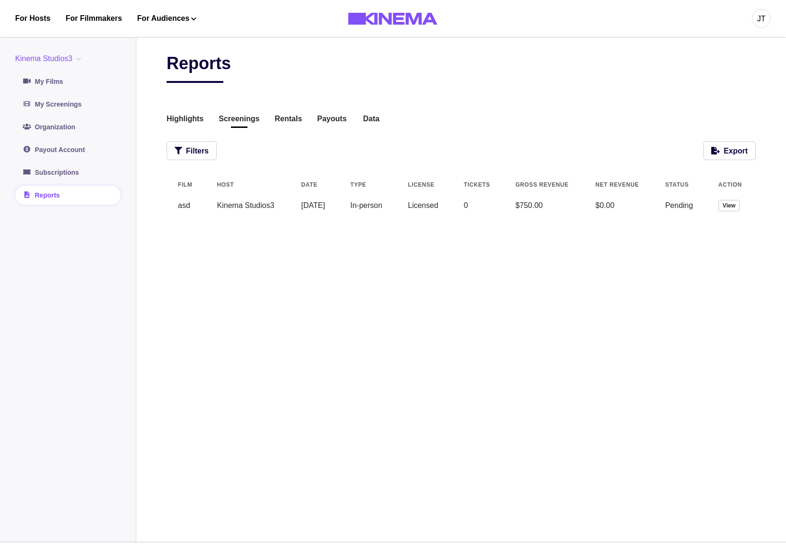
click at [599, 322] on div "Reports Highlights Screenings Rentals Payouts Data Beta Contact us for audience…" at bounding box center [462, 286] width 590 height 466
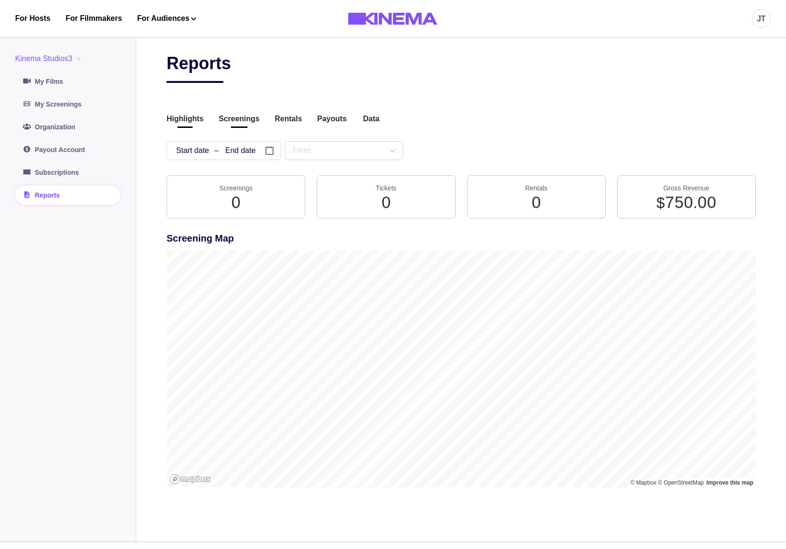
click at [236, 118] on button "Screenings" at bounding box center [239, 119] width 41 height 13
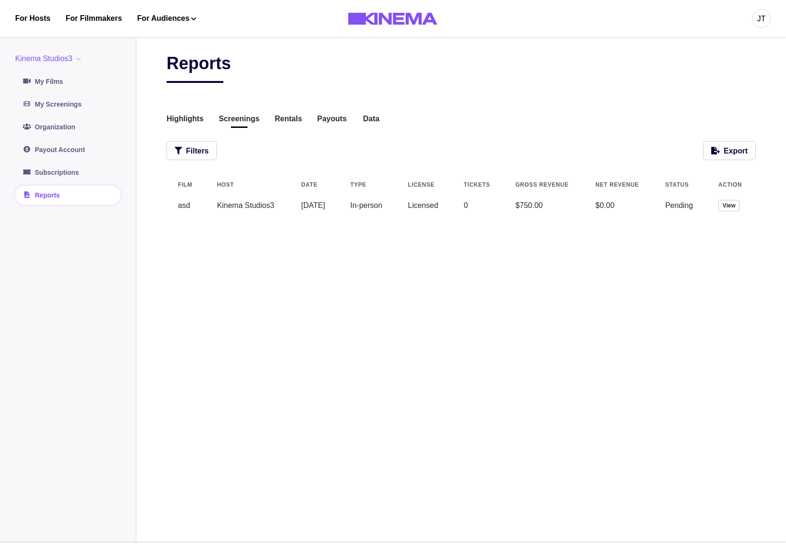
click at [600, 157] on div "Filters Export" at bounding box center [462, 150] width 590 height 19
click at [734, 80] on div "Reports" at bounding box center [462, 68] width 590 height 30
click at [727, 210] on button "View" at bounding box center [729, 205] width 21 height 11
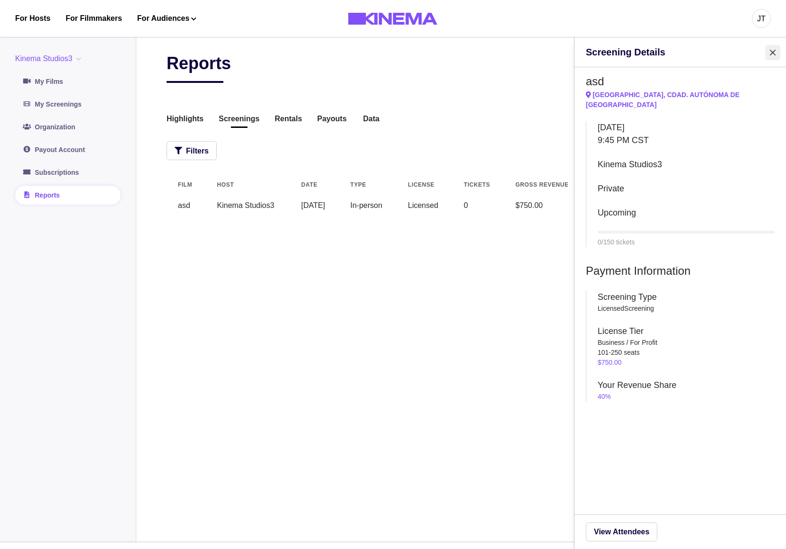
click at [775, 54] on icon "Close" at bounding box center [773, 53] width 6 height 6
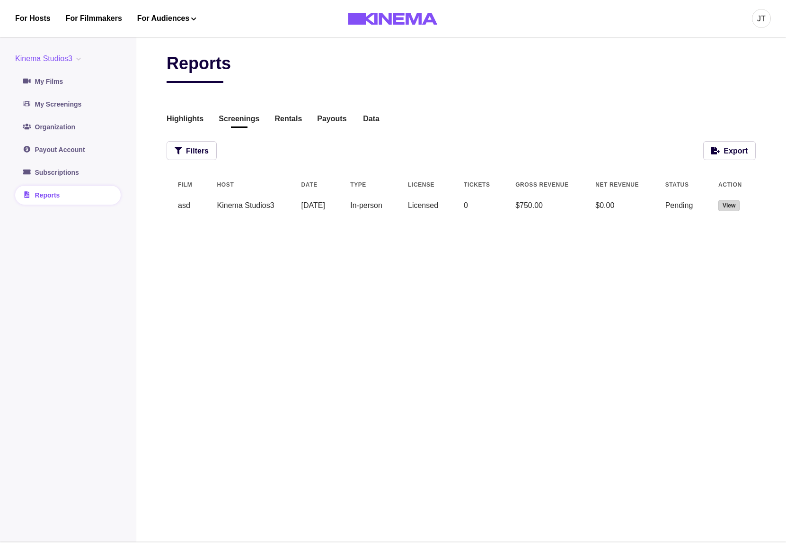
click at [731, 207] on button "View" at bounding box center [729, 205] width 21 height 11
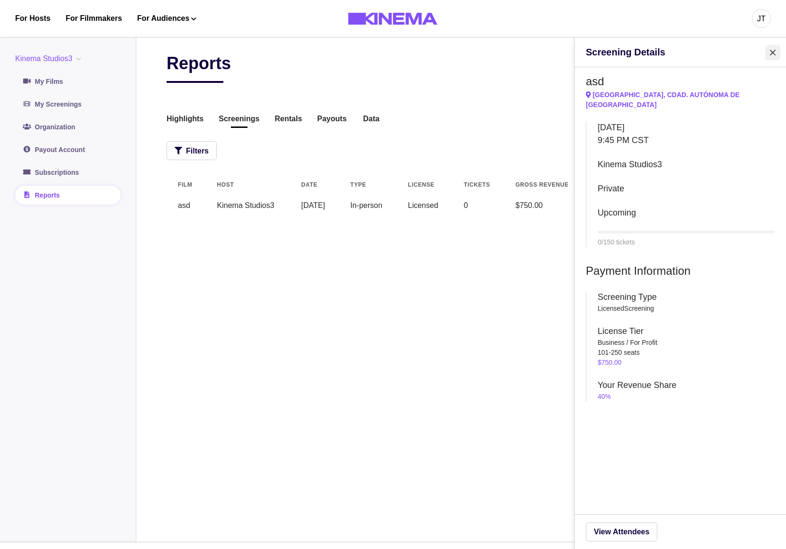
click at [776, 49] on button "Close" at bounding box center [773, 52] width 15 height 15
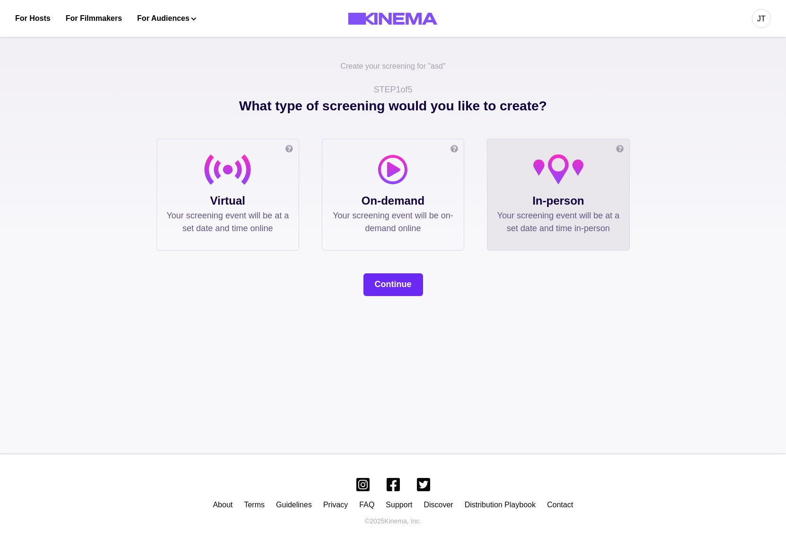
click at [377, 286] on button "Continue" at bounding box center [394, 284] width 60 height 23
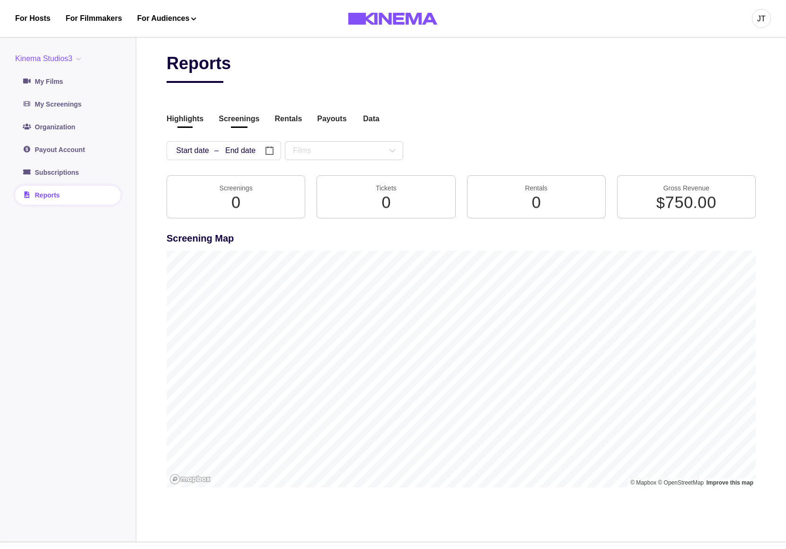
click at [252, 124] on button "Screenings" at bounding box center [239, 119] width 41 height 13
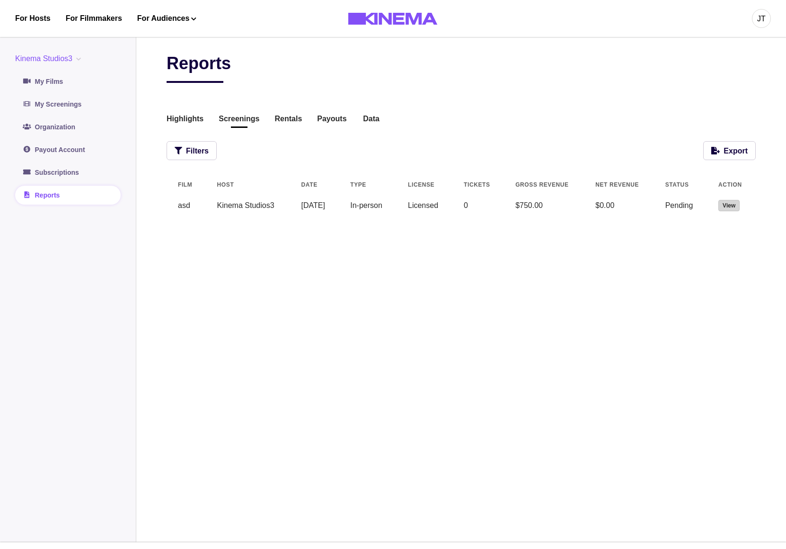
click at [728, 209] on button "View" at bounding box center [729, 205] width 21 height 11
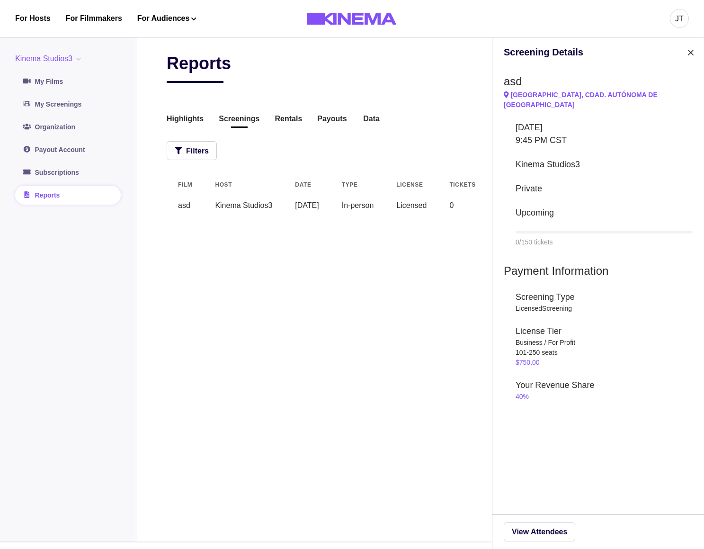
click at [590, 95] on p "[GEOGRAPHIC_DATA], Cdad. Autónoma de [GEOGRAPHIC_DATA]" at bounding box center [598, 100] width 189 height 20
click at [593, 94] on p "[GEOGRAPHIC_DATA], Cdad. Autónoma de [GEOGRAPHIC_DATA]" at bounding box center [598, 100] width 189 height 20
click at [584, 97] on p "[GEOGRAPHIC_DATA], Cdad. Autónoma de [GEOGRAPHIC_DATA]" at bounding box center [598, 100] width 189 height 20
click at [577, 92] on p "[GEOGRAPHIC_DATA], Cdad. Autónoma de [GEOGRAPHIC_DATA]" at bounding box center [598, 100] width 189 height 20
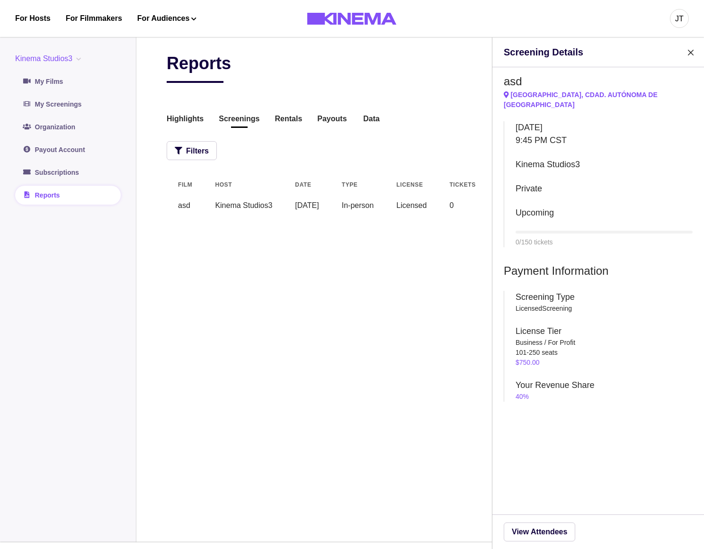
drag, startPoint x: 509, startPoint y: 95, endPoint x: 504, endPoint y: 96, distance: 4.8
click at [504, 96] on p "Buenos Aires, Cdad. Autónoma de Buenos Aires" at bounding box center [598, 100] width 189 height 20
click at [379, 321] on div "Screening Details asd Buenos Aires, Cdad. Autónoma de Buenos Aires Tuesday Augu…" at bounding box center [352, 274] width 704 height 549
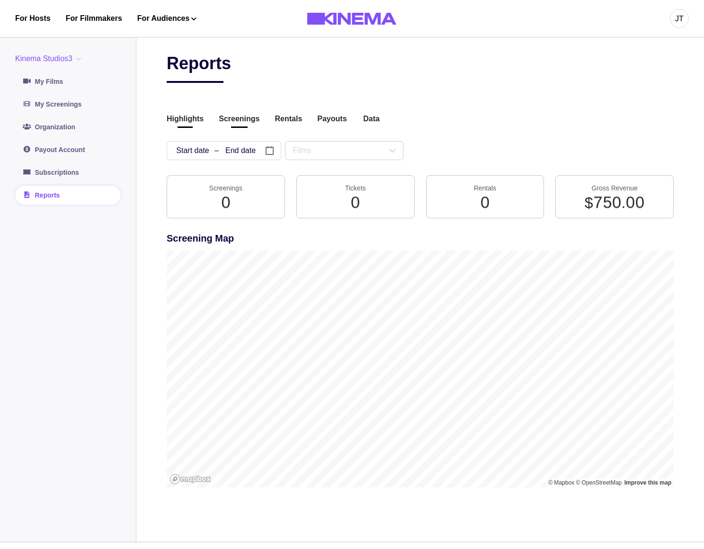
click at [247, 117] on button "Screenings" at bounding box center [239, 119] width 41 height 13
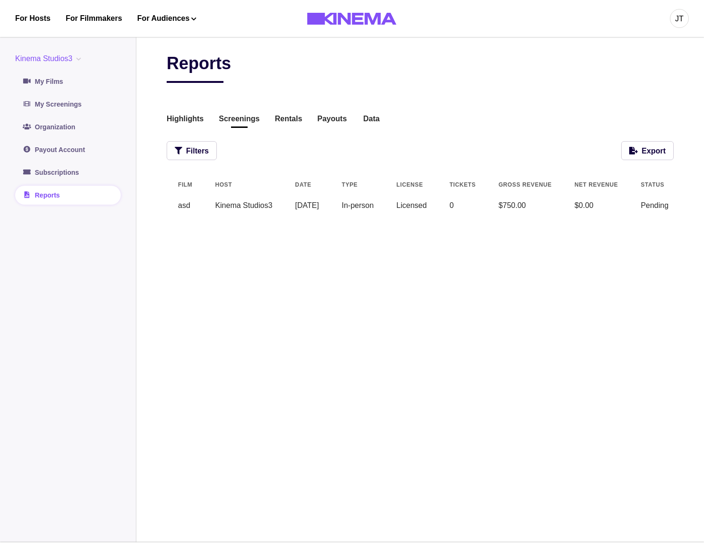
click at [607, 204] on td "$0.00" at bounding box center [596, 205] width 66 height 23
click at [643, 206] on button "View" at bounding box center [649, 205] width 21 height 11
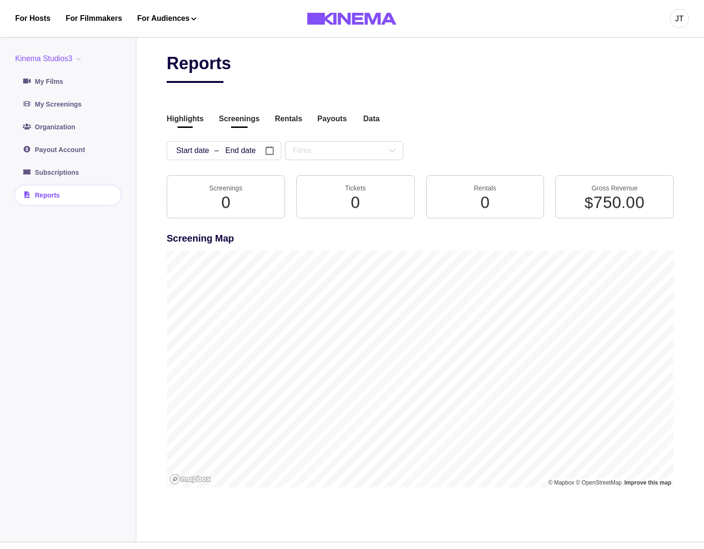
click at [229, 123] on button "Screenings" at bounding box center [239, 119] width 41 height 13
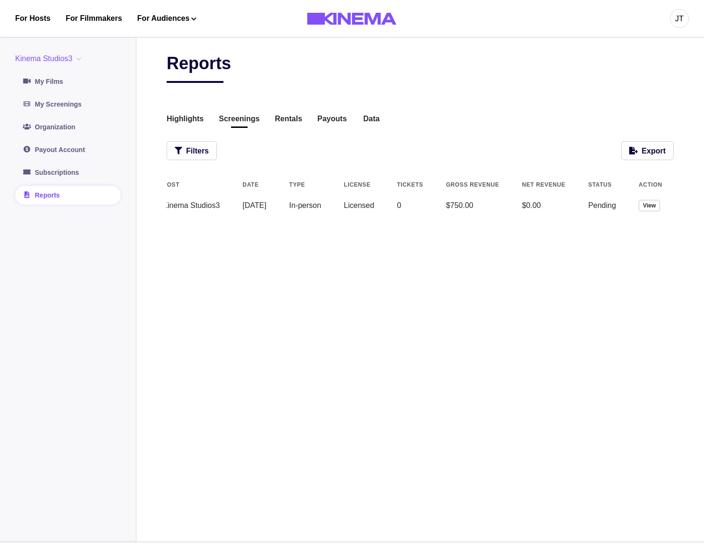
click at [645, 206] on button "View" at bounding box center [649, 205] width 21 height 11
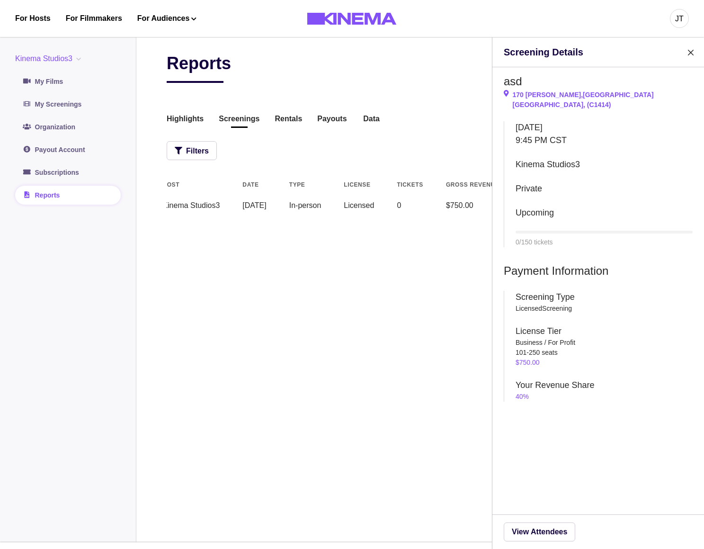
click at [588, 98] on div "170 Aguirre , Buenos Aires Buenos Aires , ( C1414 )" at bounding box center [598, 100] width 189 height 20
click at [544, 101] on div "170 Aguirre , Buenos Aires Buenos Aires , ( C1414 )" at bounding box center [598, 100] width 189 height 20
click at [546, 98] on div "170 Aguirre , Buenos Aires Buenos Aires , ( C1414 )" at bounding box center [598, 100] width 189 height 20
click at [556, 93] on div "170 Aguirre , Buenos Aires Buenos Aires , ( C1414 )" at bounding box center [598, 100] width 189 height 20
click at [552, 96] on p "170 Aguirre , Buenos Aires" at bounding box center [583, 95] width 141 height 10
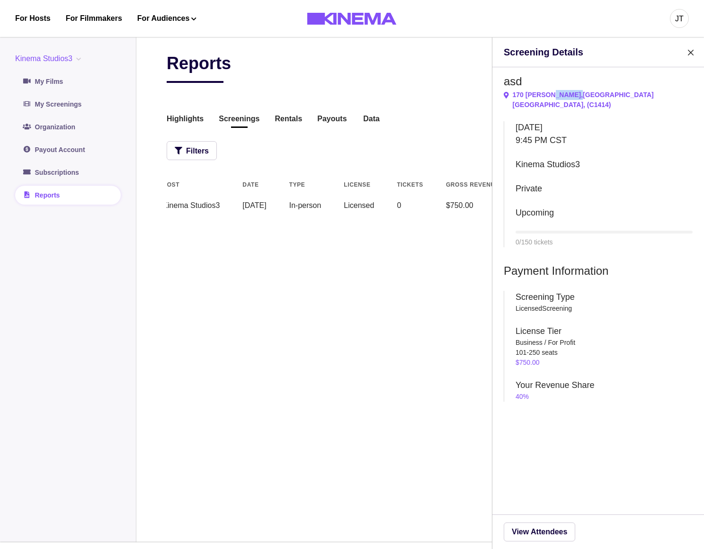
click at [552, 96] on p "170 Aguirre , Buenos Aires" at bounding box center [583, 95] width 141 height 10
click at [551, 96] on p "170 Aguirre , Buenos Aires" at bounding box center [583, 95] width 141 height 10
click at [532, 96] on p "170 Aguirre , Buenos Aires" at bounding box center [583, 95] width 141 height 10
click at [548, 95] on p "Buenos Aires, Cdad. Autónoma de Buenos Aires" at bounding box center [598, 100] width 189 height 20
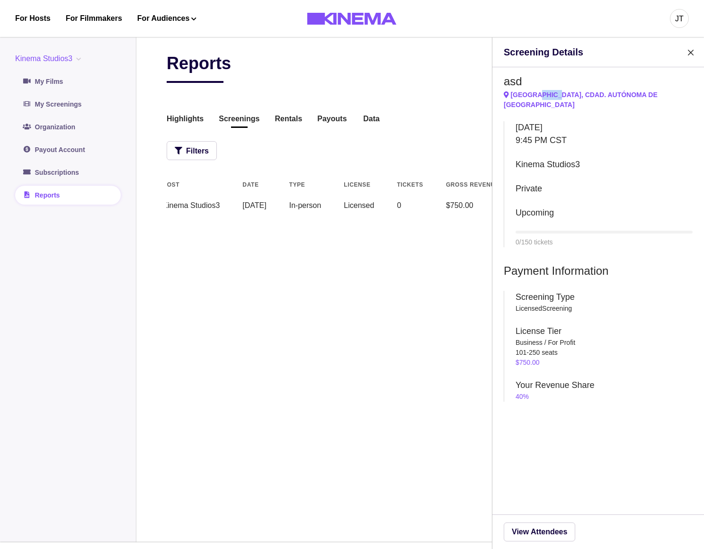
click at [548, 95] on p "Buenos Aires, Cdad. Autónoma de Buenos Aires" at bounding box center [598, 100] width 189 height 20
click at [582, 97] on p "Buenos Aires, Cdad. Autónoma de Buenos Aires" at bounding box center [598, 100] width 189 height 20
click at [546, 101] on p "Buenos Aires , ( C1414 )" at bounding box center [583, 105] width 141 height 10
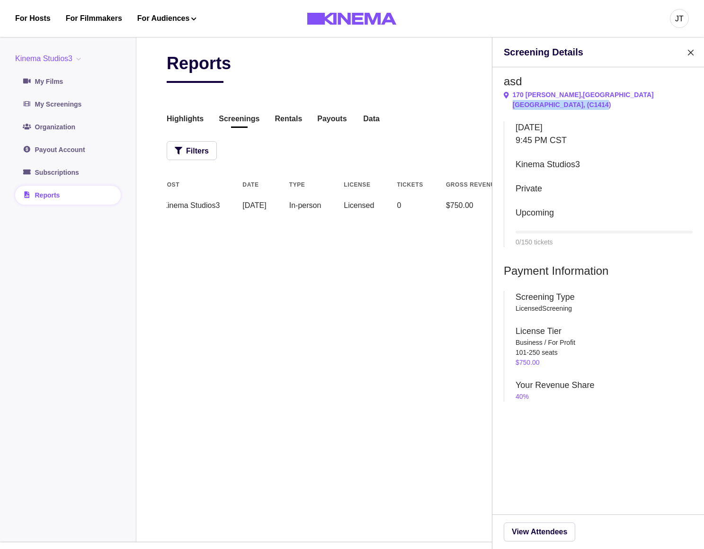
click at [546, 101] on p "Buenos Aires , ( C1414 )" at bounding box center [583, 105] width 141 height 10
click at [549, 96] on p "170 Aguirre , Buenos Aires" at bounding box center [583, 95] width 141 height 10
click at [568, 91] on p "170 Aguirre , Buenos Aires" at bounding box center [583, 95] width 141 height 10
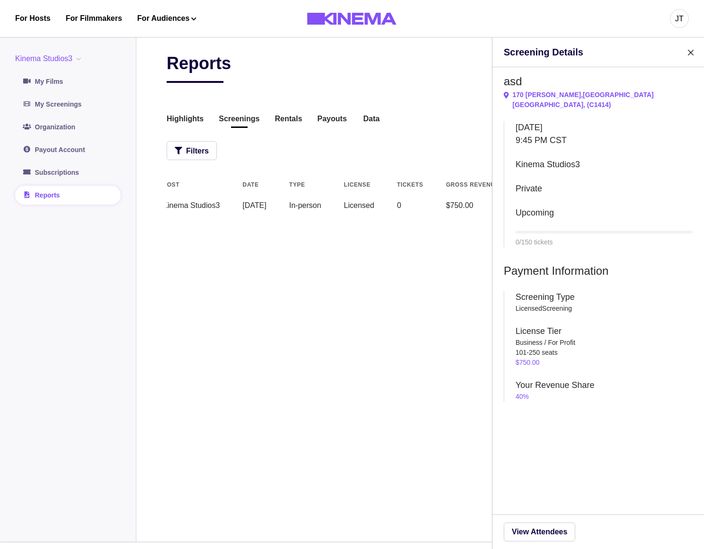
scroll to position [0, 0]
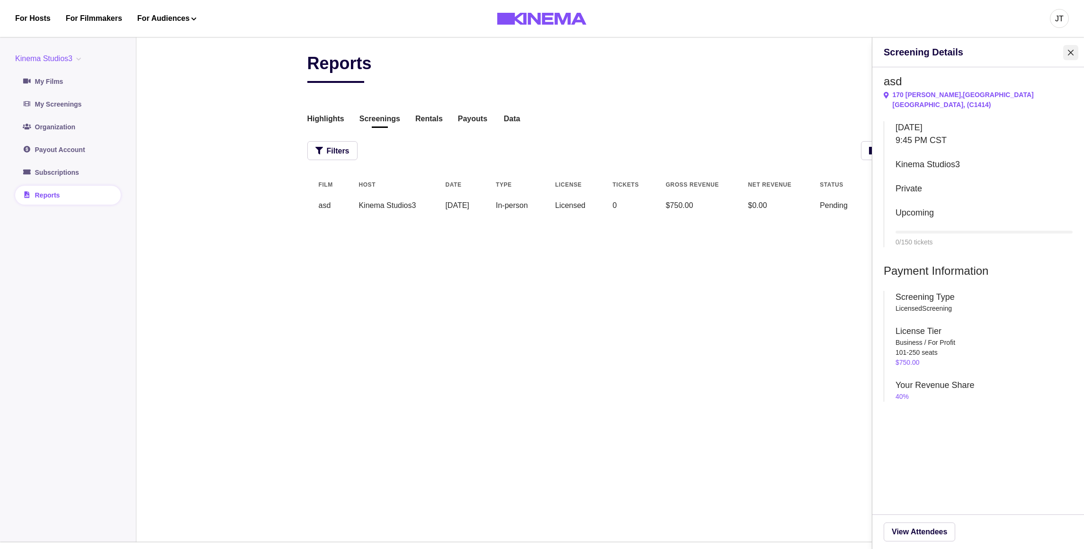
click at [786, 59] on button "Close" at bounding box center [1070, 52] width 15 height 15
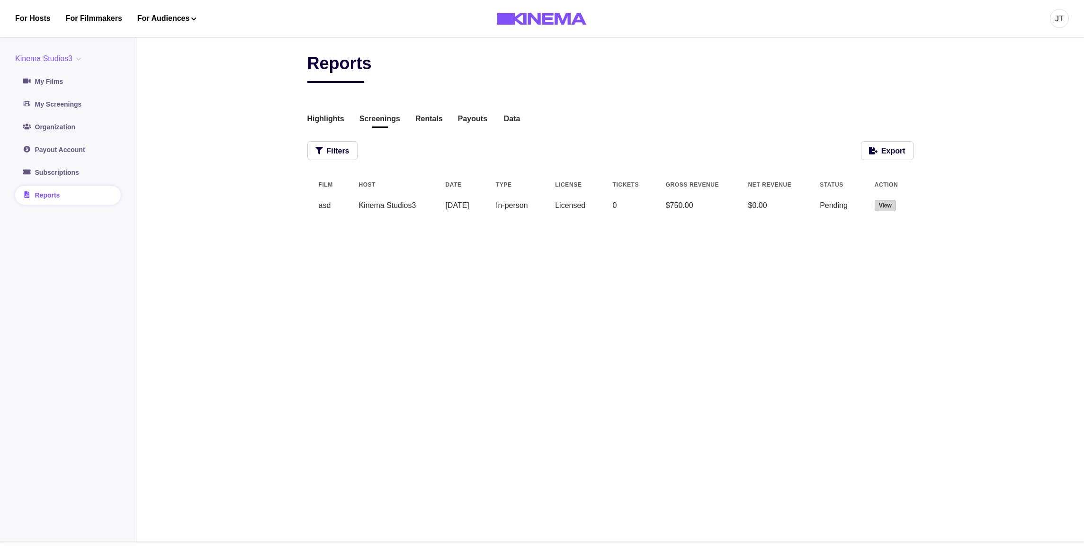
click at [786, 204] on button "View" at bounding box center [885, 205] width 21 height 11
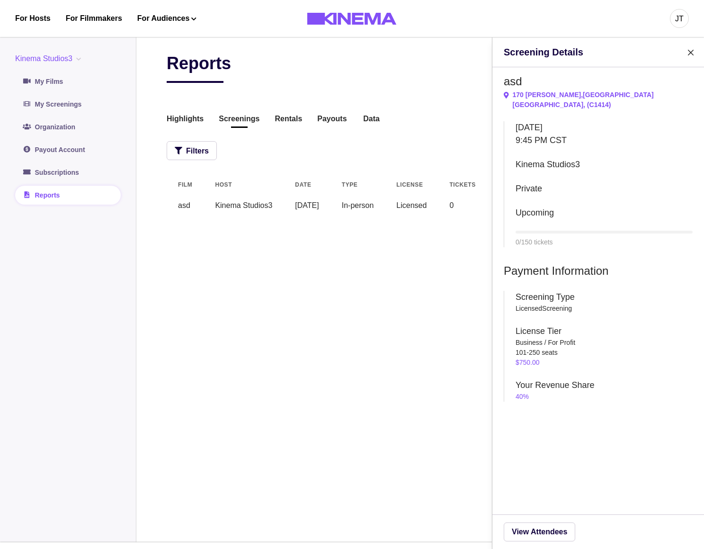
click at [377, 263] on div "Screening Details asd 170 Aguirre , Buenos Aires Buenos Aires , ( C1414 ) Tuesd…" at bounding box center [352, 274] width 704 height 549
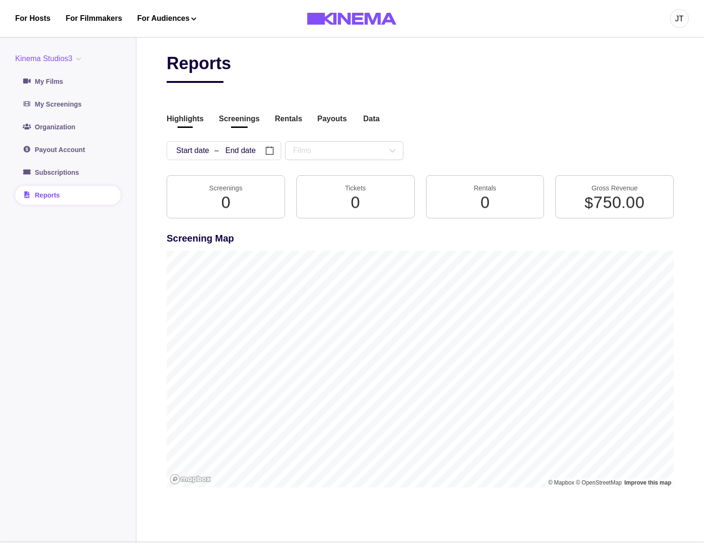
click at [233, 126] on button "Screenings" at bounding box center [239, 119] width 41 height 13
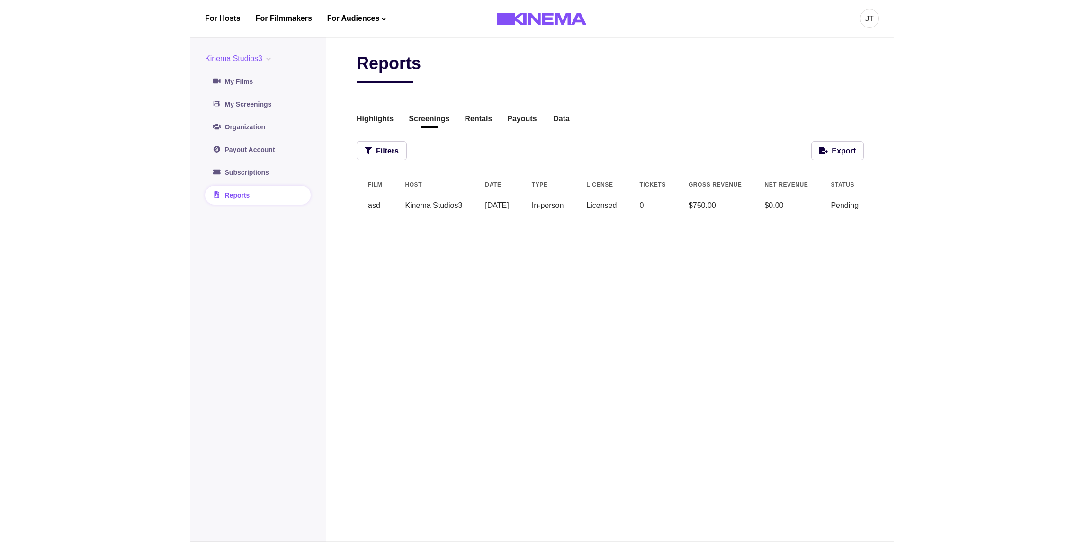
scroll to position [0, 70]
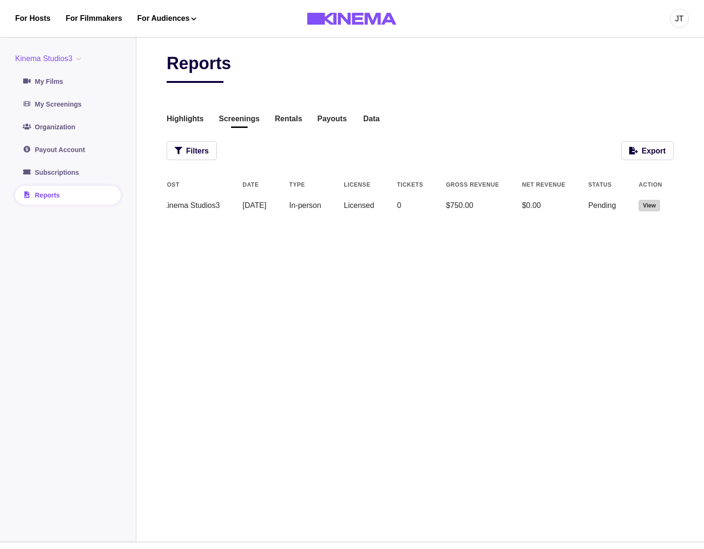
click at [651, 211] on button "View" at bounding box center [649, 205] width 21 height 11
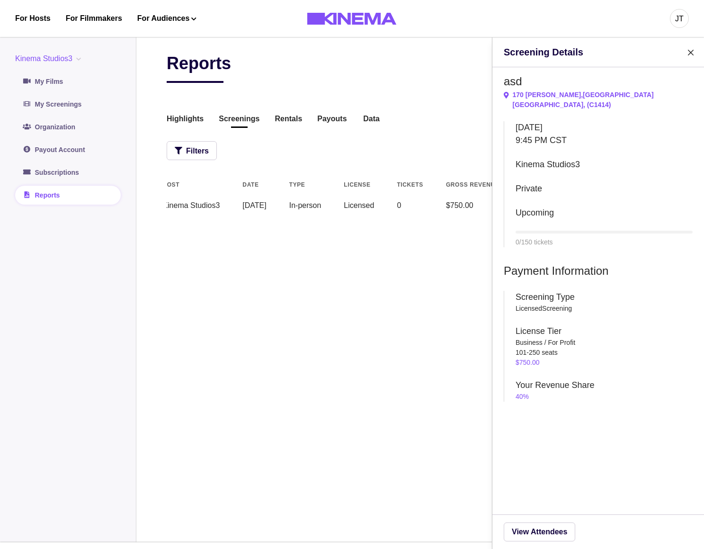
click at [313, 374] on div "Screening Details asd 170 Aguirre , Buenos Aires Buenos Aires , ( C1414 ) Tuesd…" at bounding box center [352, 274] width 704 height 549
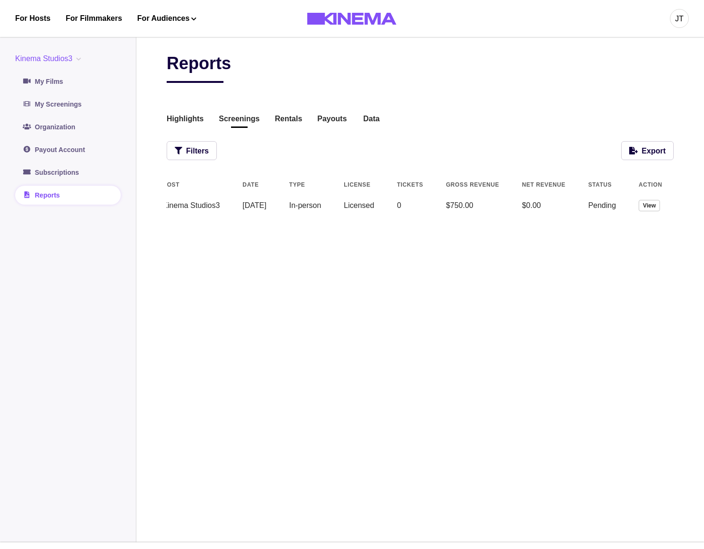
click at [405, 348] on div "Reports Highlights Screenings Rentals Payouts Data Beta Contact us for audience…" at bounding box center [420, 286] width 507 height 466
click at [87, 105] on link "My Screenings" at bounding box center [68, 104] width 106 height 19
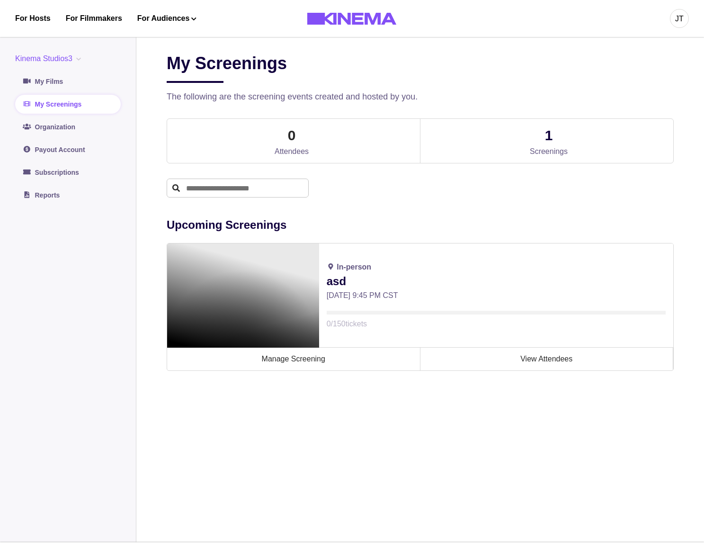
click at [334, 285] on p "asd" at bounding box center [496, 281] width 339 height 17
click at [341, 273] on p "In-person" at bounding box center [354, 266] width 35 height 11
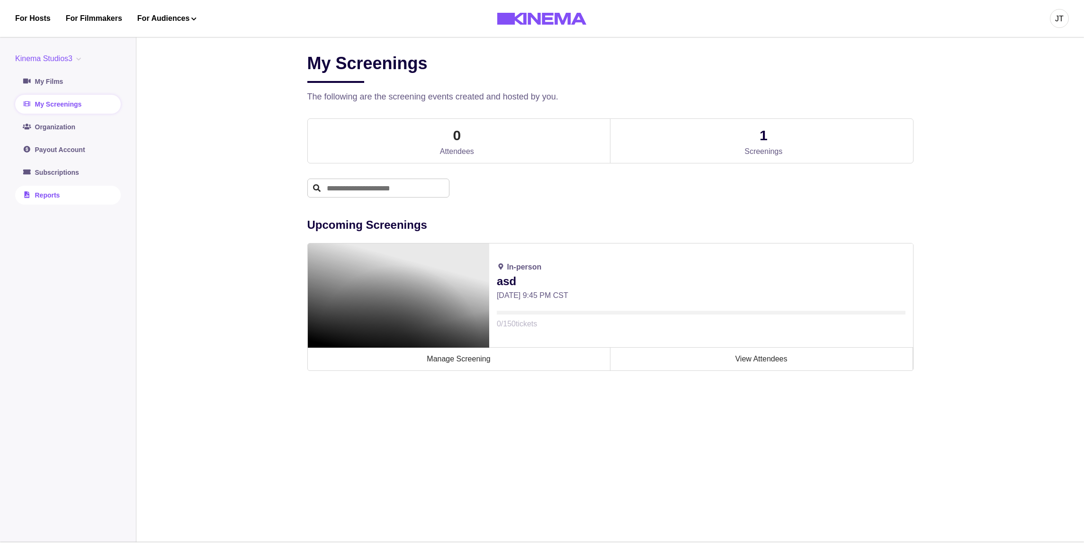
click at [64, 194] on link "Reports" at bounding box center [68, 195] width 106 height 19
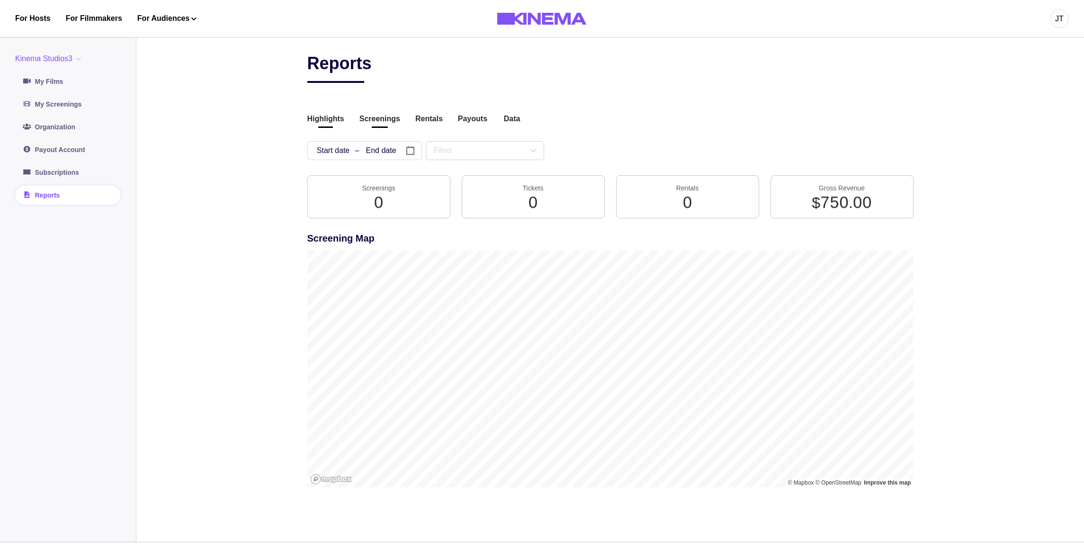
click at [368, 125] on button "Screenings" at bounding box center [379, 119] width 41 height 13
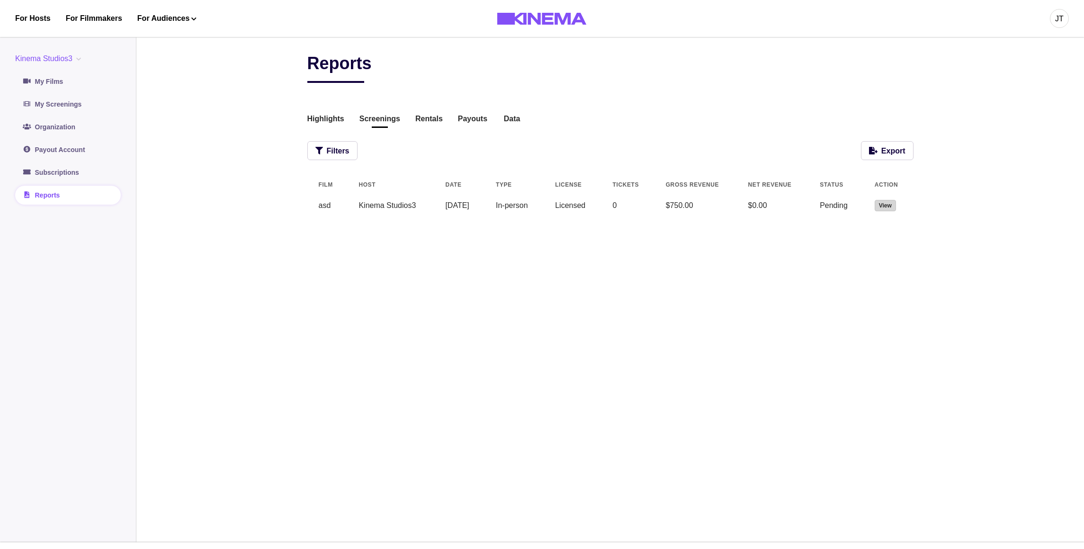
click at [704, 202] on button "View" at bounding box center [885, 205] width 21 height 11
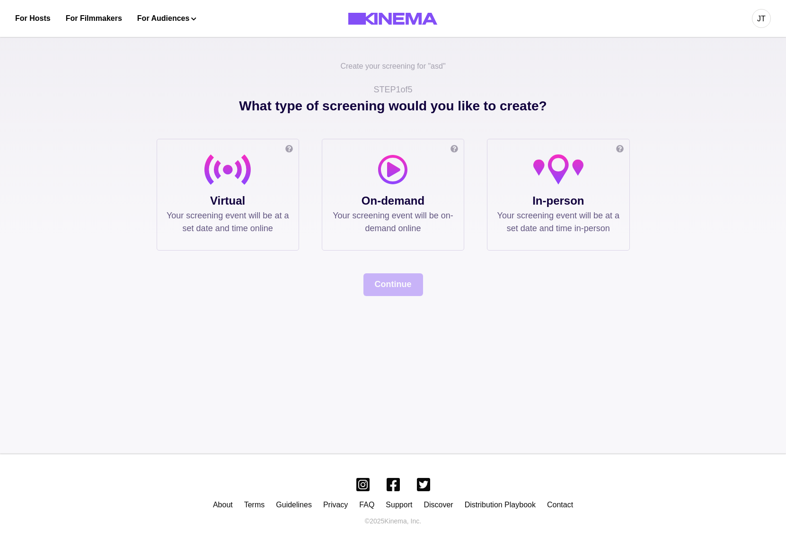
click at [261, 207] on p "Virtual" at bounding box center [228, 200] width 123 height 17
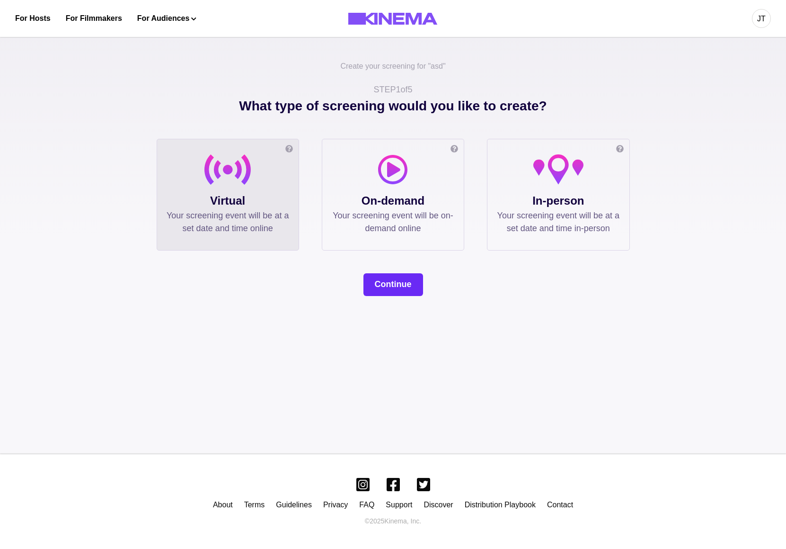
click at [383, 289] on button "Continue" at bounding box center [394, 284] width 60 height 23
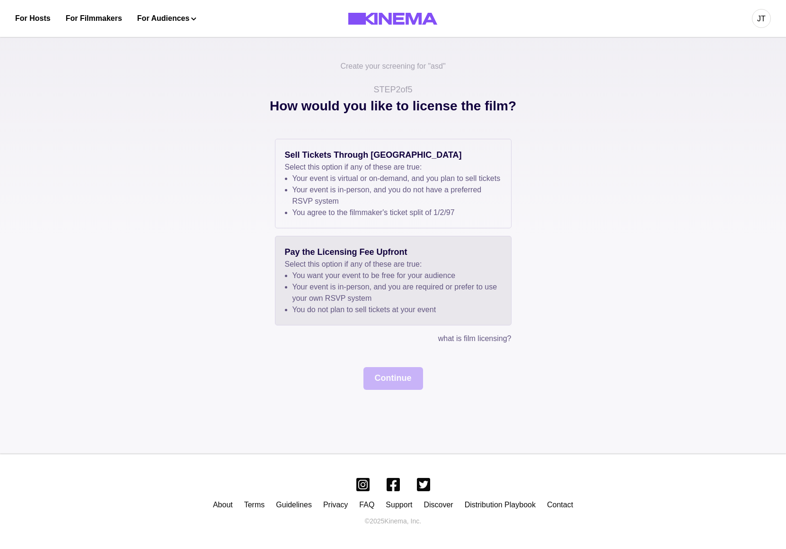
click at [380, 281] on li "You want your event to be free for your audience" at bounding box center [397, 275] width 209 height 11
click at [388, 389] on button "Continue" at bounding box center [394, 378] width 60 height 23
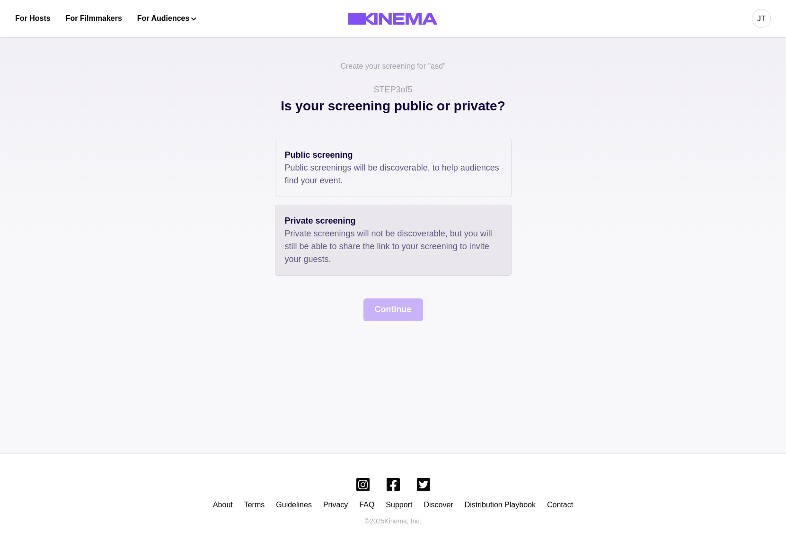
click at [379, 229] on p "Private screenings will not be discoverable, but you will still be able to shar…" at bounding box center [393, 246] width 217 height 38
click at [396, 327] on div "Create your screening for " asd " STEP 3 of 5 Is your screening public or priva…" at bounding box center [393, 242] width 786 height 424
click at [397, 318] on button "Continue" at bounding box center [394, 309] width 60 height 23
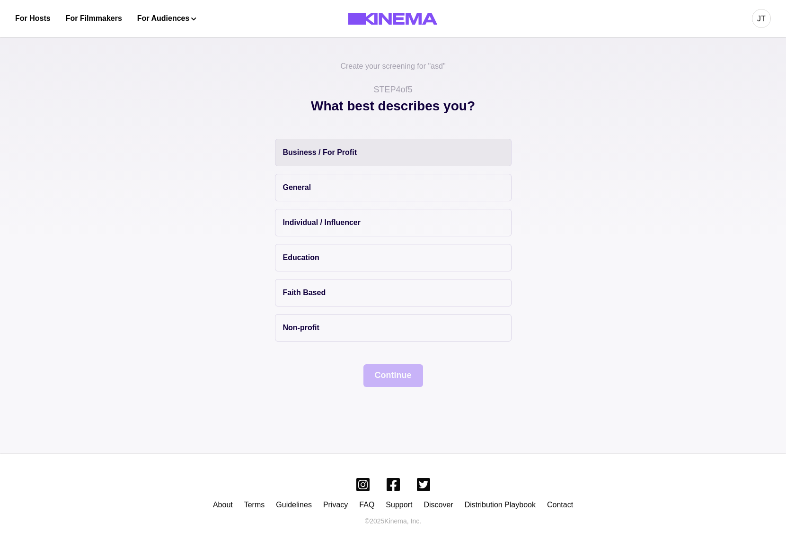
click at [380, 161] on button "Business / For Profit" at bounding box center [393, 152] width 237 height 27
click at [379, 371] on button "Continue" at bounding box center [394, 375] width 60 height 23
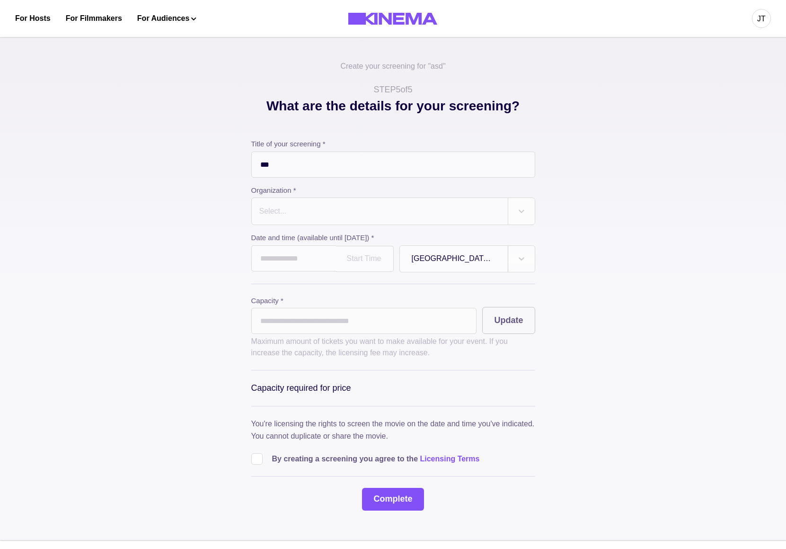
click at [373, 210] on div at bounding box center [380, 211] width 243 height 13
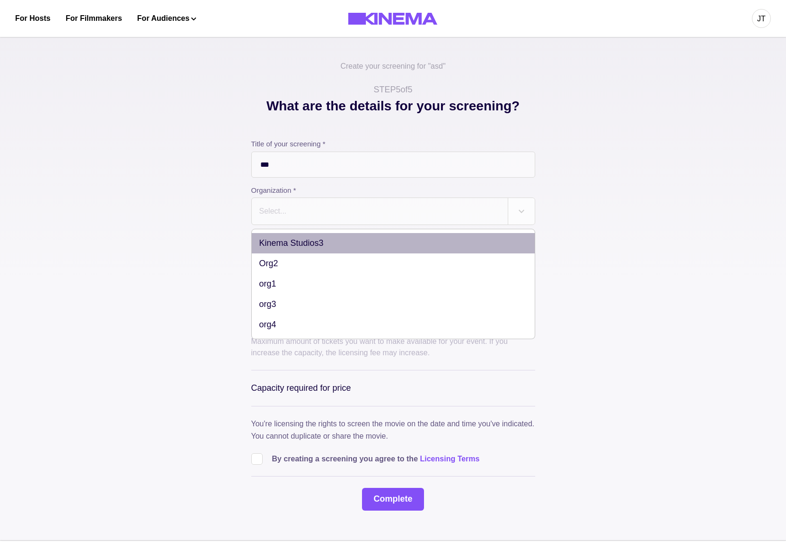
click at [359, 250] on div "Kinema Studios3" at bounding box center [393, 243] width 283 height 20
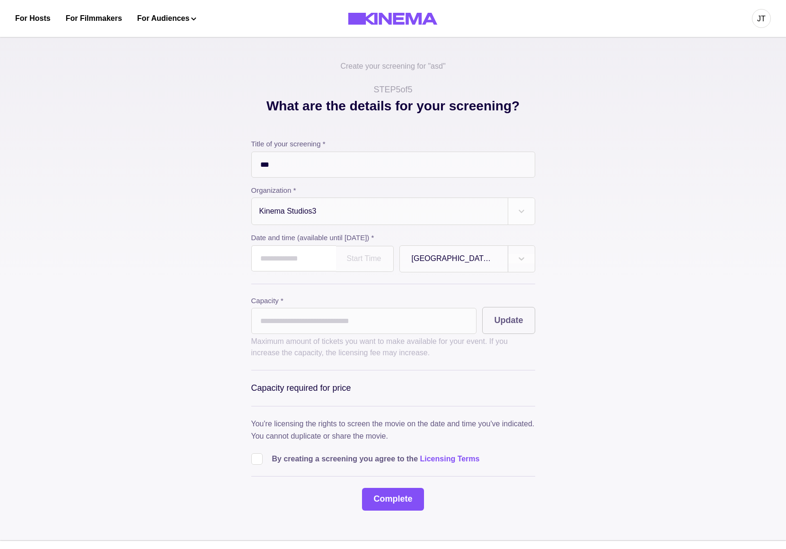
click at [300, 259] on input "text" at bounding box center [293, 258] width 85 height 26
click at [306, 353] on td "20" at bounding box center [315, 349] width 18 height 13
type input "**********"
click at [412, 330] on input "*" at bounding box center [364, 321] width 226 height 26
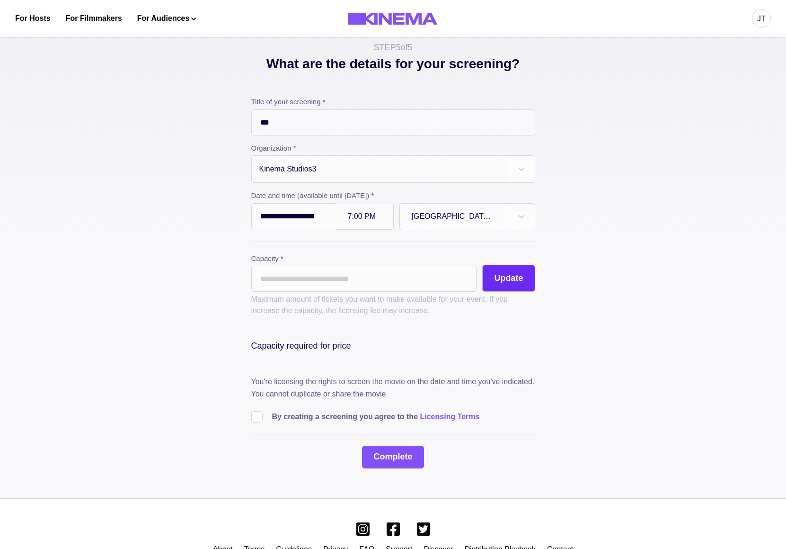
scroll to position [43, 0]
type input "***"
click at [519, 271] on button "Update" at bounding box center [509, 277] width 53 height 27
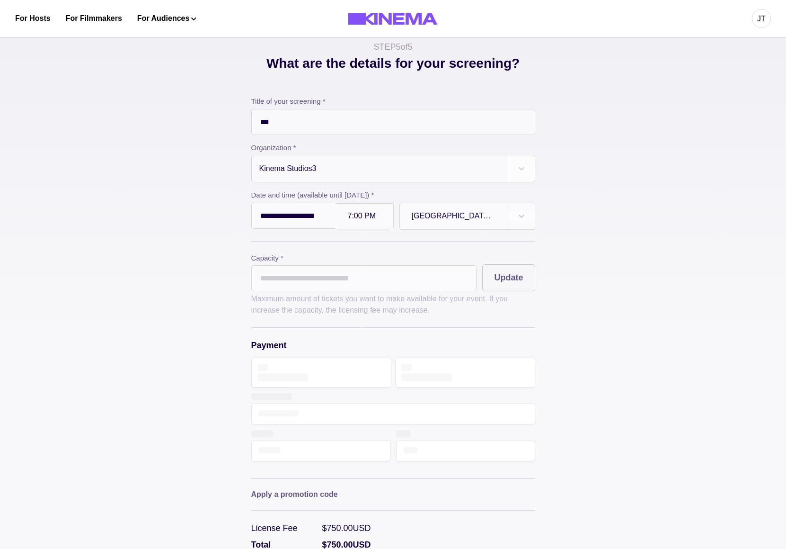
click at [312, 371] on div at bounding box center [393, 412] width 284 height 113
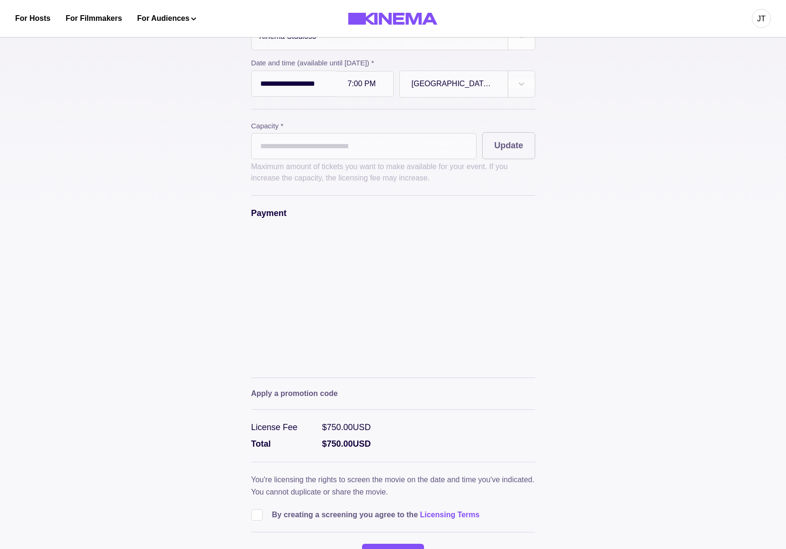
scroll to position [176, 0]
click at [255, 519] on span at bounding box center [256, 513] width 11 height 11
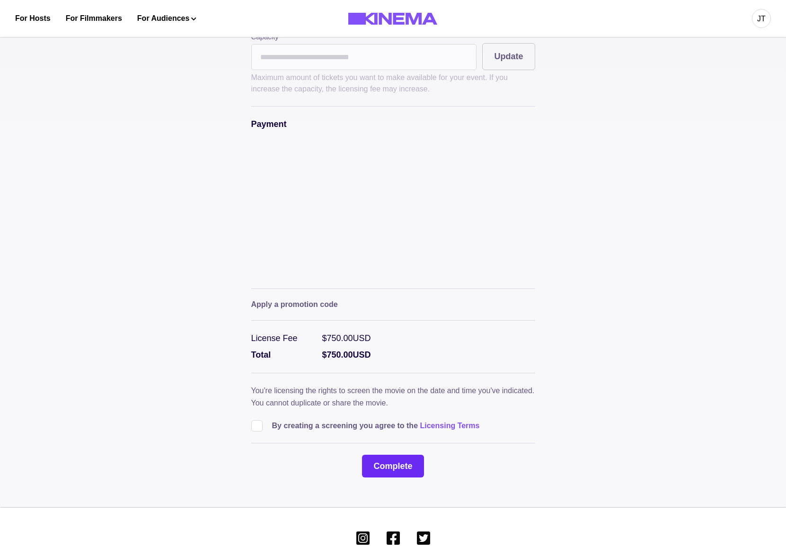
click at [387, 472] on button "Complete" at bounding box center [393, 466] width 62 height 23
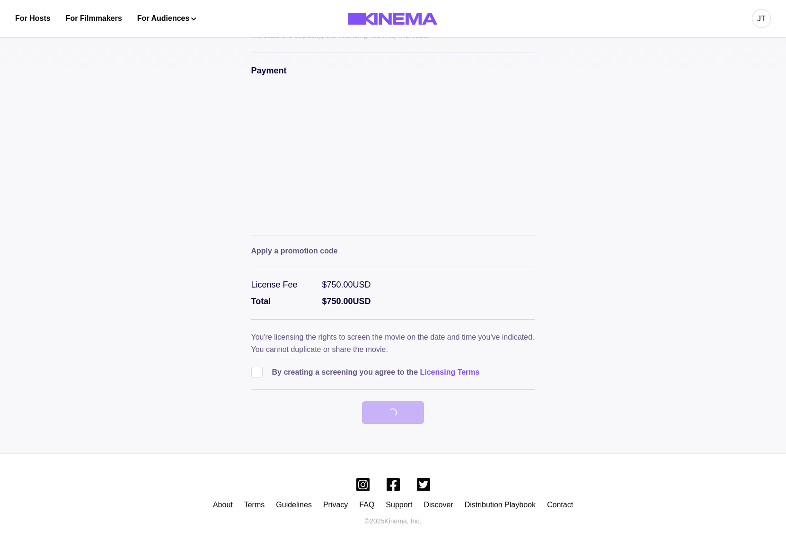
scroll to position [0, 0]
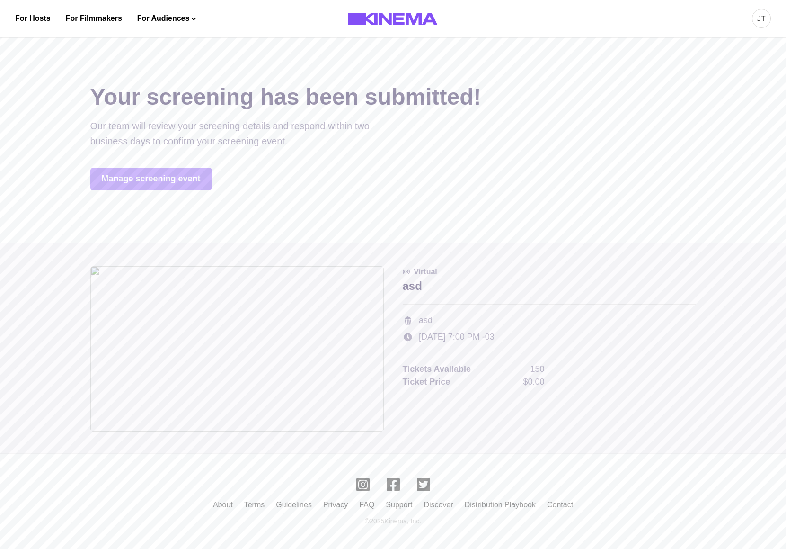
click at [171, 168] on div at bounding box center [393, 274] width 786 height 549
click at [166, 175] on link "Manage screening event" at bounding box center [151, 179] width 122 height 23
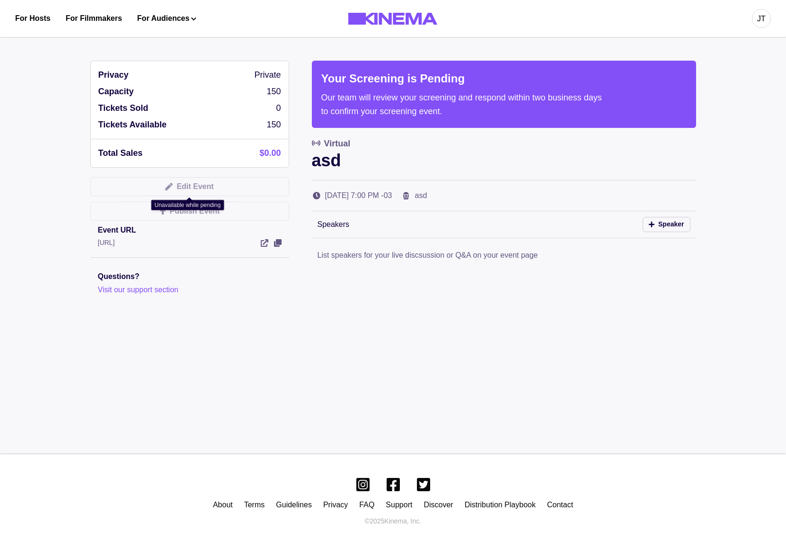
click at [392, 203] on div "Your Screening is Pending Our team will review your screening and respond withi…" at bounding box center [504, 175] width 384 height 229
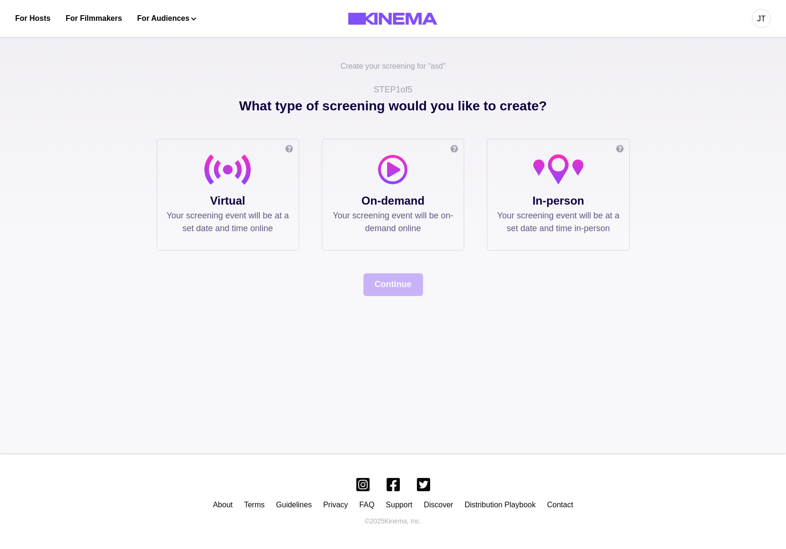
click at [389, 218] on p "Your screening event will be on-demand online" at bounding box center [393, 222] width 123 height 26
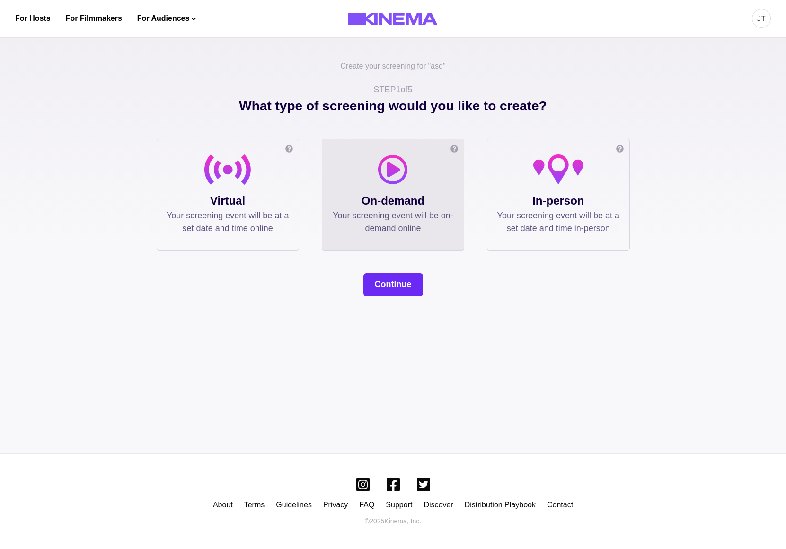
click at [391, 284] on button "Continue" at bounding box center [394, 284] width 60 height 23
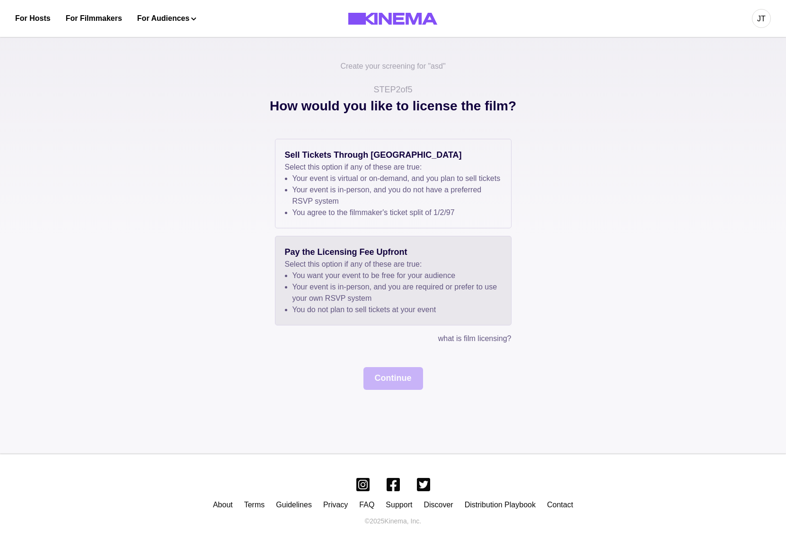
click at [390, 281] on li "You want your event to be free for your audience" at bounding box center [397, 275] width 209 height 11
click at [386, 382] on button "Continue" at bounding box center [394, 378] width 60 height 23
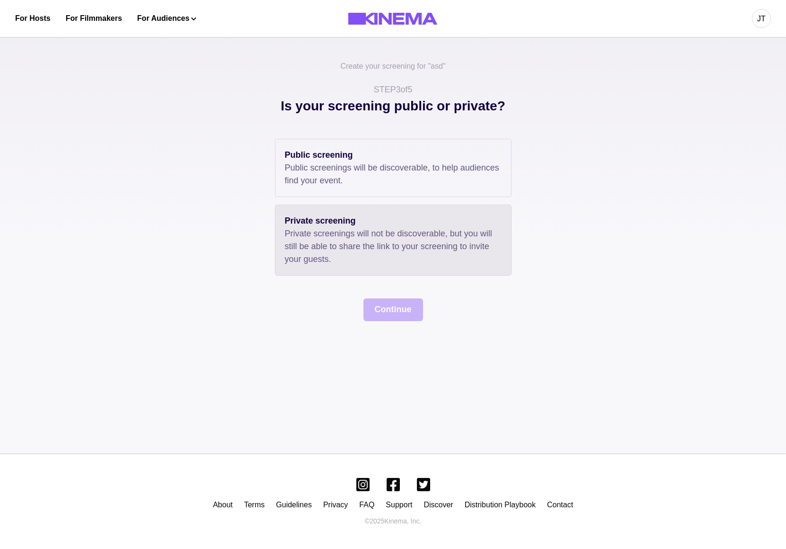
click at [382, 259] on p "Private screenings will not be discoverable, but you will still be able to shar…" at bounding box center [393, 246] width 217 height 38
click at [386, 299] on button "Continue" at bounding box center [394, 309] width 60 height 23
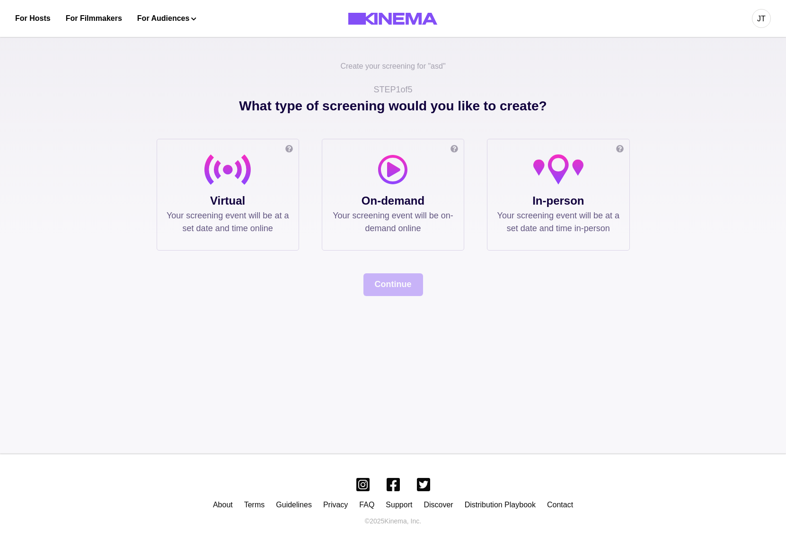
click at [448, 225] on p "Your screening event will be on-demand online" at bounding box center [393, 222] width 123 height 26
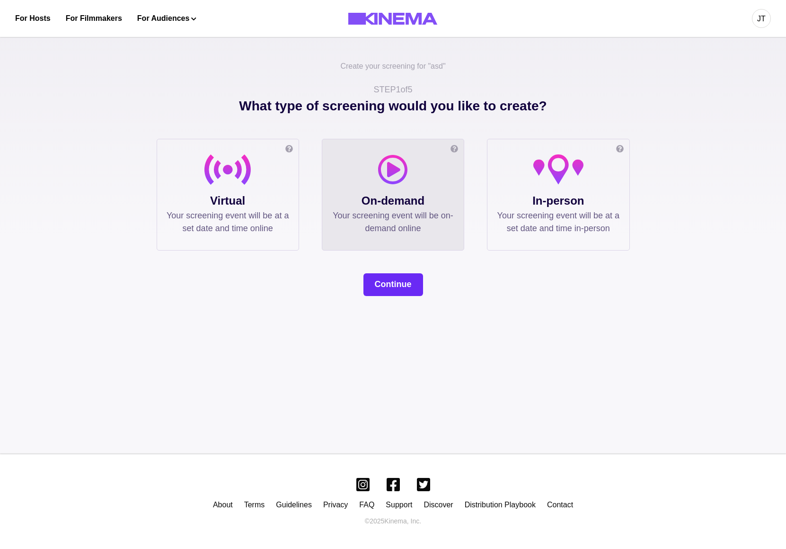
click at [400, 283] on button "Continue" at bounding box center [394, 284] width 60 height 23
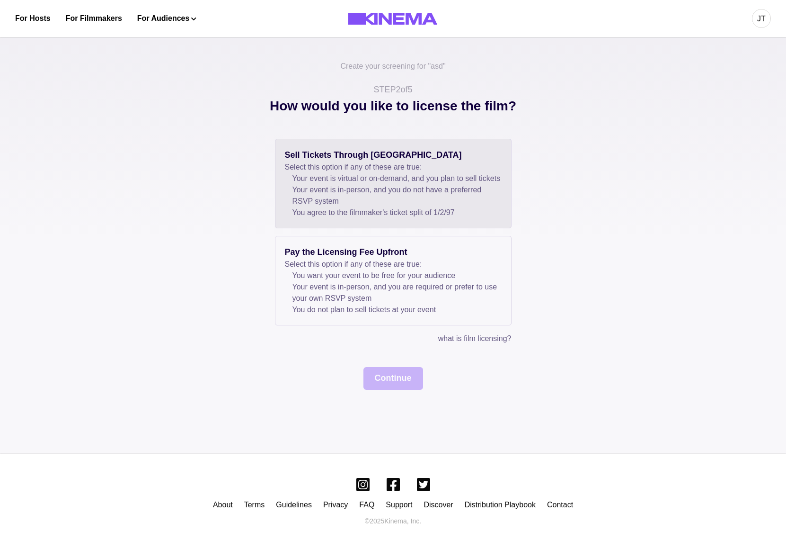
click at [388, 218] on li "You agree to the filmmaker's ticket split of 1 / 2 / 97" at bounding box center [397, 212] width 209 height 11
click at [394, 387] on button "Continue" at bounding box center [394, 378] width 60 height 23
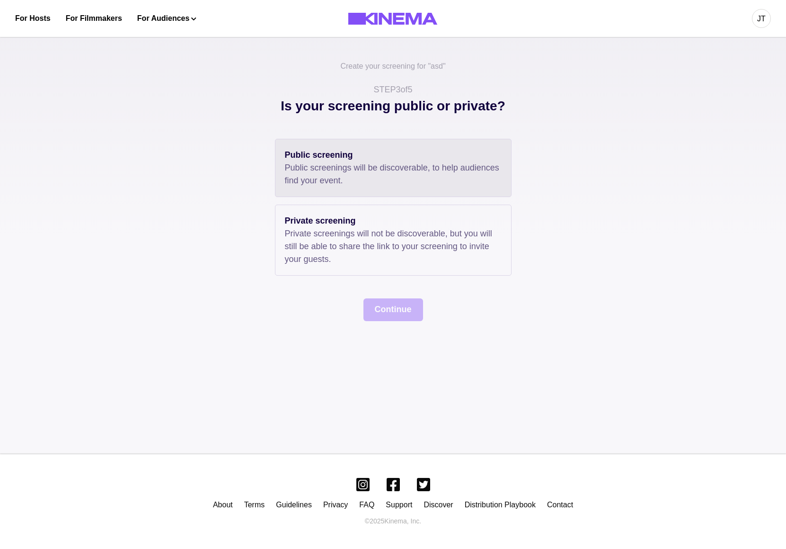
click at [406, 191] on div "Public screening Public screenings will be discoverable, to help audiences find…" at bounding box center [393, 168] width 237 height 58
click at [402, 316] on button "Continue" at bounding box center [394, 309] width 60 height 23
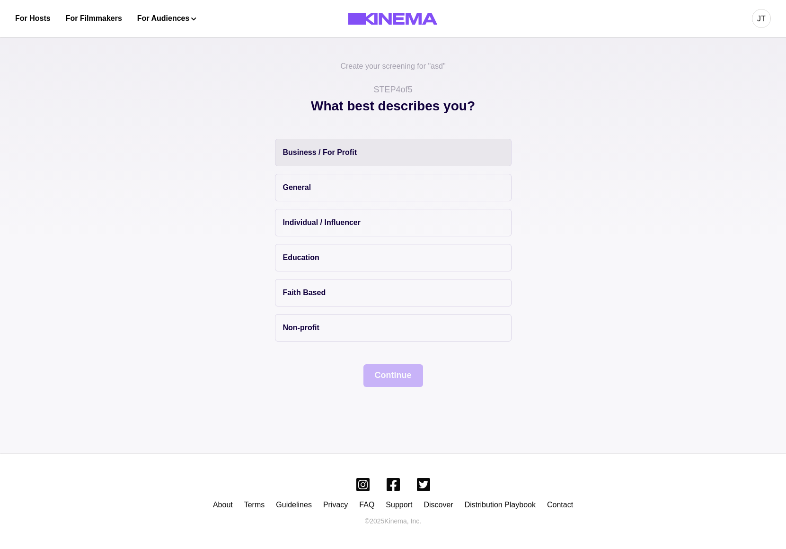
click at [370, 156] on button "Business / For Profit" at bounding box center [393, 152] width 237 height 27
click at [397, 379] on button "Continue" at bounding box center [394, 375] width 60 height 23
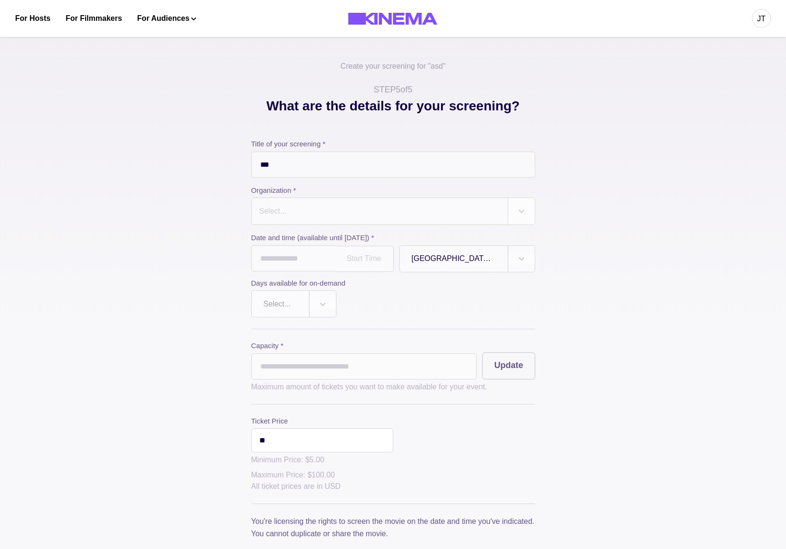
click at [363, 145] on label "Title of your screening *" at bounding box center [393, 144] width 284 height 11
click at [361, 157] on input "***" at bounding box center [393, 165] width 284 height 26
type input "*"
type input "**********"
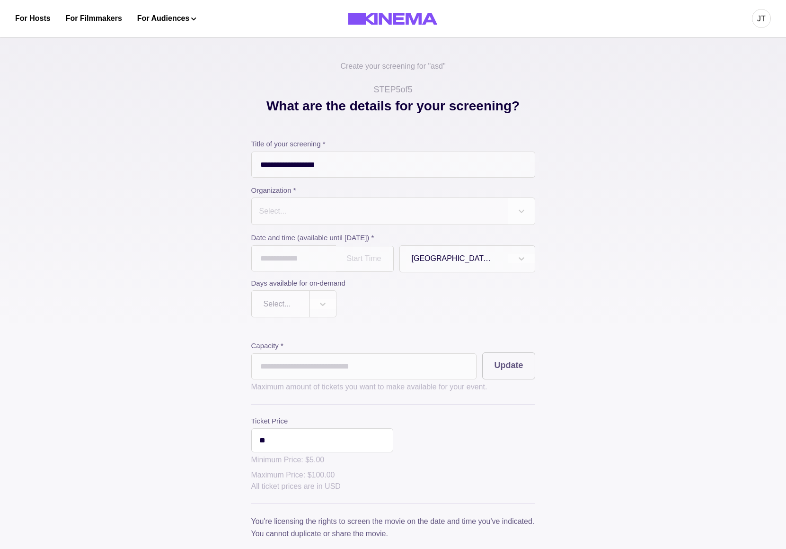
click at [376, 203] on div "Select..." at bounding box center [380, 211] width 256 height 27
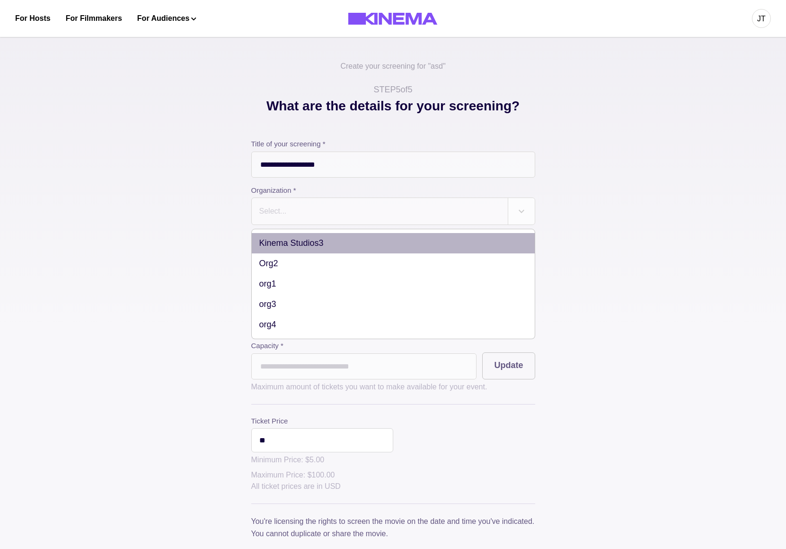
click at [368, 239] on div "Kinema Studios3" at bounding box center [393, 243] width 283 height 20
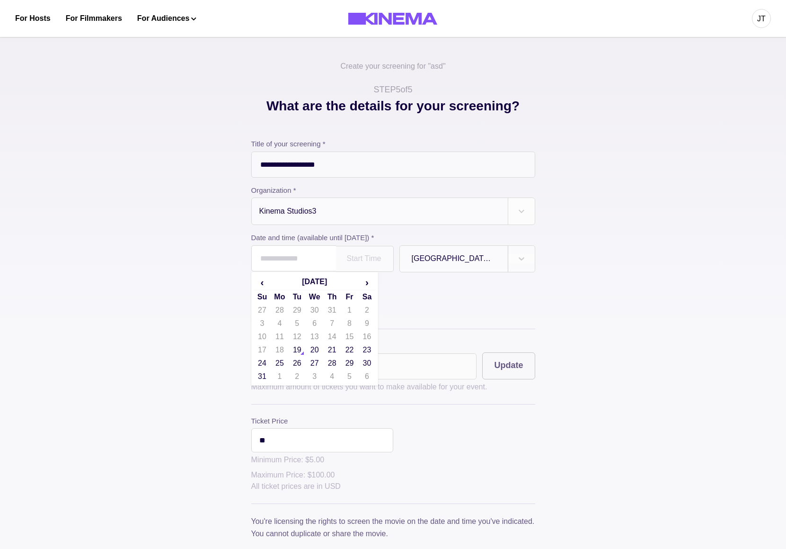
click at [291, 257] on input "text" at bounding box center [293, 258] width 85 height 26
click at [311, 349] on td "20" at bounding box center [315, 349] width 18 height 13
type input "**********"
click at [281, 310] on div at bounding box center [281, 303] width 34 height 11
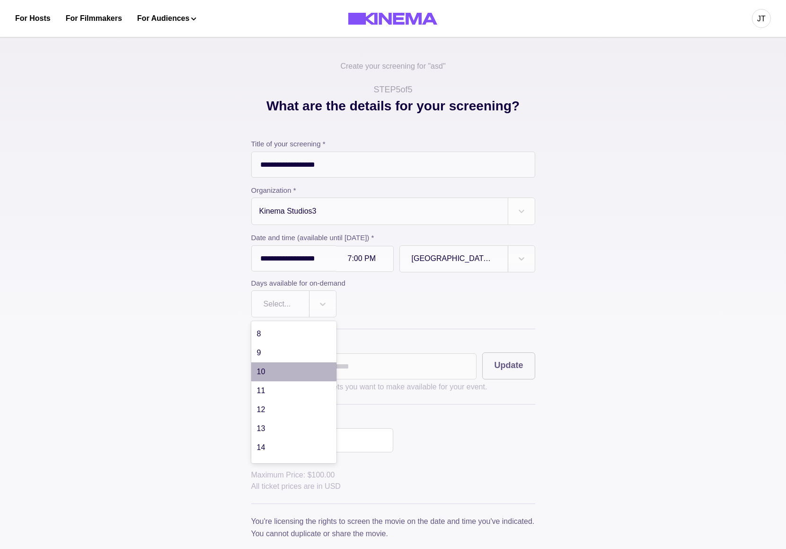
scroll to position [135, 0]
click at [285, 373] on div "10" at bounding box center [293, 367] width 85 height 19
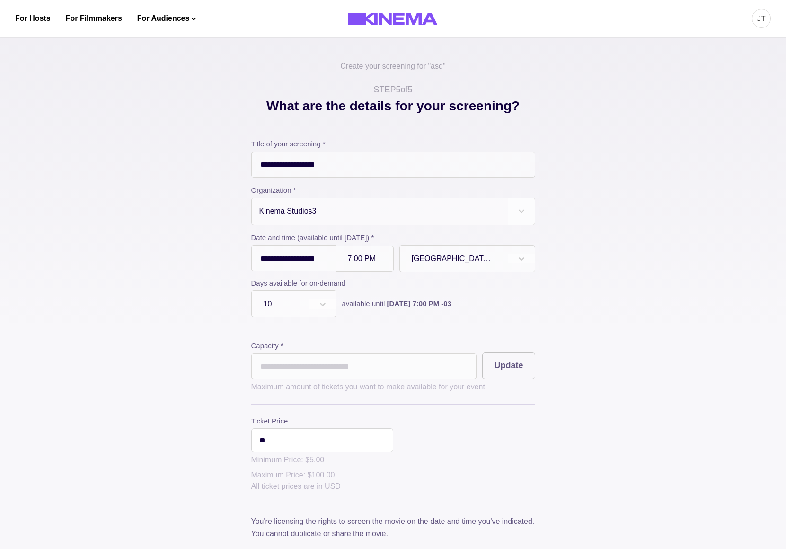
drag, startPoint x: 337, startPoint y: 367, endPoint x: 237, endPoint y: 357, distance: 100.9
click at [251, 357] on input "*" at bounding box center [364, 366] width 226 height 26
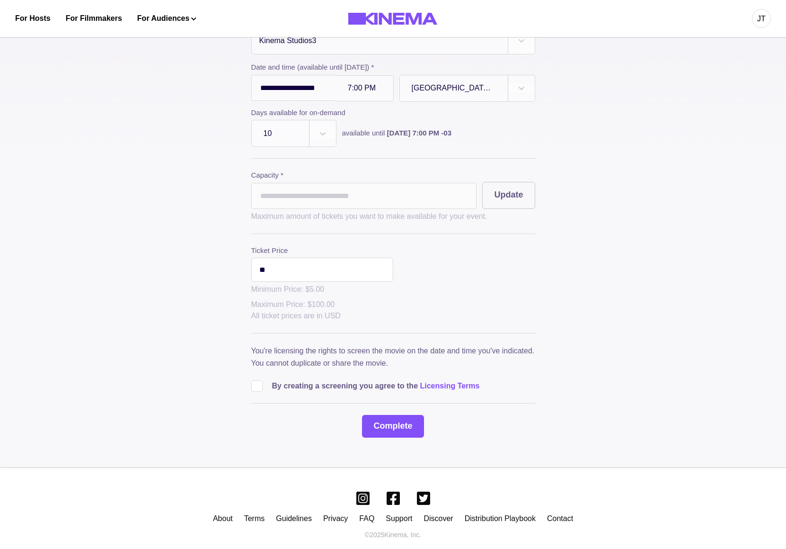
scroll to position [188, 0]
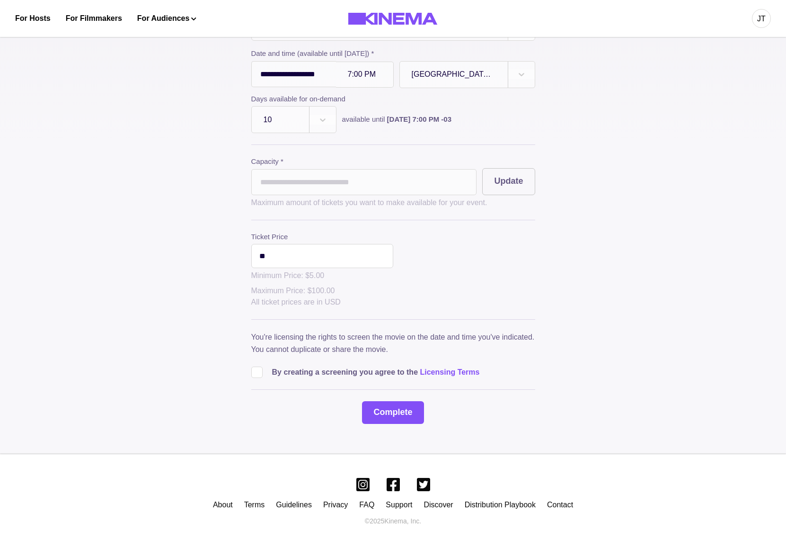
type input "****"
click at [202, 358] on div "**********" at bounding box center [394, 168] width 474 height 512
click at [491, 176] on button "Update" at bounding box center [509, 181] width 53 height 27
click at [261, 370] on span at bounding box center [256, 371] width 11 height 11
click at [324, 254] on input "**" at bounding box center [322, 256] width 142 height 24
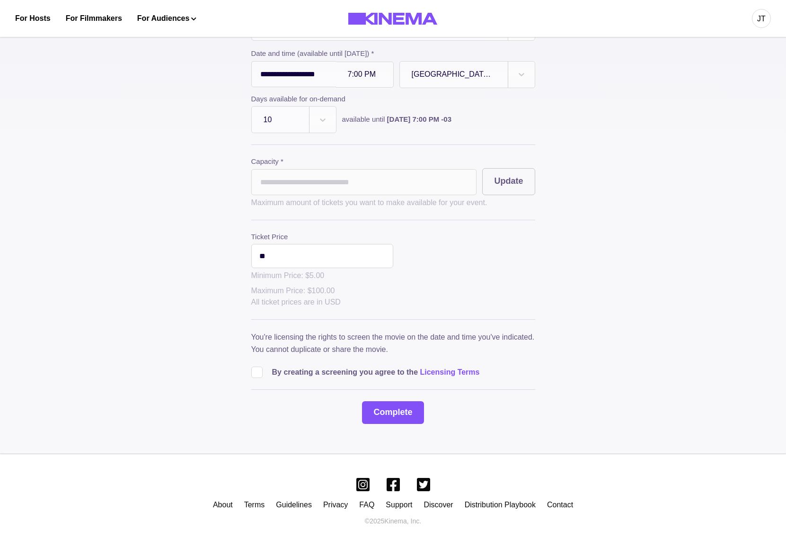
click at [332, 179] on input "****" at bounding box center [364, 182] width 226 height 26
click at [384, 412] on button "Complete" at bounding box center [393, 412] width 62 height 23
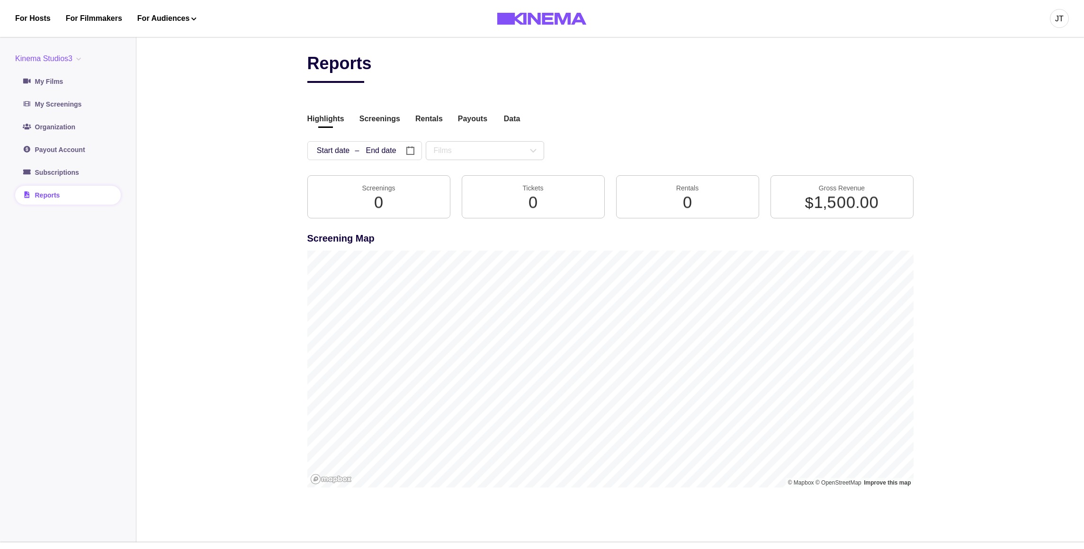
click at [393, 121] on button "Screenings" at bounding box center [379, 119] width 41 height 13
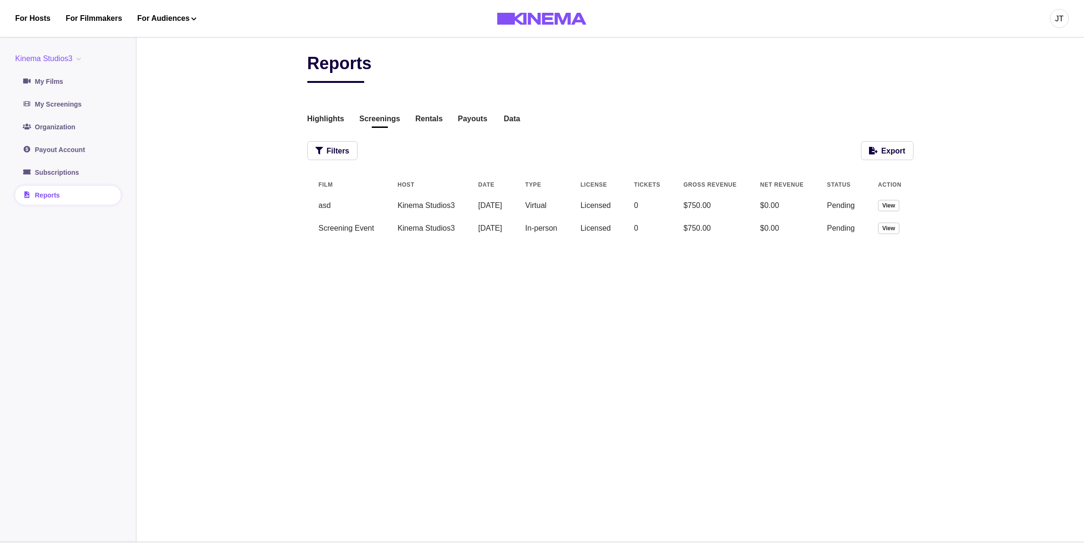
scroll to position [0, 14]
click at [888, 230] on button "View" at bounding box center [888, 228] width 21 height 11
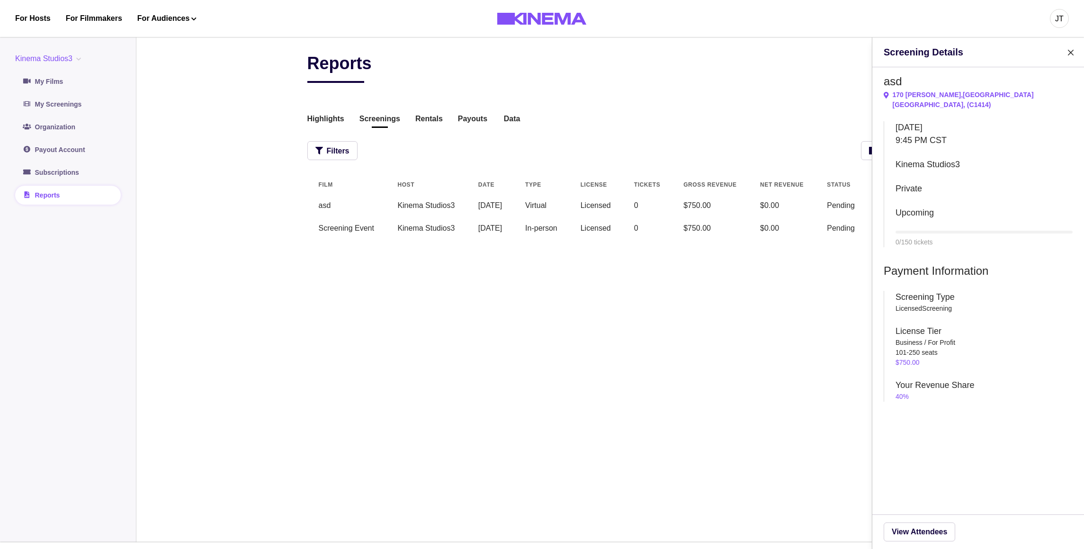
click at [474, 191] on div "Screening Details asd [STREET_ADDRESS][PERSON_NAME] , ( C1414 ) [DATE] 9:45 PM …" at bounding box center [542, 274] width 1084 height 549
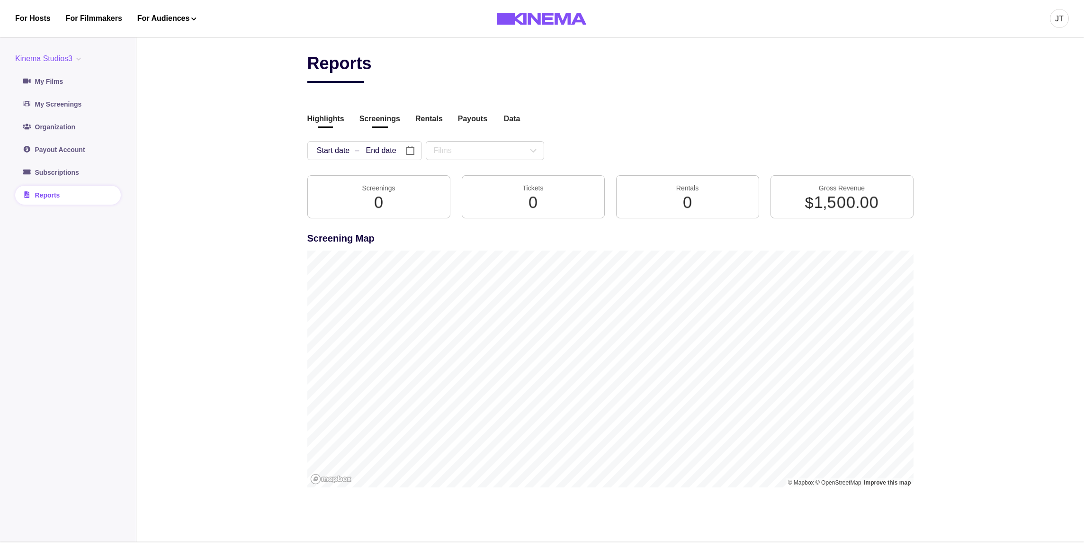
click at [365, 119] on button "Screenings" at bounding box center [379, 119] width 41 height 13
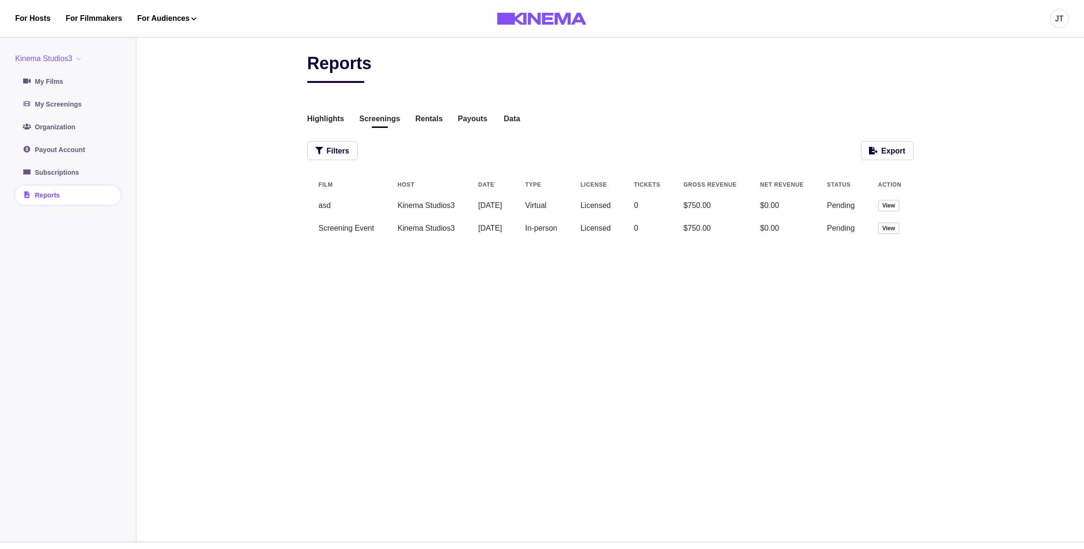
scroll to position [0, 14]
click at [318, 126] on button "Highlights" at bounding box center [325, 119] width 37 height 13
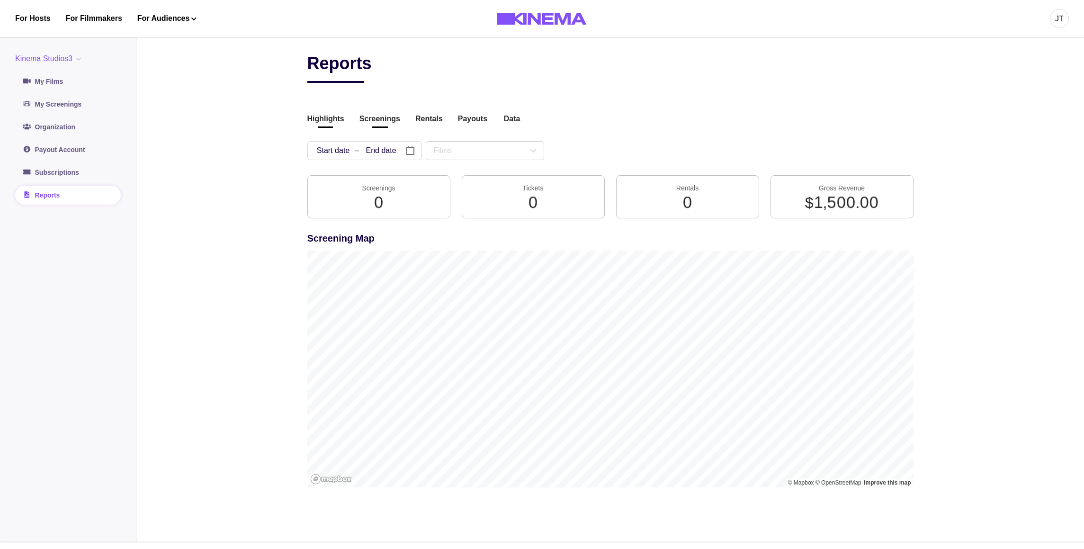
click at [368, 120] on button "Screenings" at bounding box center [379, 119] width 41 height 13
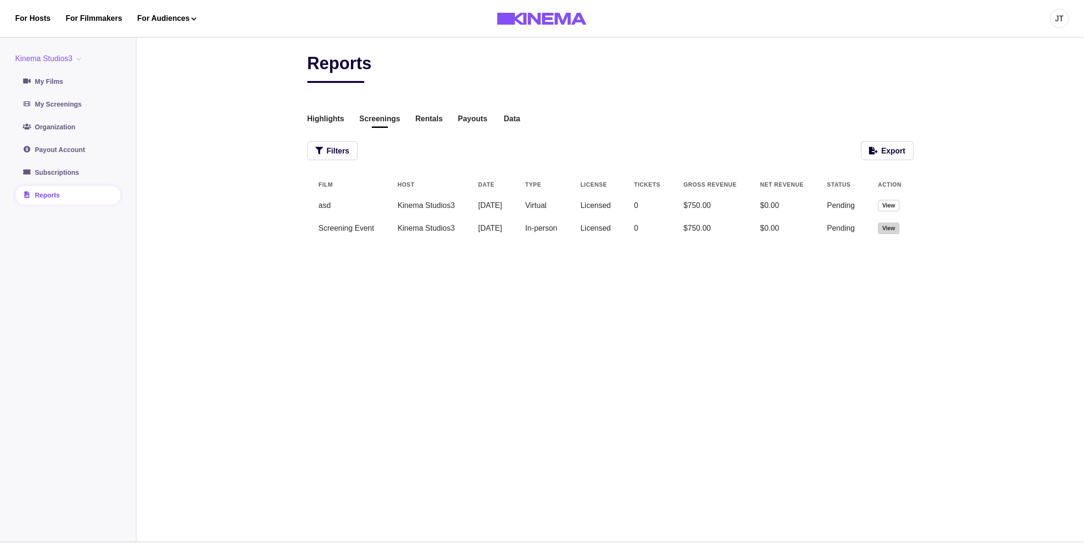
click at [886, 228] on button "View" at bounding box center [888, 228] width 21 height 11
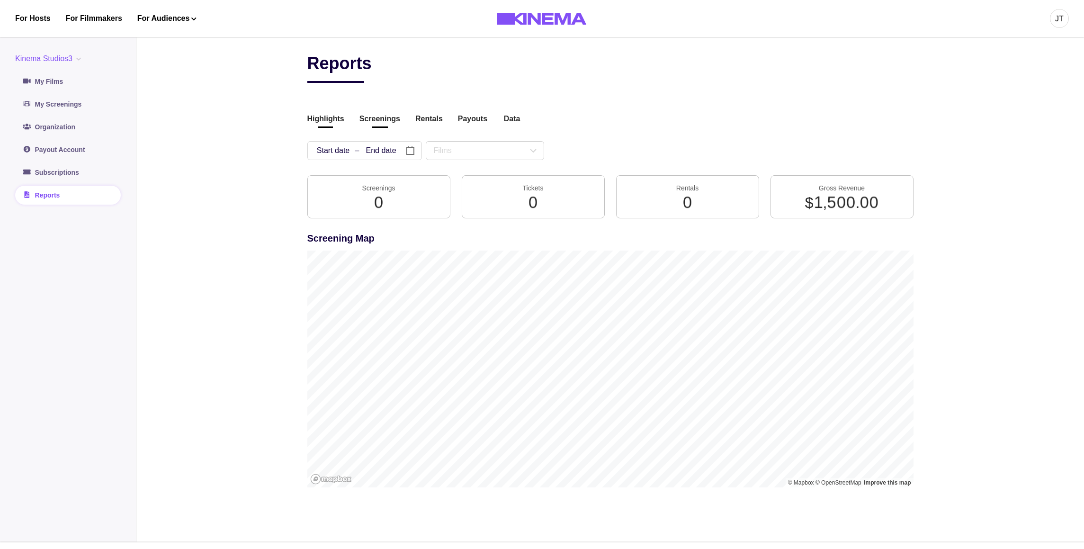
click at [374, 119] on button "Screenings" at bounding box center [379, 119] width 41 height 13
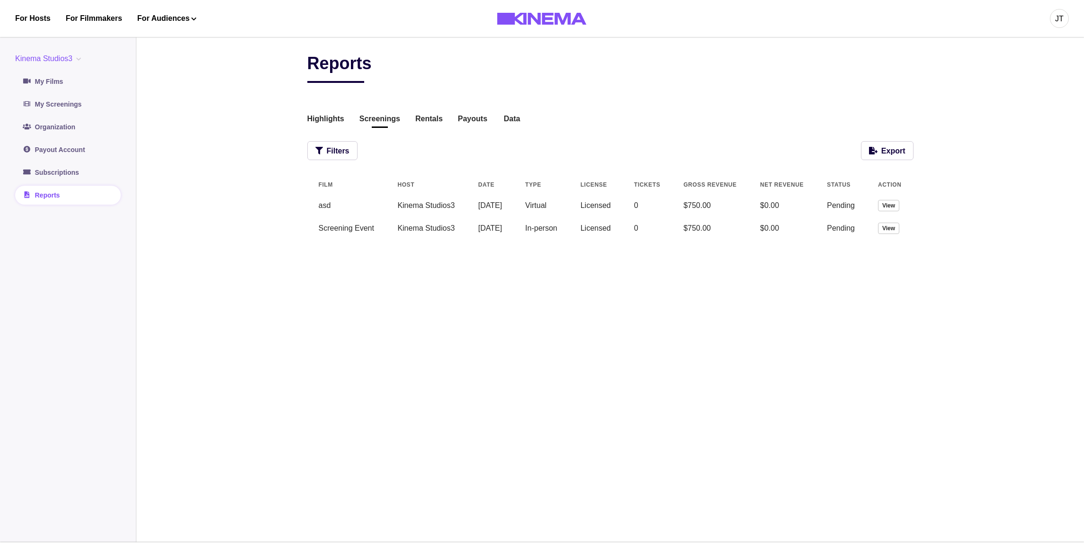
scroll to position [0, 14]
click at [895, 207] on button "View" at bounding box center [888, 205] width 21 height 11
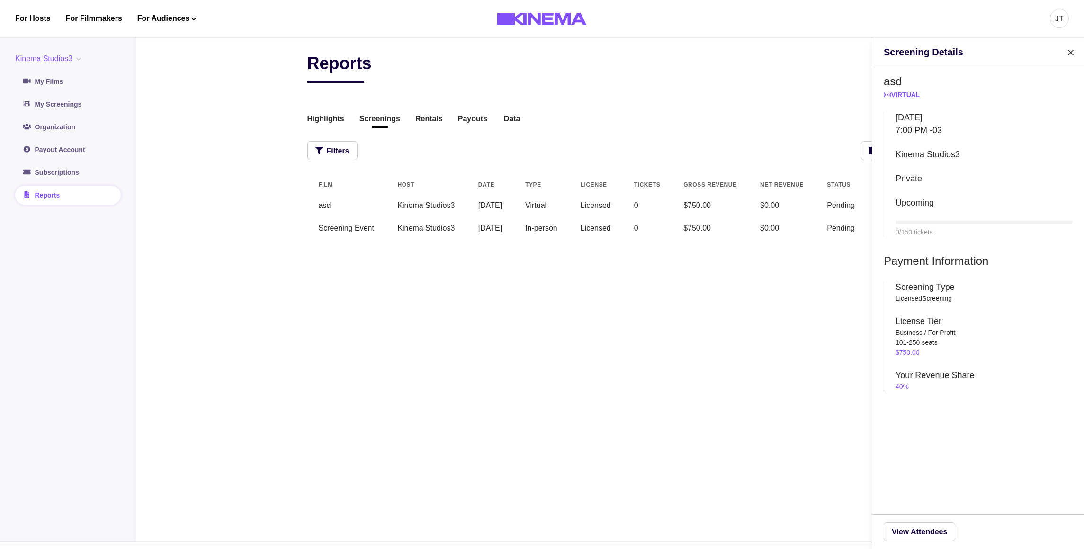
click at [801, 100] on div "Screening Details asd Virtual Wednesday August 20, 2025 7:00 PM -03 Kinema Stud…" at bounding box center [542, 274] width 1084 height 549
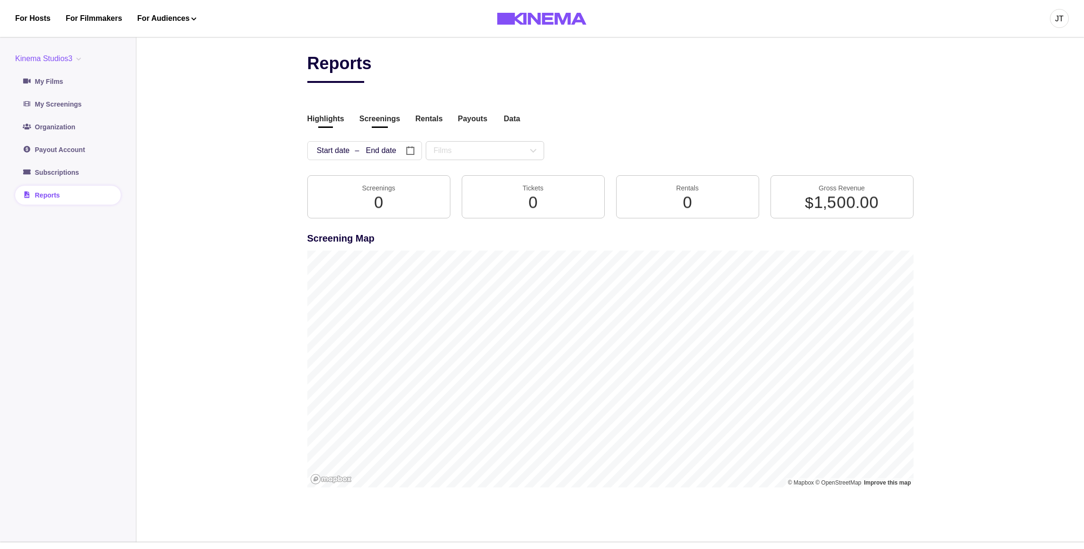
click at [387, 124] on button "Screenings" at bounding box center [379, 119] width 41 height 13
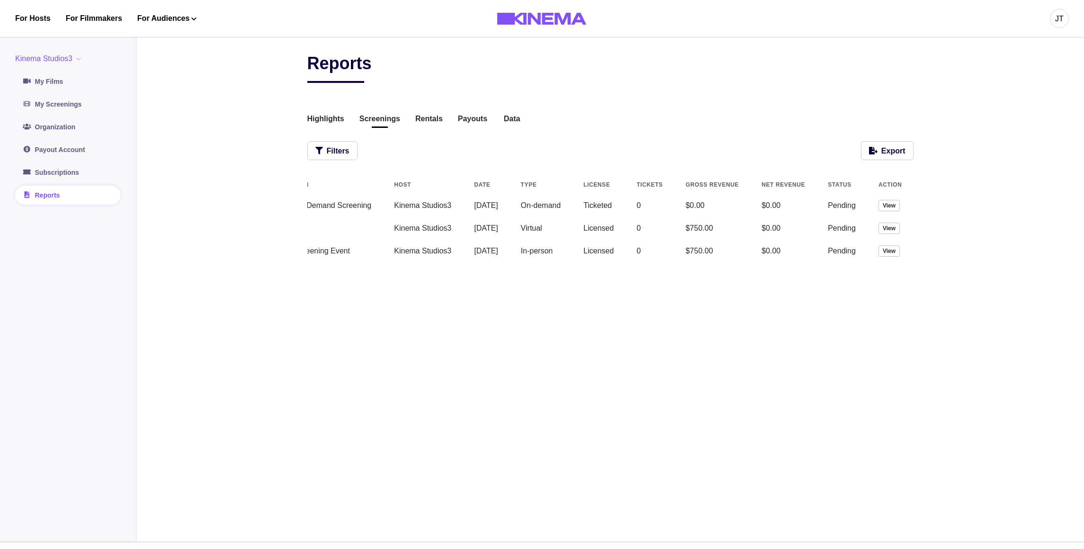
scroll to position [0, 45]
click at [892, 206] on button "View" at bounding box center [888, 205] width 21 height 11
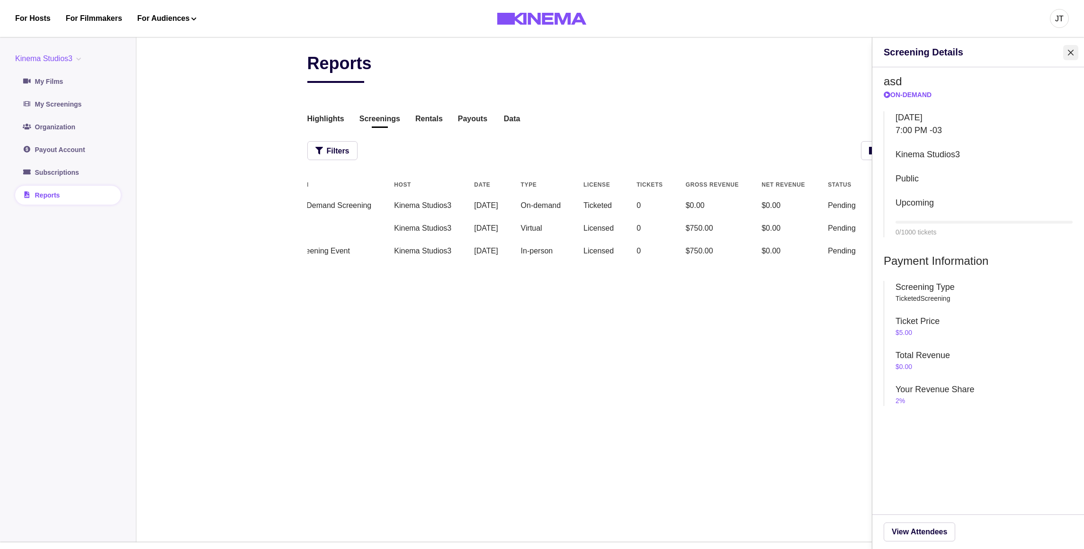
click at [1068, 53] on button "Close" at bounding box center [1070, 52] width 15 height 15
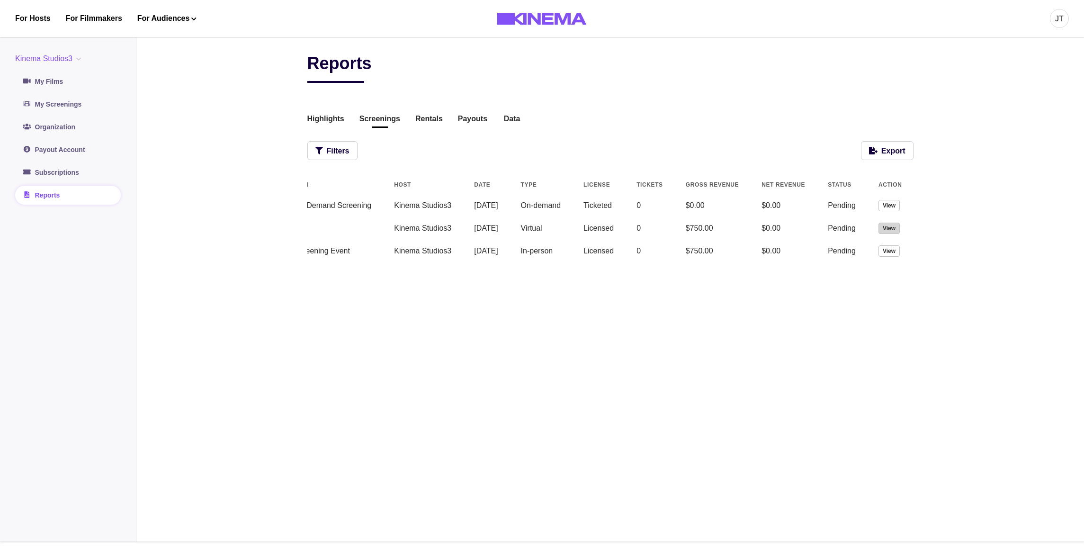
click at [890, 225] on button "View" at bounding box center [888, 228] width 21 height 11
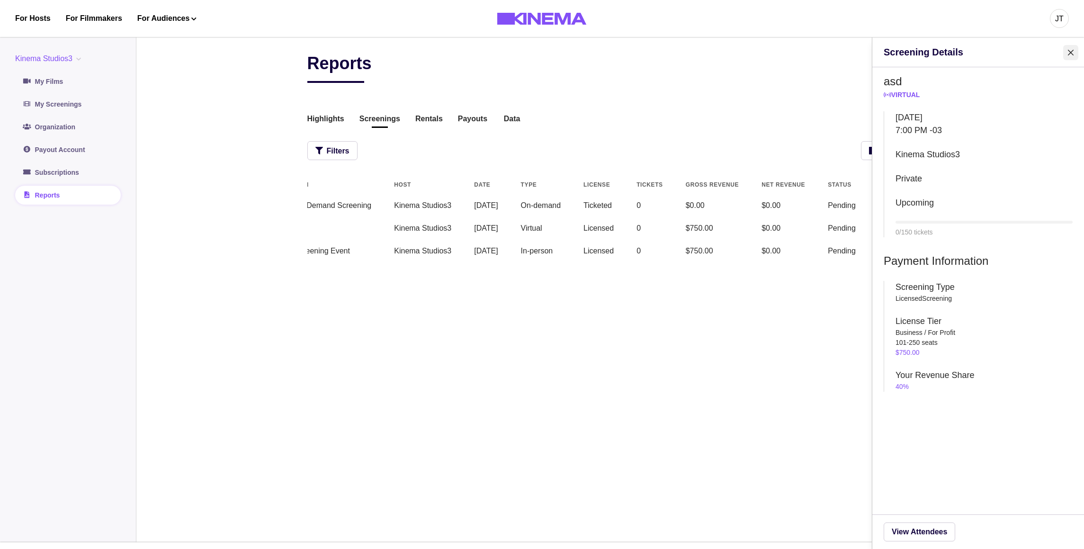
click at [1069, 56] on button "Close" at bounding box center [1070, 52] width 15 height 15
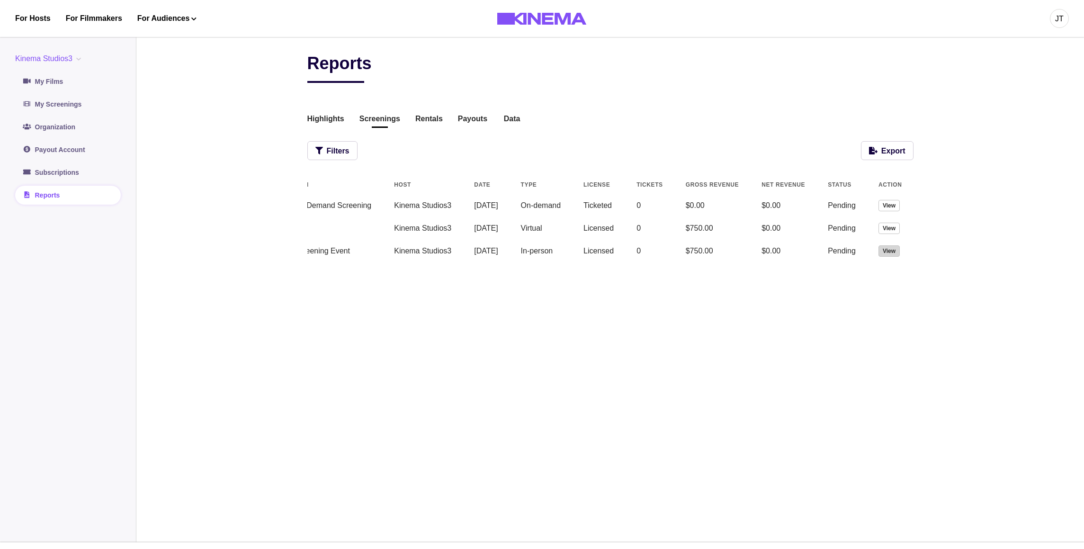
click at [893, 250] on button "View" at bounding box center [888, 250] width 21 height 11
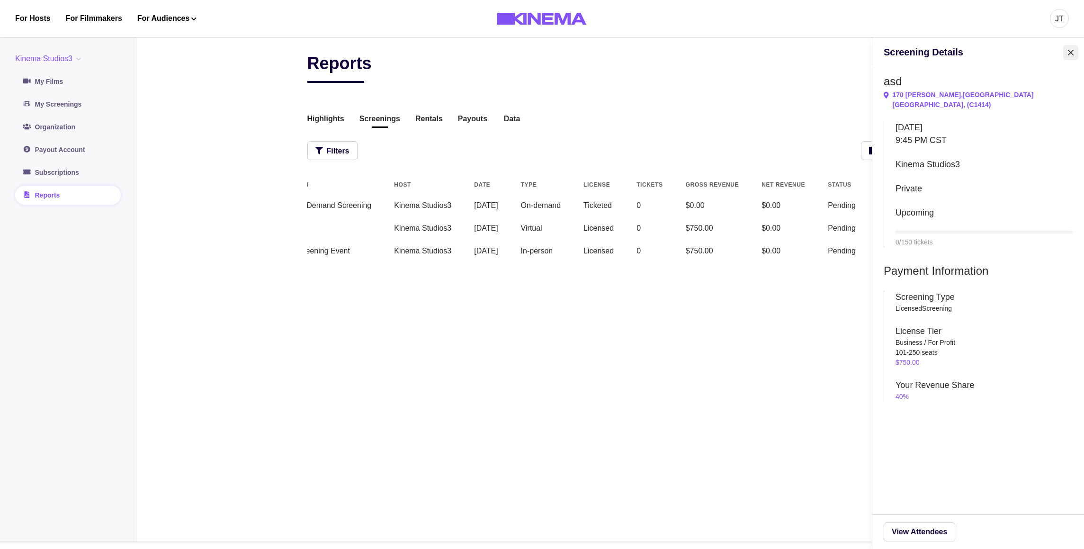
click at [1068, 50] on icon "Close" at bounding box center [1071, 53] width 6 height 6
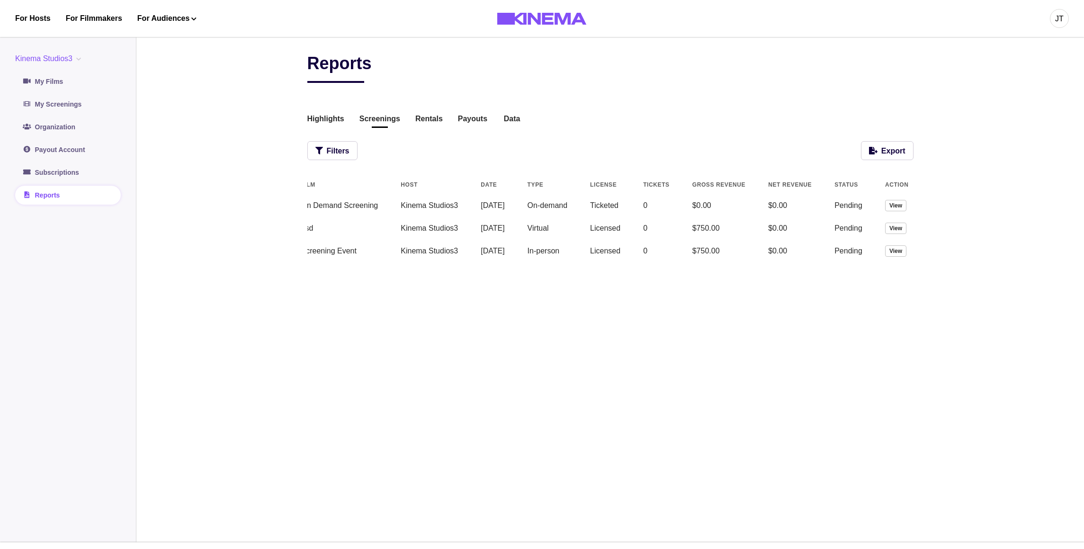
scroll to position [0, 0]
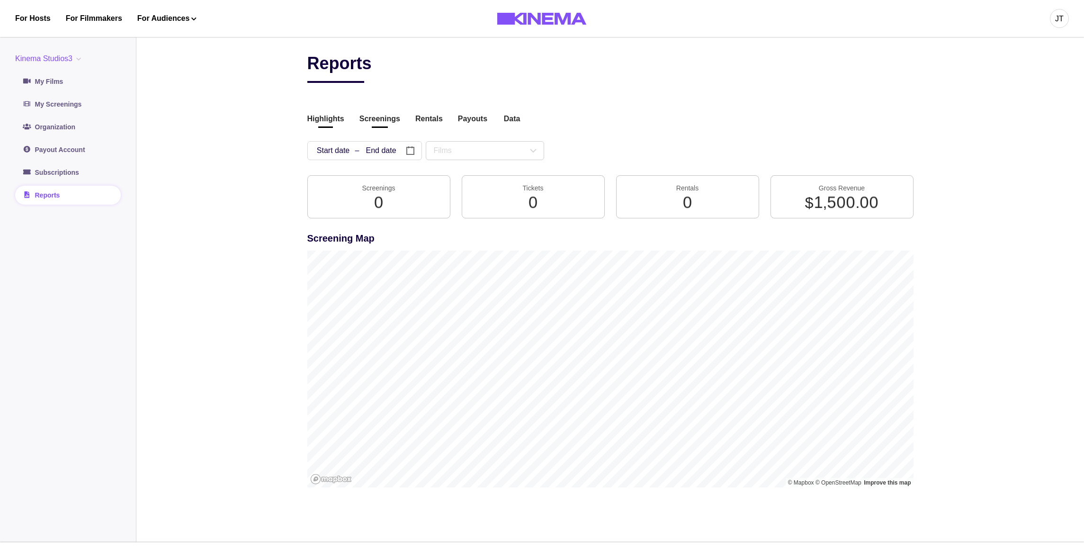
click at [364, 121] on button "Screenings" at bounding box center [379, 119] width 41 height 13
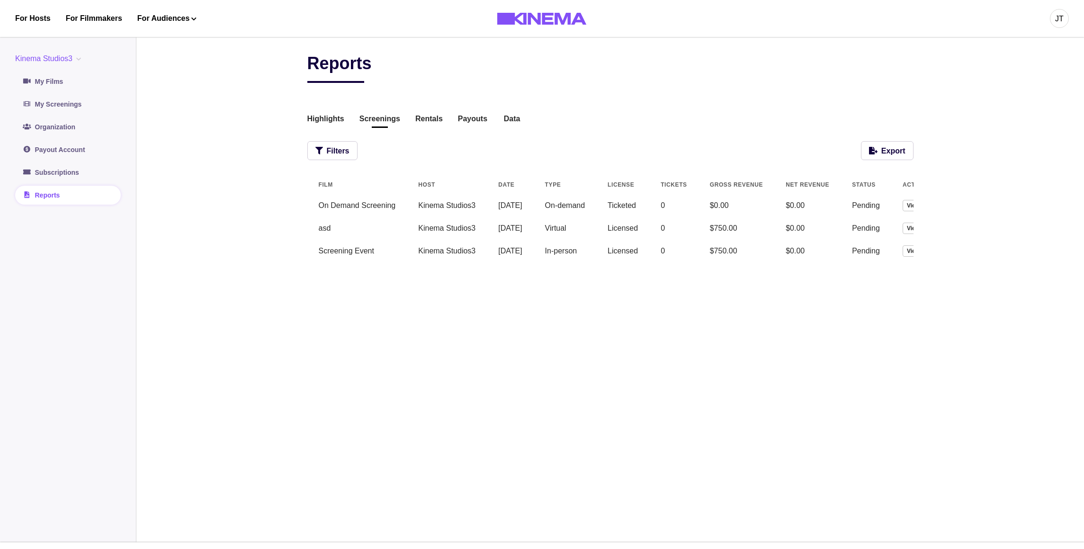
scroll to position [0, 45]
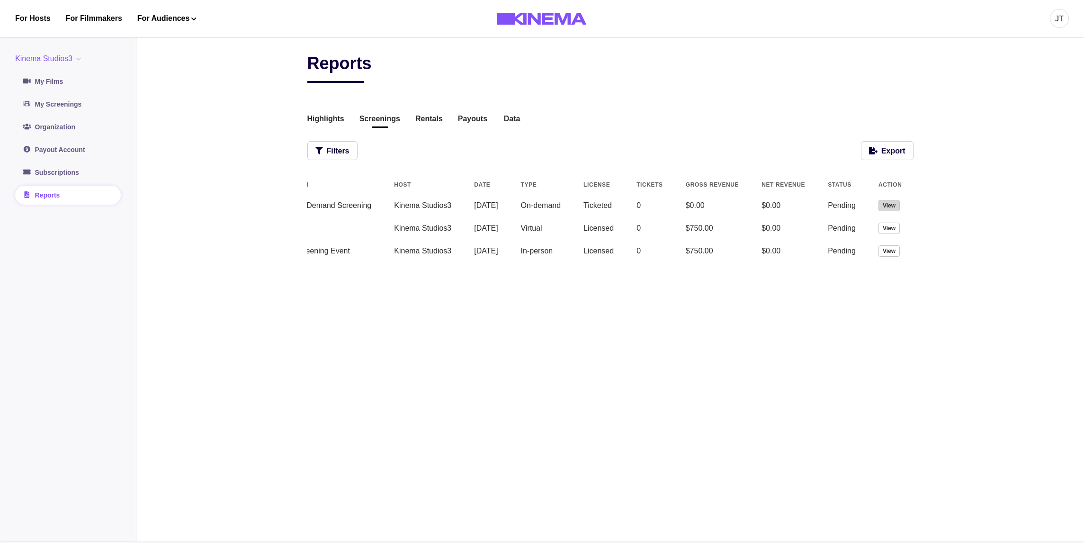
click at [883, 206] on button "View" at bounding box center [888, 205] width 21 height 11
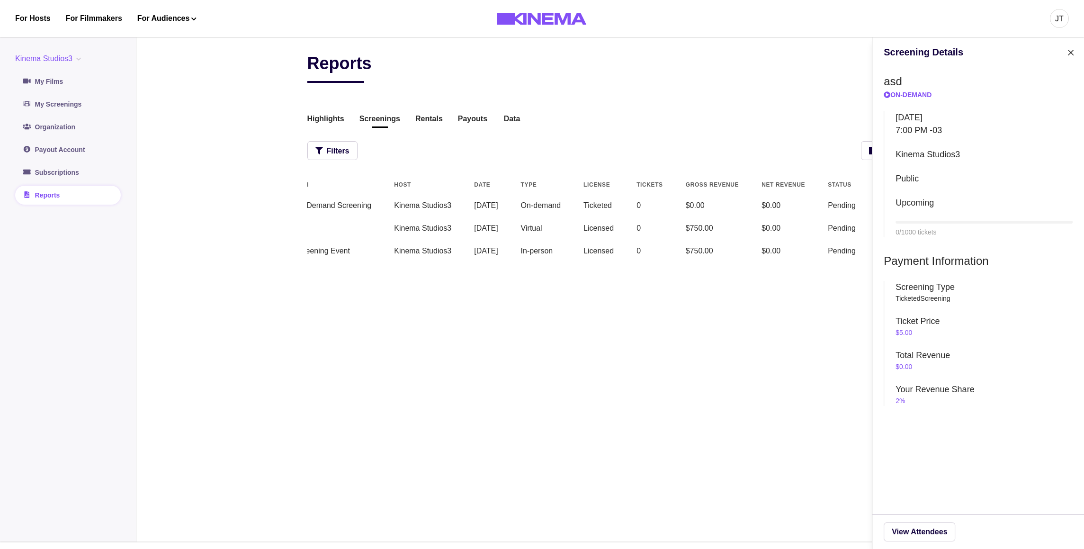
click at [767, 205] on div "Screening Details asd On-Demand [DATE] 7:00 PM -03 Kinema Studios3 Public Upcom…" at bounding box center [542, 274] width 1084 height 549
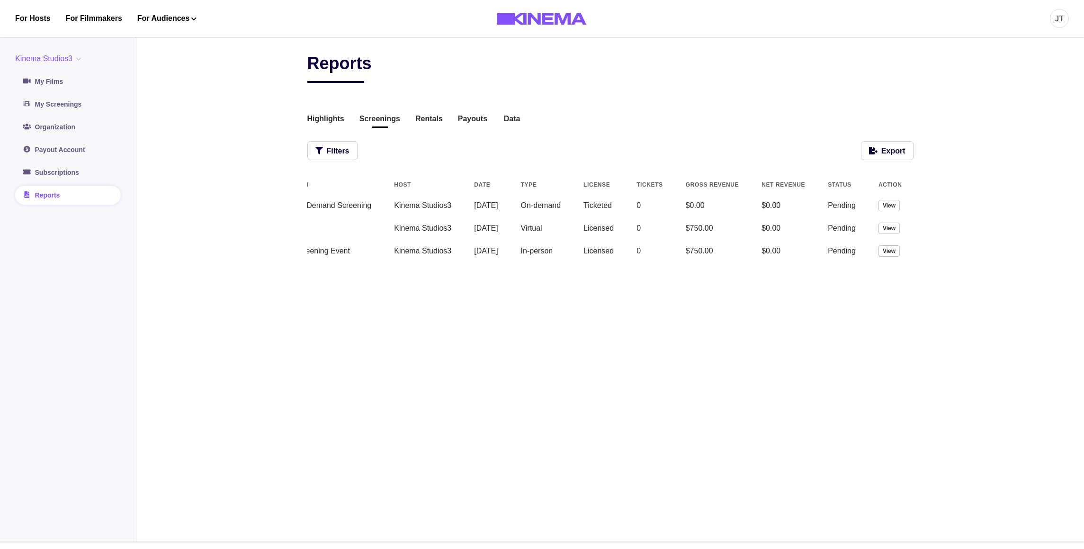
click at [906, 206] on td "View" at bounding box center [890, 205] width 46 height 23
click at [892, 206] on button "View" at bounding box center [888, 205] width 21 height 11
click at [891, 203] on button "View" at bounding box center [888, 205] width 21 height 11
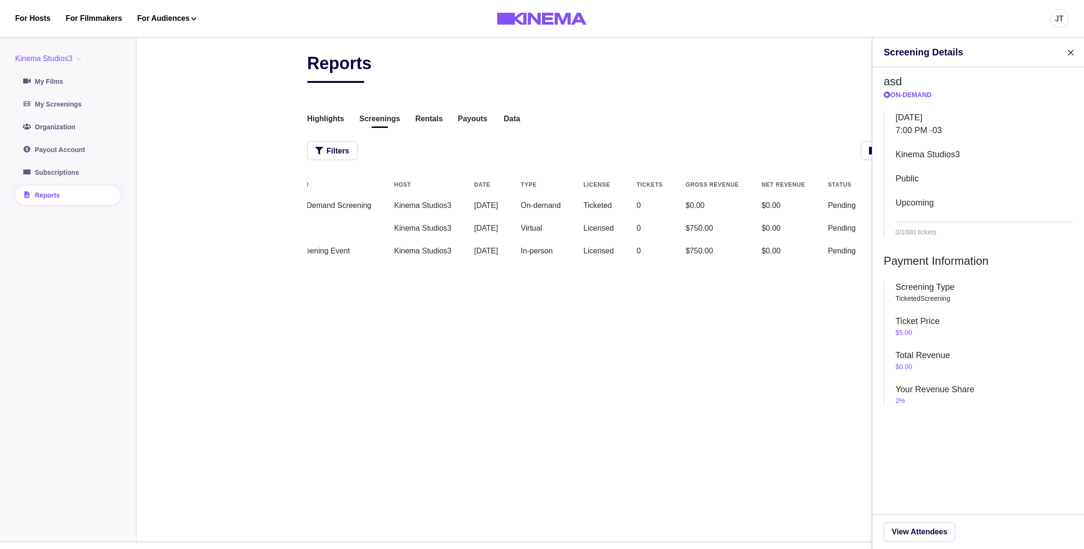
click at [469, 106] on div "Screening Details asd On-Demand [DATE] 7:00 PM -03 Kinema Studios3 Public Upcom…" at bounding box center [542, 274] width 1084 height 549
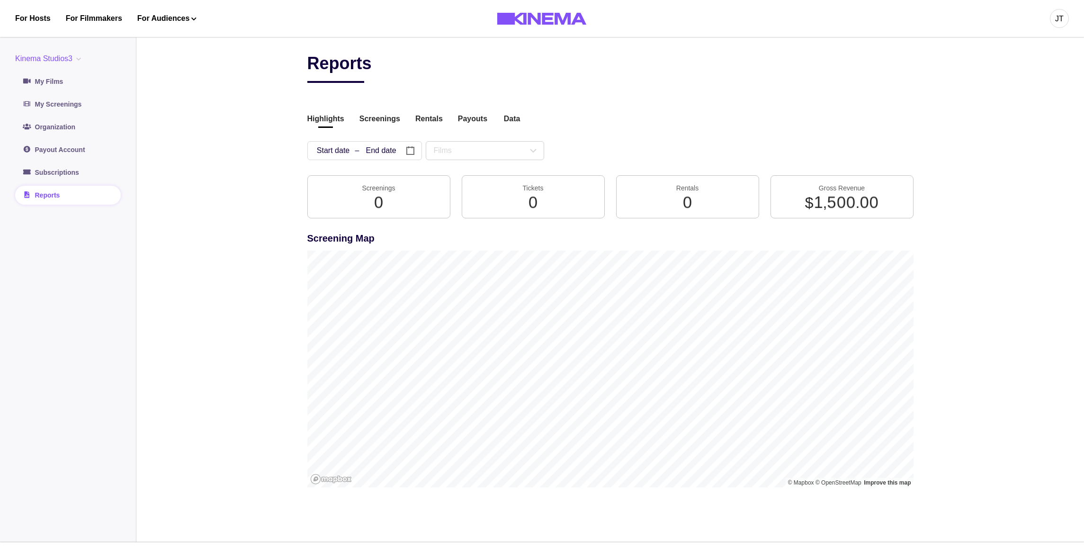
click at [397, 131] on div "Reports Highlights Screenings Rentals Payouts Data Beta Contact us for audience…" at bounding box center [610, 276] width 606 height 447
click at [380, 115] on button "Screenings" at bounding box center [379, 119] width 41 height 13
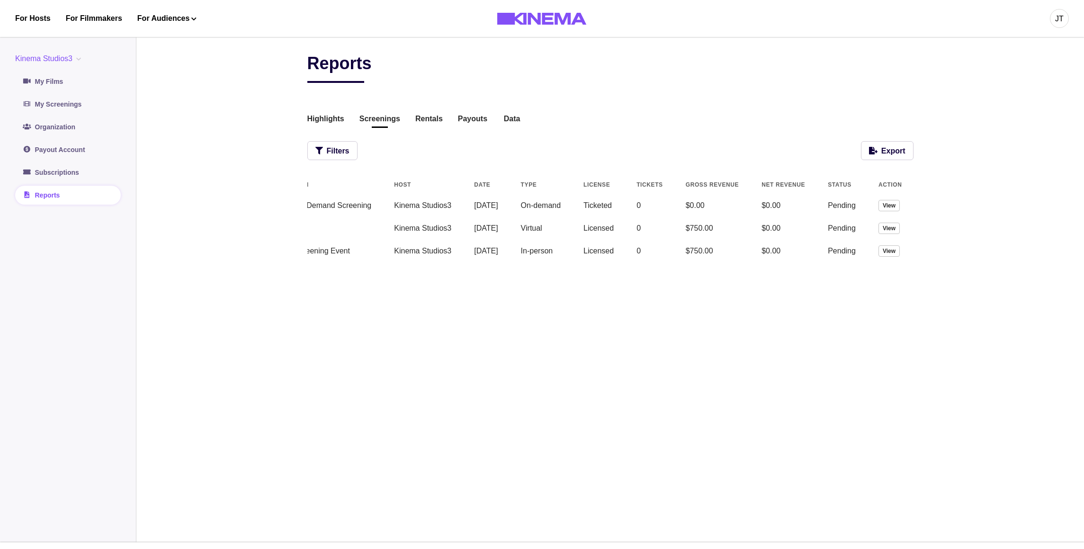
scroll to position [0, 45]
click at [885, 252] on button "View" at bounding box center [888, 250] width 21 height 11
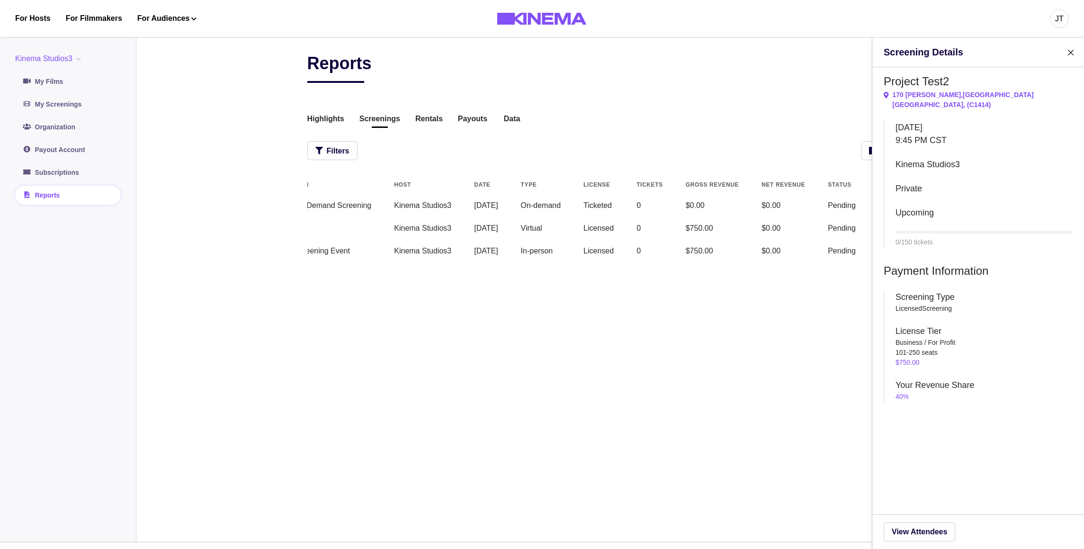
click at [708, 171] on div "Screening Details Project Test2 [STREET_ADDRESS][PERSON_NAME] , ( C1414 ) [DATE…" at bounding box center [542, 274] width 1084 height 549
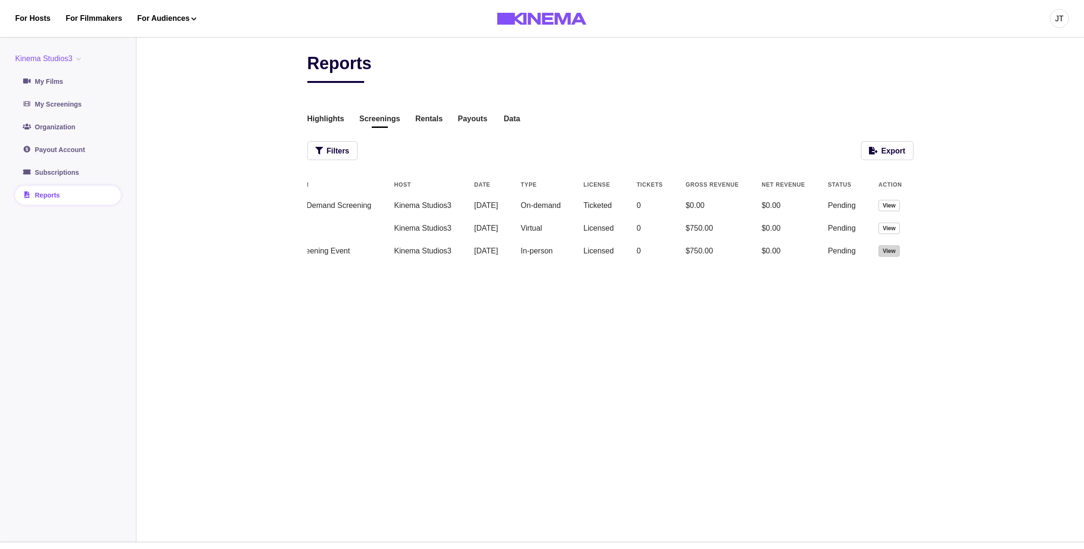
click at [889, 254] on button "View" at bounding box center [888, 250] width 21 height 11
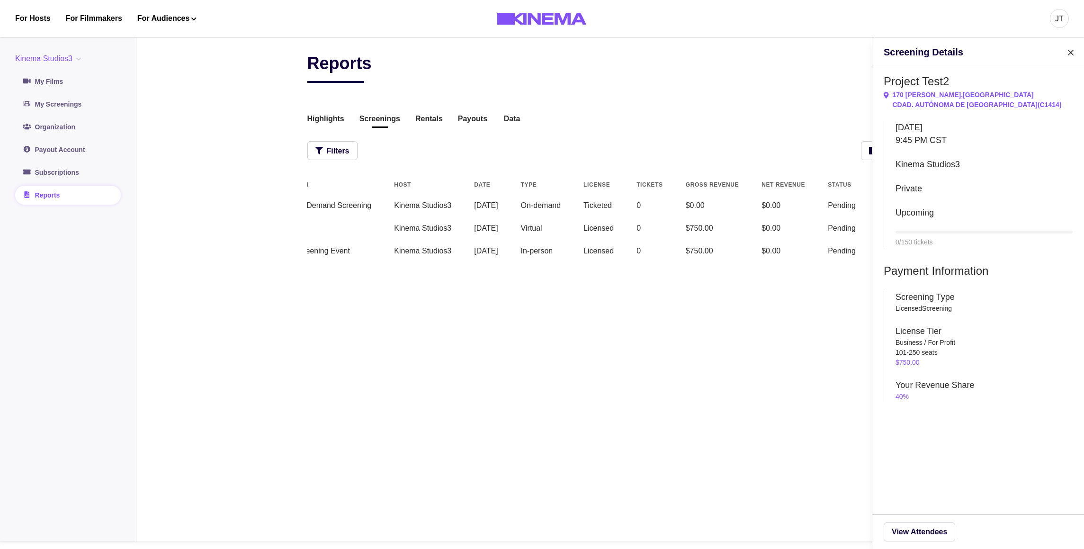
click at [819, 234] on div "Screening Details Project Test2 [STREET_ADDRESS][PERSON_NAME] [GEOGRAPHIC_DATA]…" at bounding box center [542, 274] width 1084 height 549
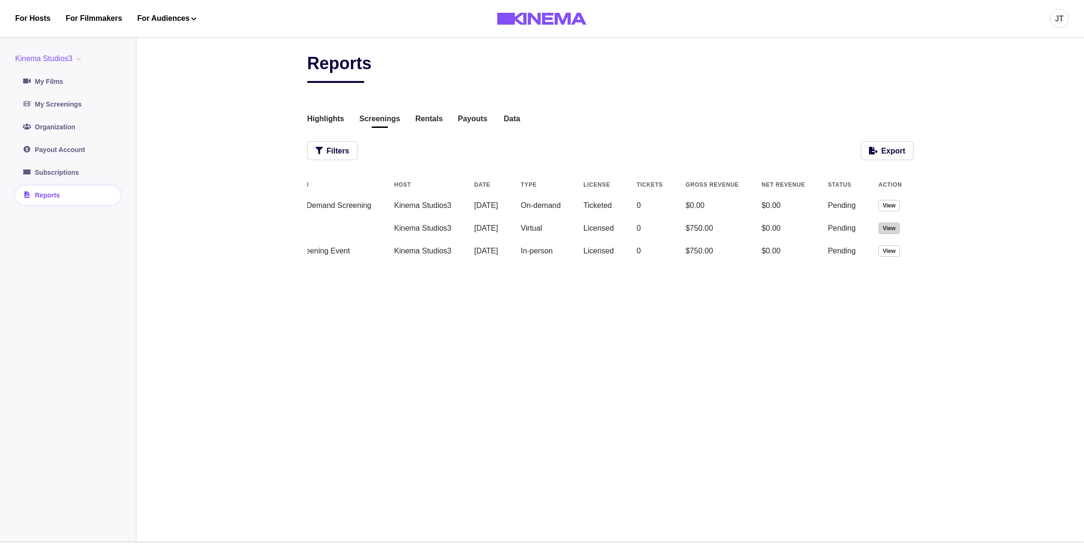
click at [895, 227] on button "View" at bounding box center [888, 228] width 21 height 11
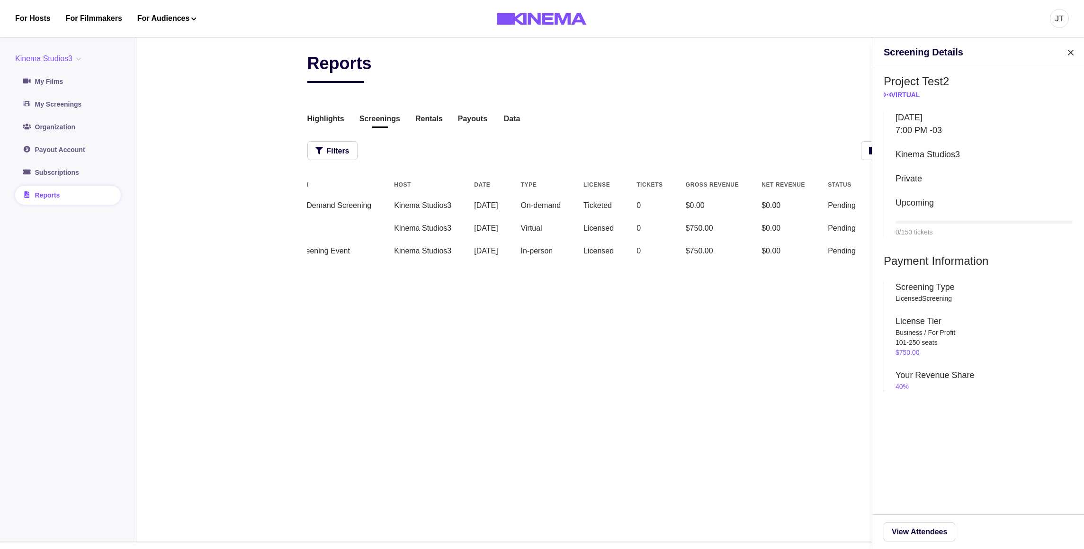
click at [643, 202] on div "Screening Details Project Test2 Virtual [DATE] 7:00 PM -03 [GEOGRAPHIC_DATA] Pr…" at bounding box center [542, 274] width 1084 height 549
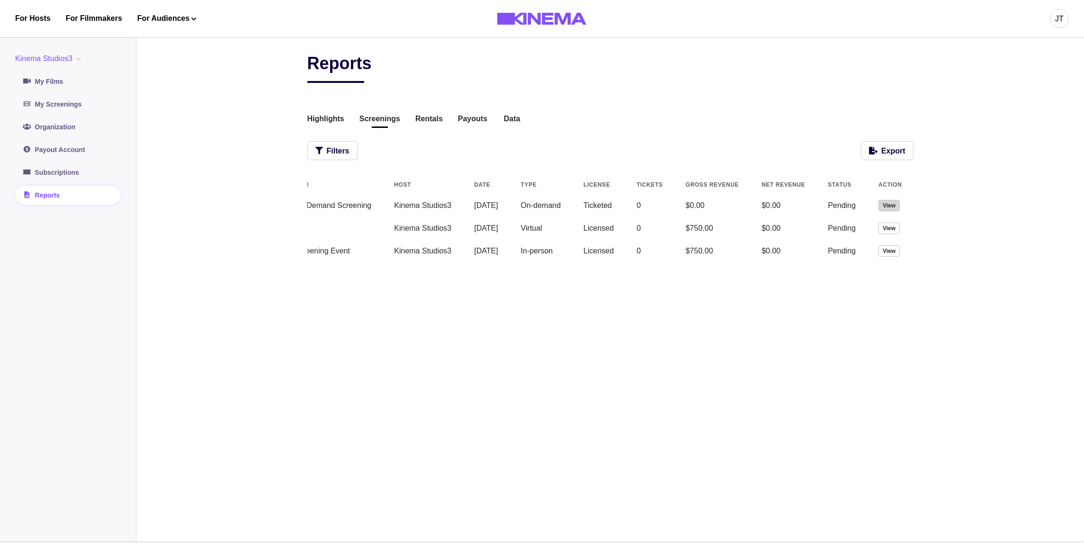
click at [887, 208] on button "View" at bounding box center [888, 205] width 21 height 11
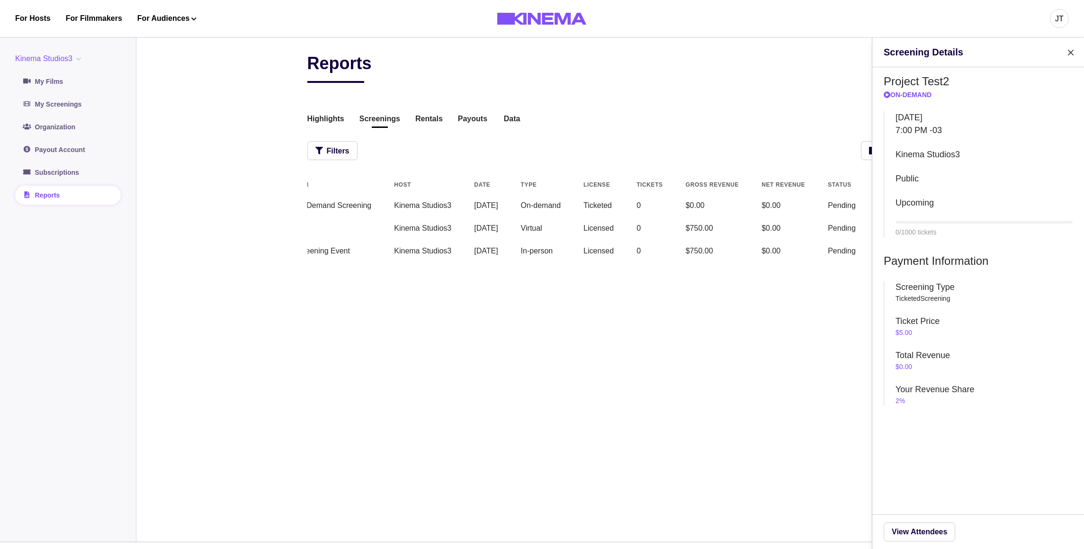
click at [661, 136] on div "Screening Details Project Test2 On-Demand [DATE] 7:00 PM -03 [GEOGRAPHIC_DATA] …" at bounding box center [542, 274] width 1084 height 549
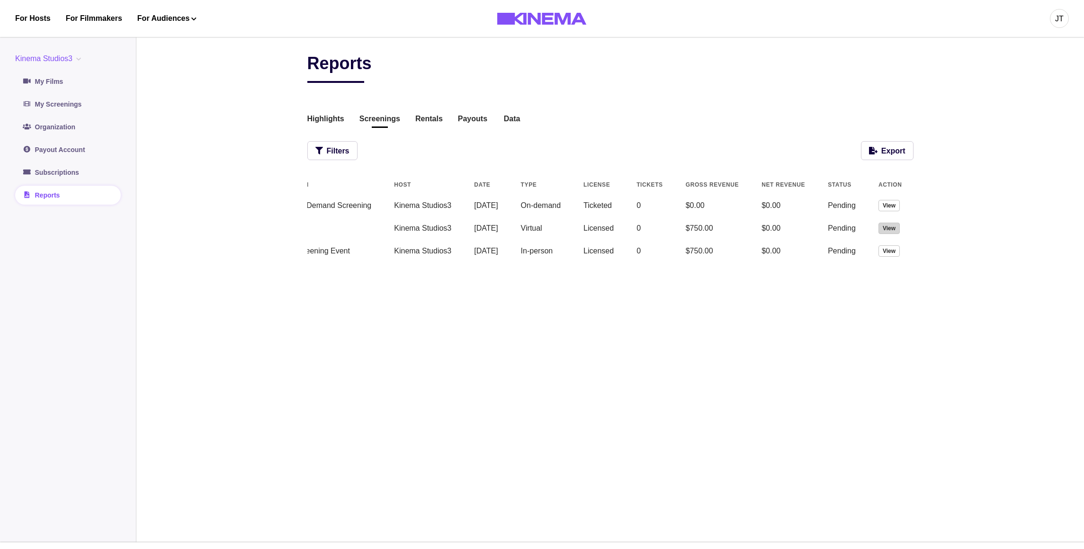
click at [893, 231] on button "View" at bounding box center [888, 228] width 21 height 11
